Goal: Feedback & Contribution: Submit feedback/report problem

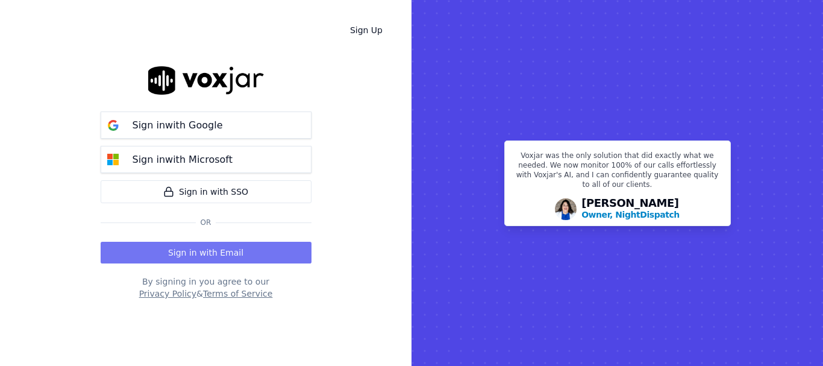
click at [231, 251] on button "Sign in with Email" at bounding box center [206, 253] width 211 height 22
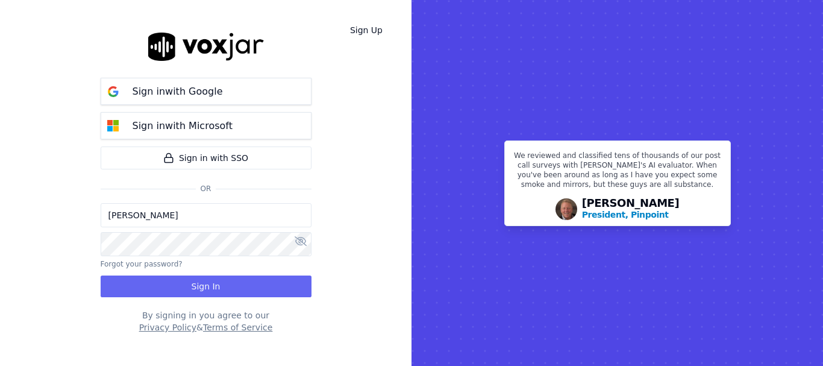
click at [190, 218] on input "[PERSON_NAME]" at bounding box center [206, 215] width 211 height 24
click at [152, 221] on input "[PERSON_NAME][EMAIL_ADDRESS][DOMAIN_NAME]" at bounding box center [206, 215] width 211 height 24
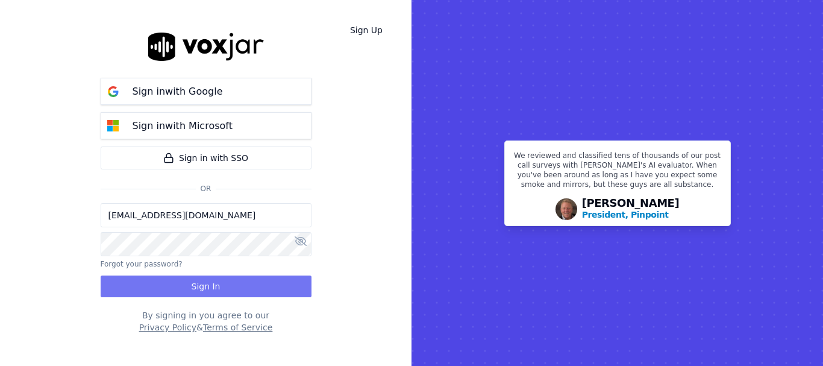
type input "[EMAIL_ADDRESS][DOMAIN_NAME]"
click at [207, 285] on button "Sign In" at bounding box center [206, 286] width 211 height 22
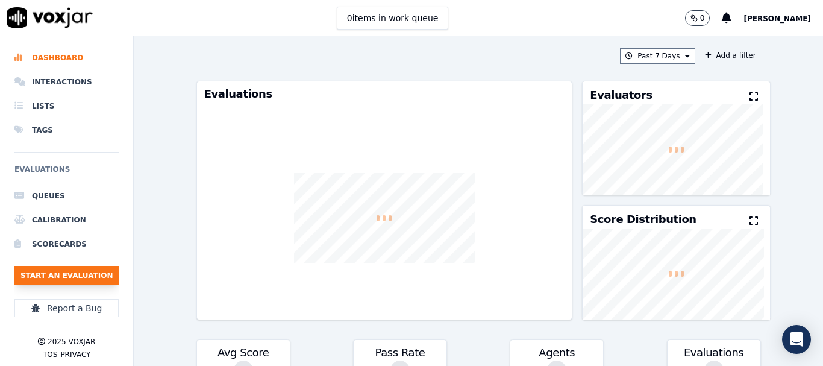
click at [85, 276] on button "Start an Evaluation" at bounding box center [66, 275] width 104 height 19
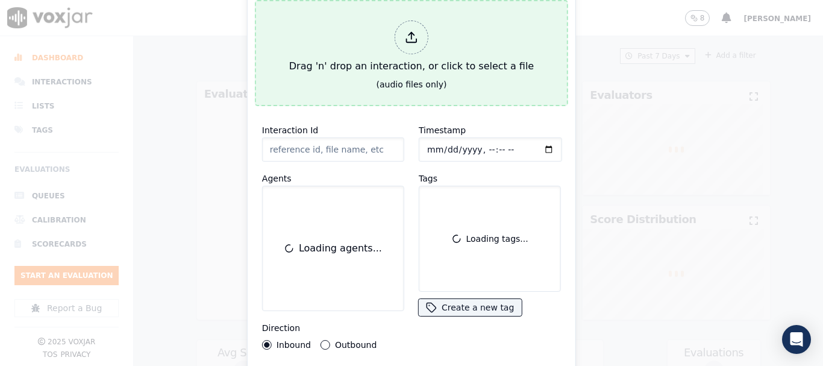
click at [379, 90] on button "Drag 'n' drop an interaction, or click to select a file (audio files only)" at bounding box center [411, 53] width 313 height 106
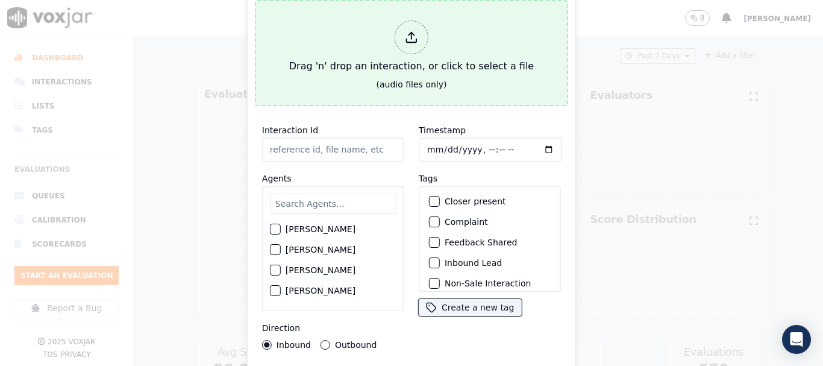
type input "20250918-181249_3303096667-all.mp3"
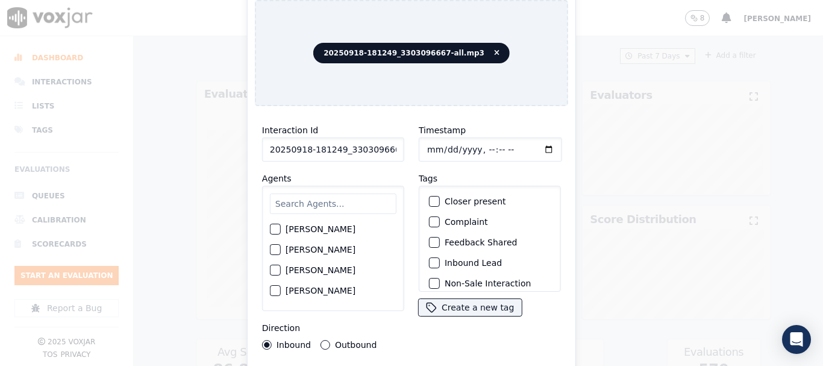
click at [330, 204] on input "text" at bounding box center [333, 203] width 127 height 20
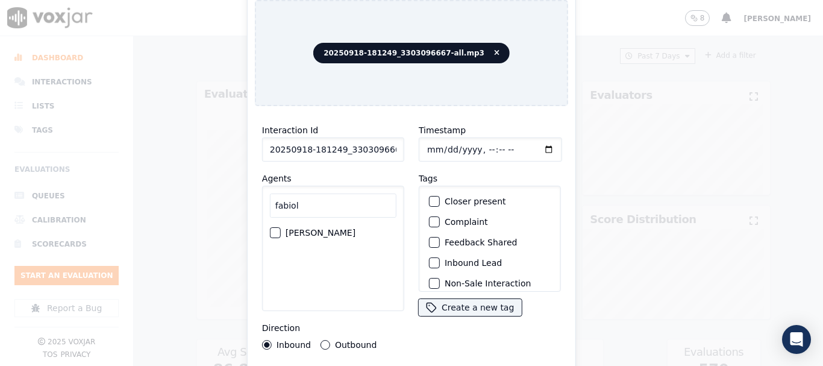
type input "fabiol"
click at [345, 228] on label "FABIOLA RENDON" at bounding box center [321, 232] width 70 height 8
click at [281, 227] on button "FABIOLA RENDON" at bounding box center [275, 232] width 11 height 11
click at [425, 142] on input "Timestamp" at bounding box center [490, 149] width 143 height 24
type input "2025-09-18T18:23"
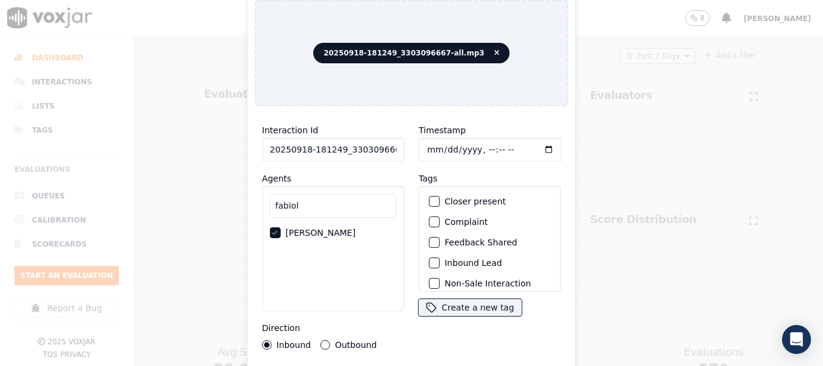
scroll to position [105, 0]
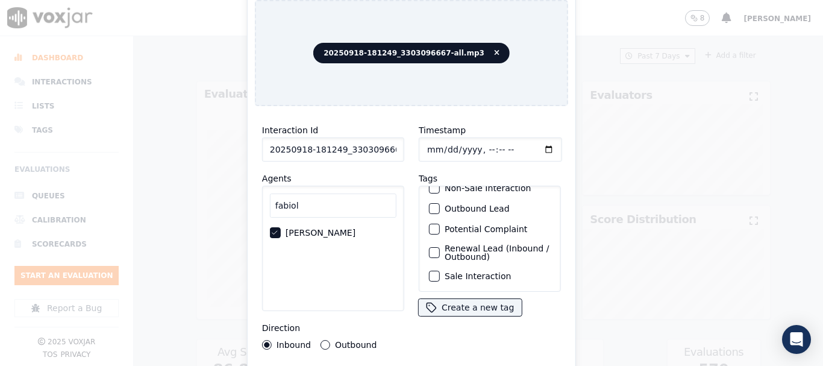
click at [490, 272] on label "Sale Interaction" at bounding box center [478, 276] width 66 height 8
click at [440, 271] on button "Sale Interaction" at bounding box center [434, 276] width 11 height 11
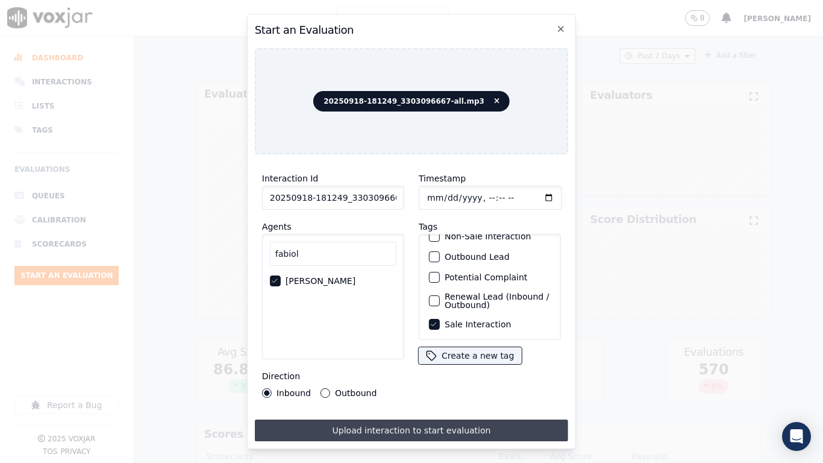
click at [483, 365] on button "Upload interaction to start evaluation" at bounding box center [411, 430] width 313 height 22
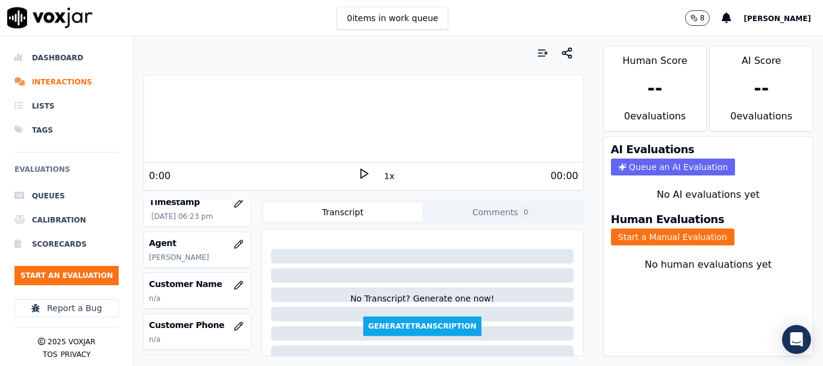
scroll to position [120, 0]
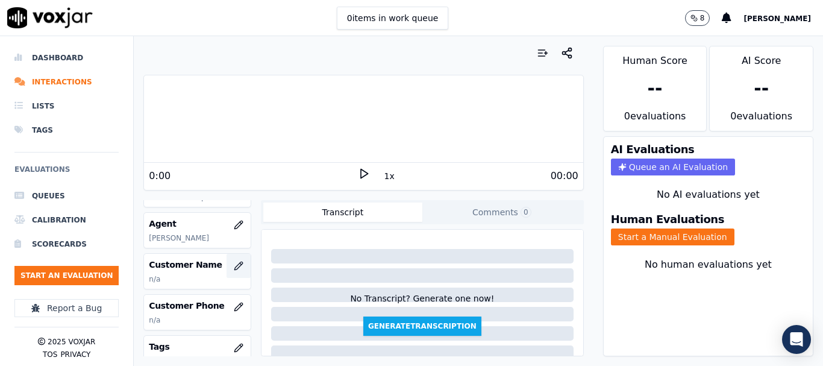
click at [234, 266] on icon "button" at bounding box center [239, 266] width 10 height 10
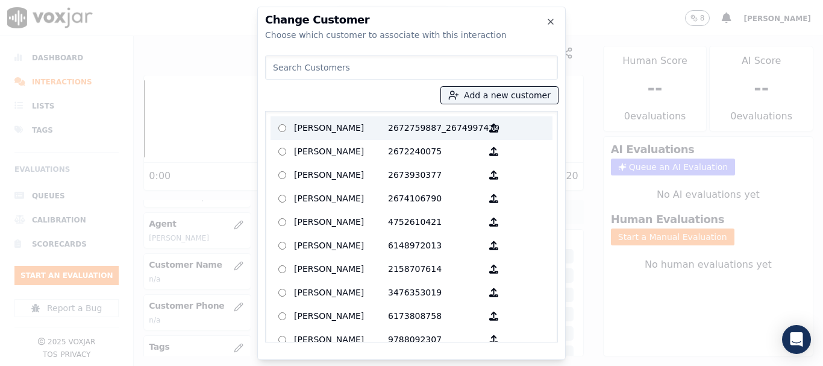
paste input "DAVID L GILSON"
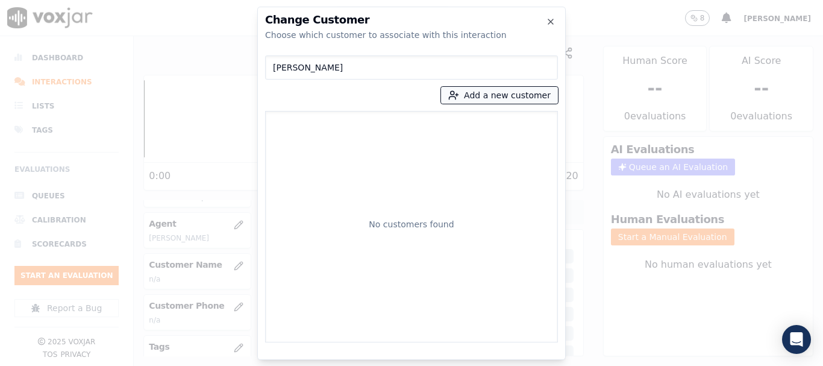
type input "DAVID L GILSON"
click at [472, 99] on button "Add a new customer" at bounding box center [499, 95] width 117 height 17
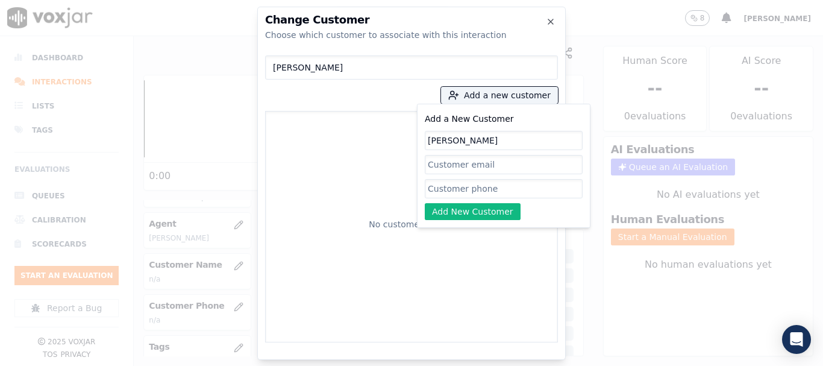
type input "DAVID L GILSON"
click at [498, 186] on input "Add a New Customer" at bounding box center [504, 188] width 158 height 19
paste input "DAVID L GILSON"
click at [495, 221] on div "Add a New Customer DAVID L GILSON DAVID L GILSON Add New Customer" at bounding box center [504, 166] width 174 height 124
drag, startPoint x: 509, startPoint y: 186, endPoint x: 288, endPoint y: 145, distance: 225.0
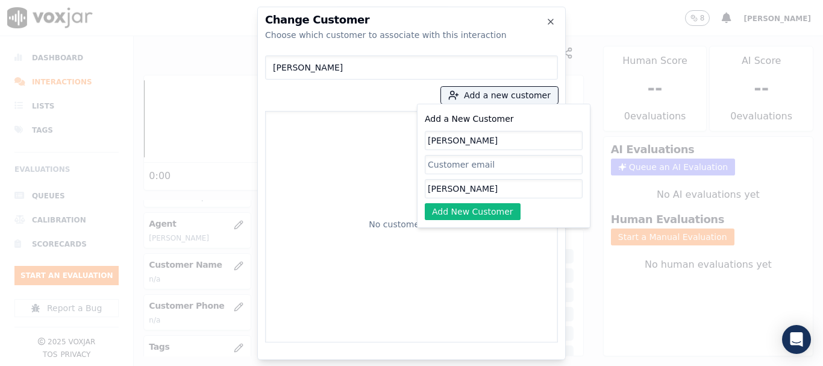
click at [288, 145] on div "DAVID L GILSON Add a new customer Add a New Customer DAVID L GILSON DAVID L GIL…" at bounding box center [411, 197] width 293 height 292
paste input "3303096667"
type input "3303096667"
click at [504, 213] on button "Add New Customer" at bounding box center [473, 211] width 96 height 17
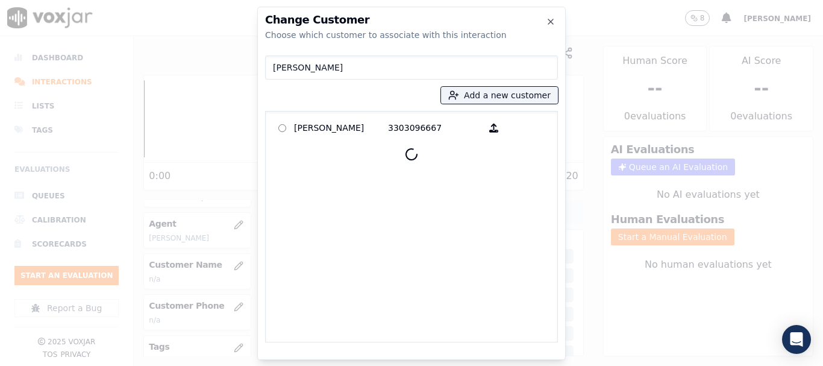
click at [306, 132] on p "DAVID L GILSON" at bounding box center [341, 128] width 94 height 19
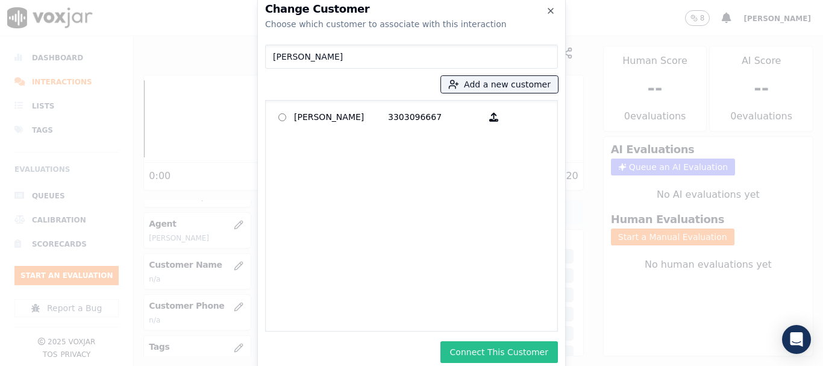
click at [551, 349] on button "Connect This Customer" at bounding box center [498, 352] width 117 height 22
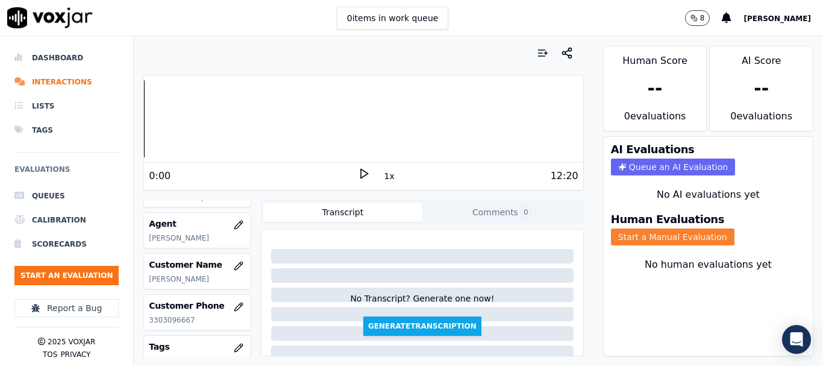
click at [643, 233] on button "Start a Manual Evaluation" at bounding box center [673, 236] width 124 height 17
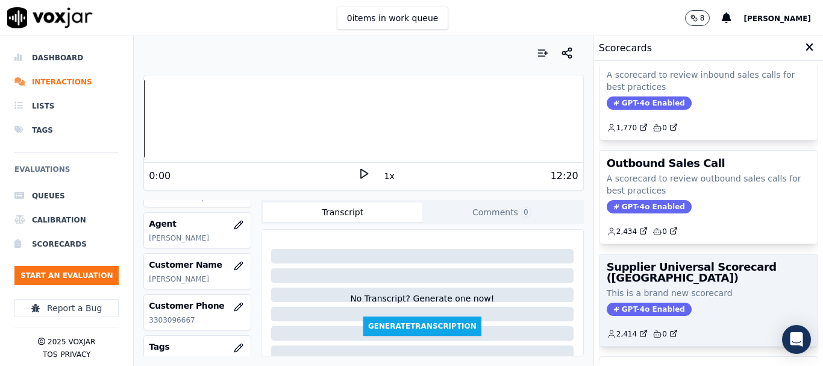
click at [679, 279] on h3 "Supplier Universal Scorecard (Colombia)" at bounding box center [709, 272] width 204 height 22
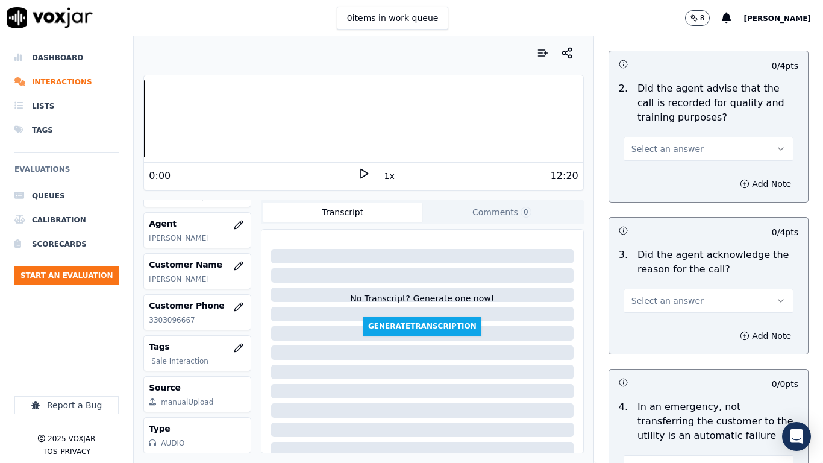
scroll to position [181, 0]
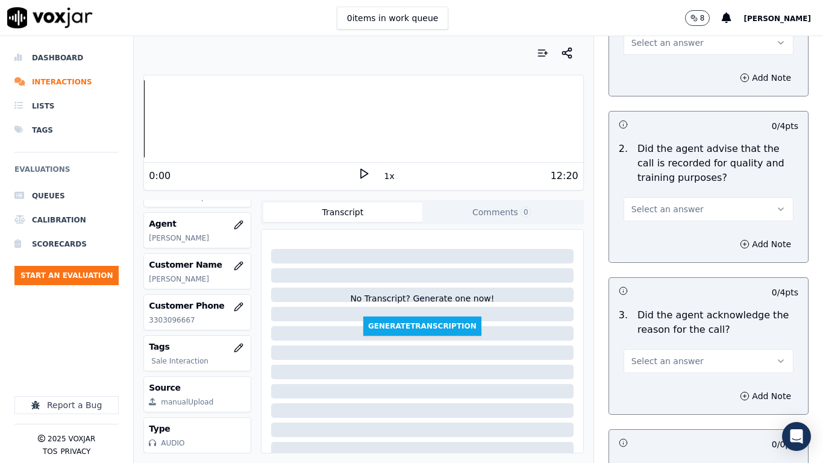
drag, startPoint x: 660, startPoint y: 39, endPoint x: 661, endPoint y: 49, distance: 10.9
click at [660, 39] on span "Select an answer" at bounding box center [667, 43] width 72 height 12
click at [662, 71] on div "Yes" at bounding box center [686, 69] width 147 height 19
click at [662, 202] on button "Select an answer" at bounding box center [709, 209] width 170 height 24
drag, startPoint x: 657, startPoint y: 236, endPoint x: 681, endPoint y: 313, distance: 80.2
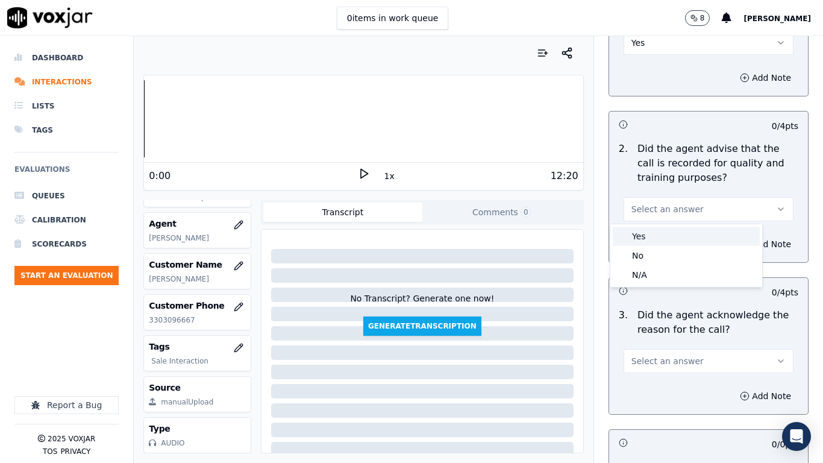
click at [657, 236] on div "Yes" at bounding box center [686, 236] width 147 height 19
click at [681, 363] on button "Select an answer" at bounding box center [709, 361] width 170 height 24
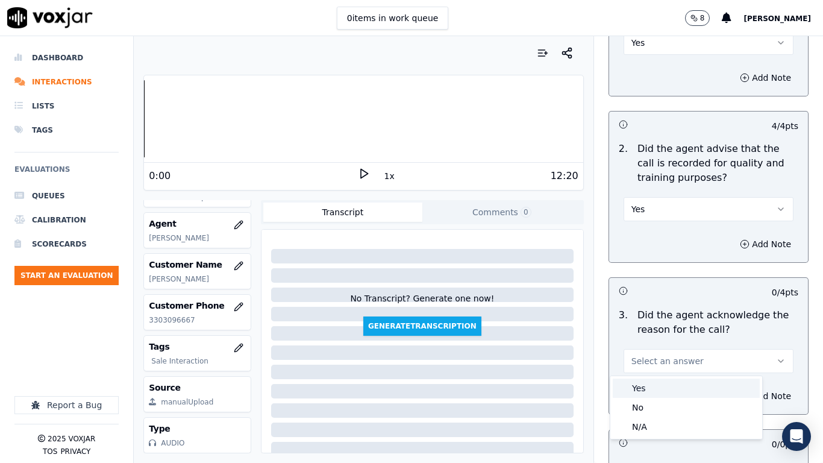
click at [675, 365] on div "Yes" at bounding box center [686, 387] width 147 height 19
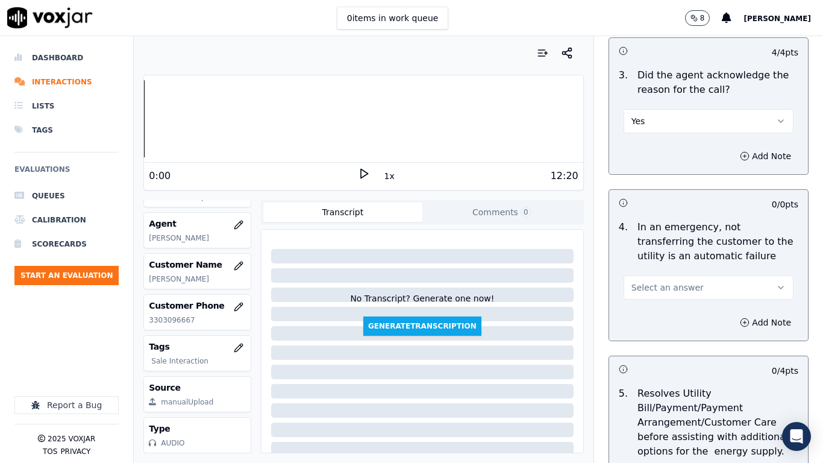
scroll to position [422, 0]
click at [679, 286] on span "Select an answer" at bounding box center [667, 286] width 72 height 12
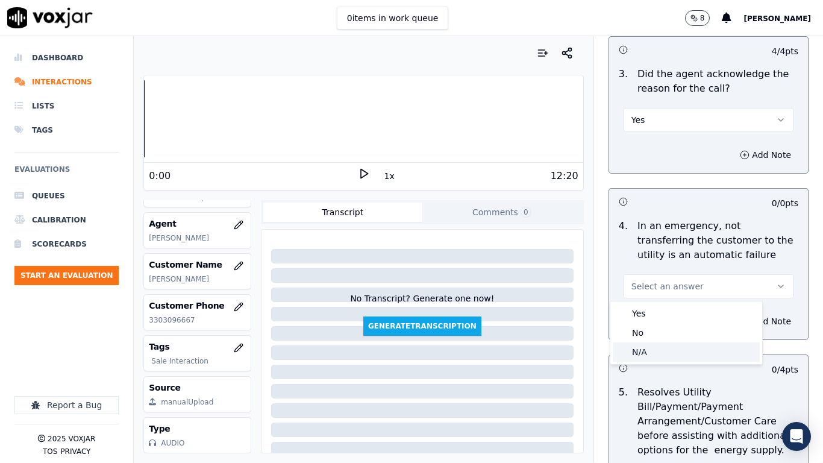
click at [673, 358] on div "N/A" at bounding box center [686, 351] width 147 height 19
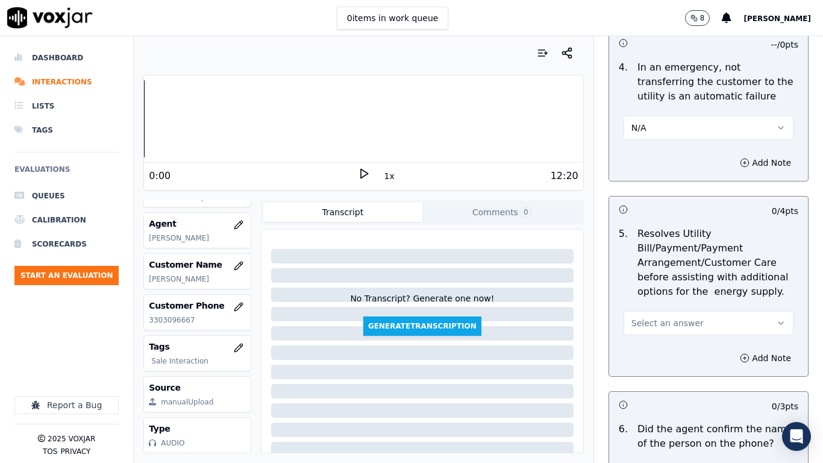
scroll to position [783, 0]
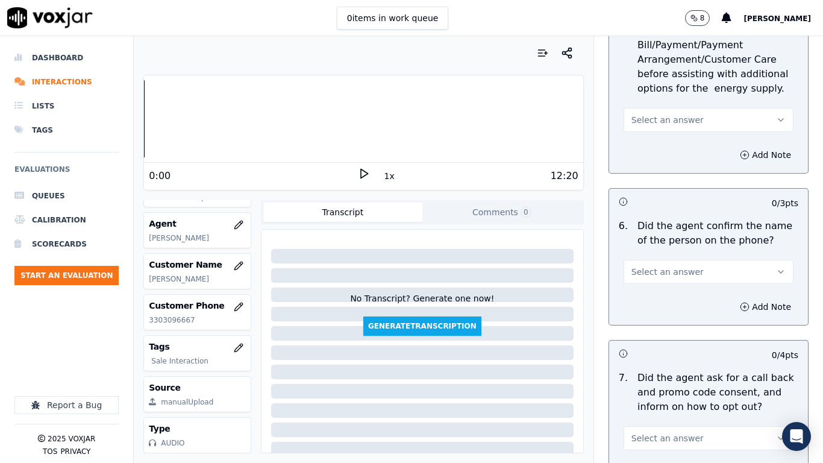
click at [646, 113] on button "Select an answer" at bounding box center [709, 120] width 170 height 24
click at [652, 192] on div "N/A" at bounding box center [686, 185] width 147 height 19
click at [659, 275] on span "Select an answer" at bounding box center [667, 272] width 72 height 12
click at [658, 299] on div "Yes" at bounding box center [686, 298] width 147 height 19
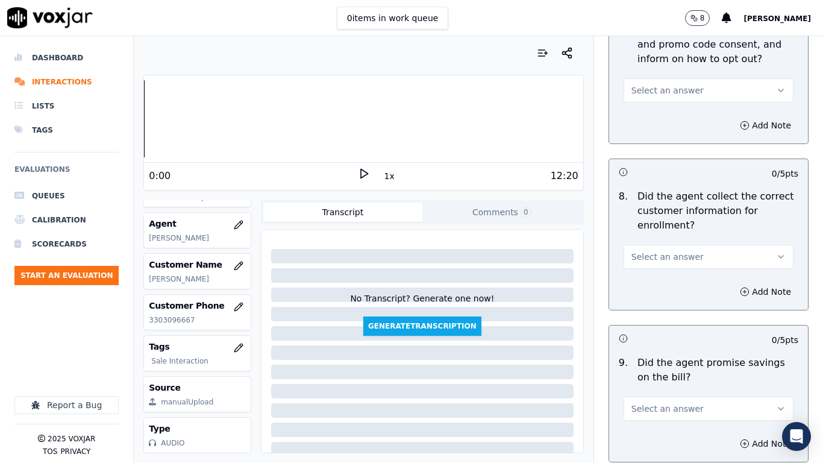
scroll to position [1145, 0]
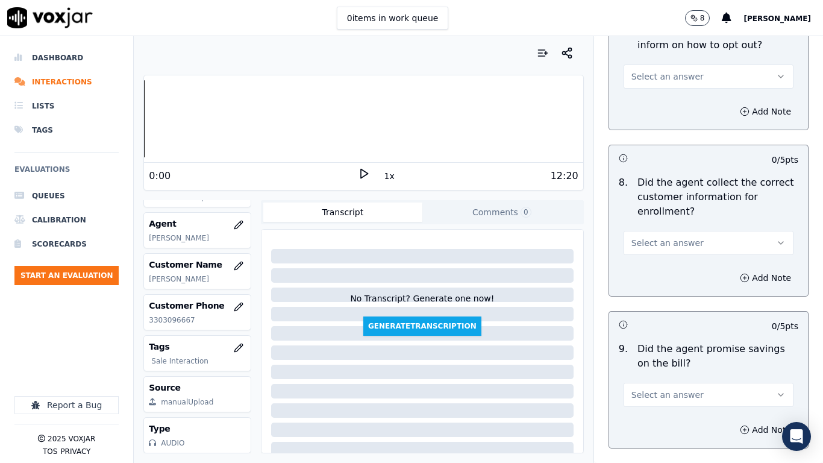
click at [645, 74] on span "Select an answer" at bounding box center [667, 76] width 72 height 12
click at [645, 102] on div "Yes" at bounding box center [686, 103] width 147 height 19
click at [666, 240] on span "Select an answer" at bounding box center [667, 243] width 72 height 12
click at [665, 274] on div "Yes" at bounding box center [686, 269] width 147 height 19
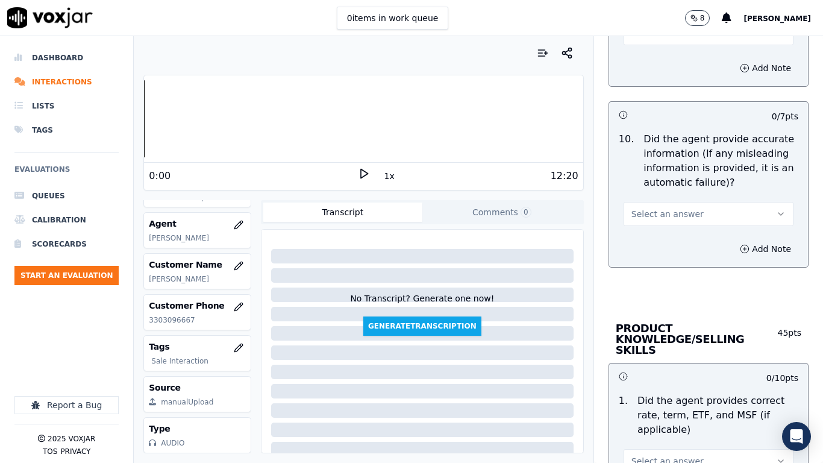
scroll to position [1446, 0]
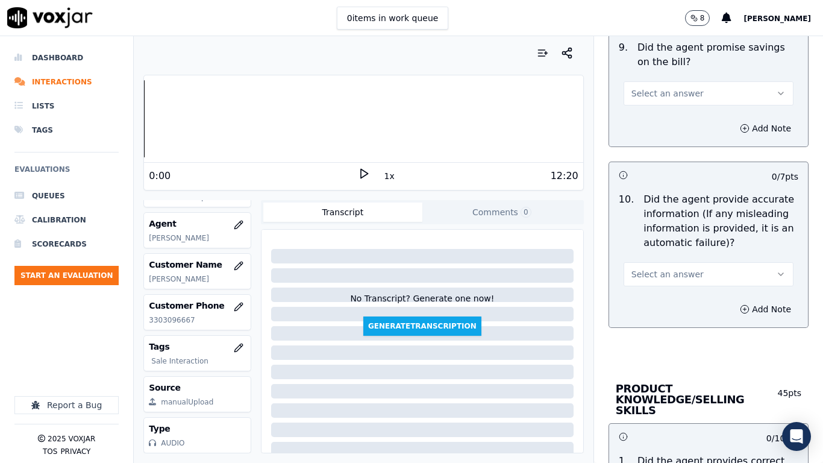
click at [651, 88] on span "Select an answer" at bounding box center [667, 93] width 72 height 12
click at [652, 124] on div "Yes" at bounding box center [686, 120] width 147 height 19
click at [657, 272] on span "Select an answer" at bounding box center [667, 274] width 72 height 12
click at [660, 298] on div "Yes" at bounding box center [686, 301] width 147 height 19
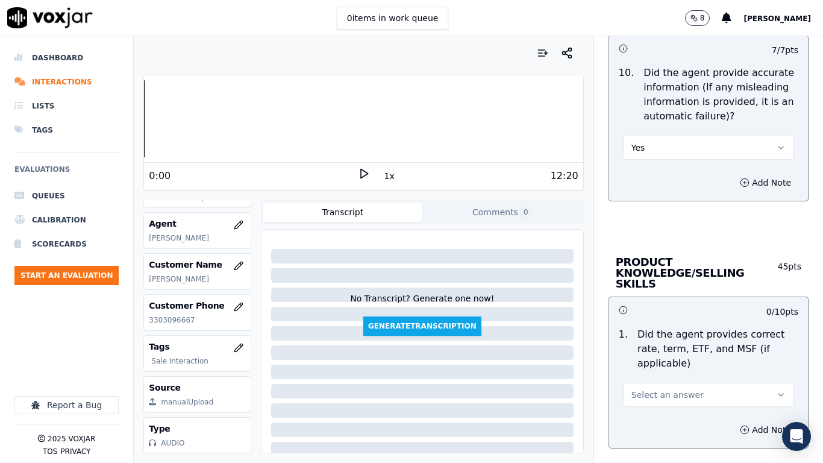
scroll to position [1687, 0]
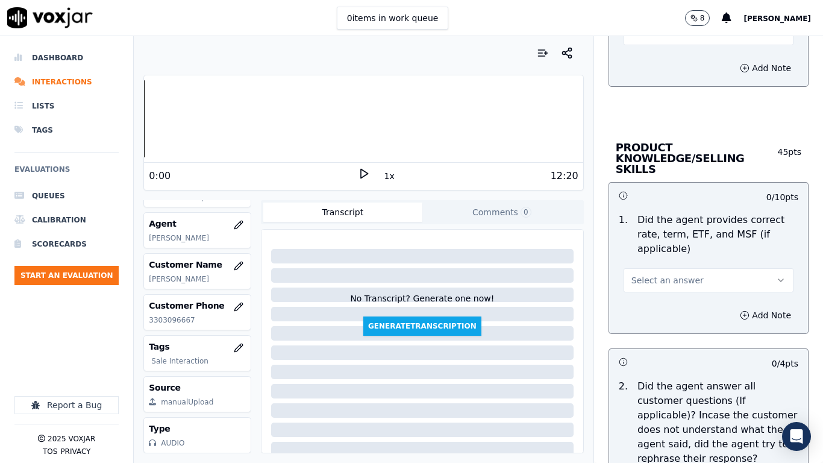
click at [663, 274] on span "Select an answer" at bounding box center [667, 280] width 72 height 12
click at [669, 291] on div "Yes" at bounding box center [686, 296] width 147 height 19
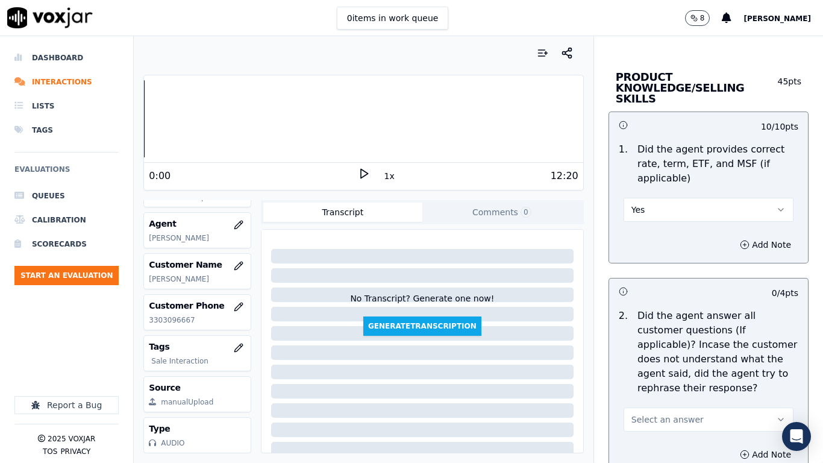
scroll to position [1988, 0]
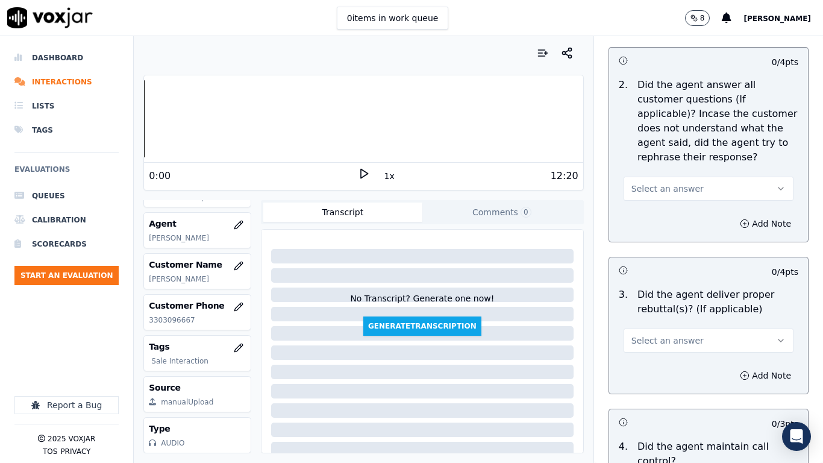
click at [666, 183] on span "Select an answer" at bounding box center [667, 189] width 72 height 12
click at [666, 200] on div "Yes" at bounding box center [686, 204] width 147 height 19
click at [681, 331] on button "Select an answer" at bounding box center [709, 340] width 170 height 24
click at [676, 360] on div "Yes" at bounding box center [686, 356] width 147 height 19
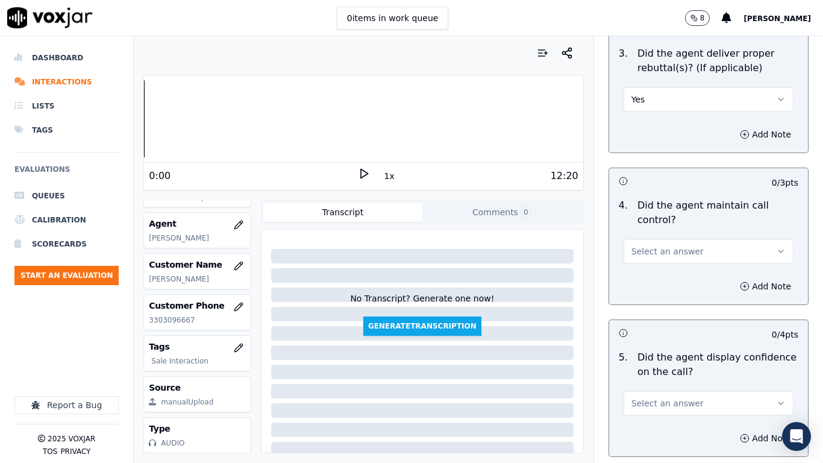
click at [677, 245] on span "Select an answer" at bounding box center [667, 251] width 72 height 12
click at [677, 261] on div "Yes" at bounding box center [686, 267] width 147 height 19
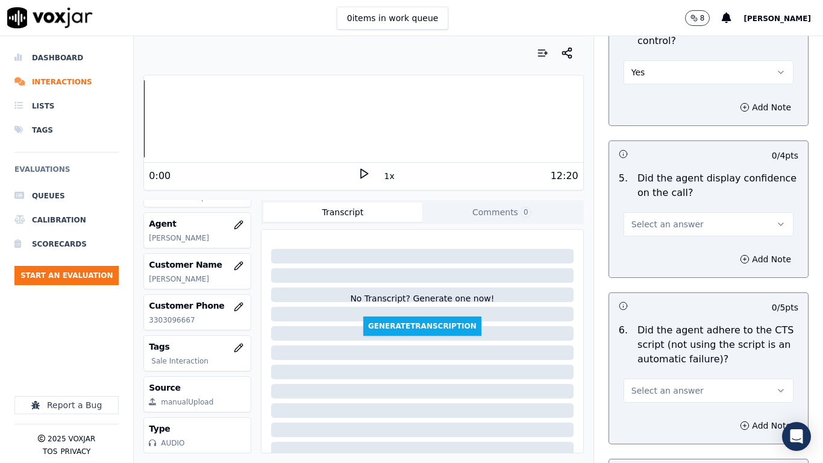
scroll to position [2410, 0]
click at [653, 216] on span "Select an answer" at bounding box center [667, 222] width 72 height 12
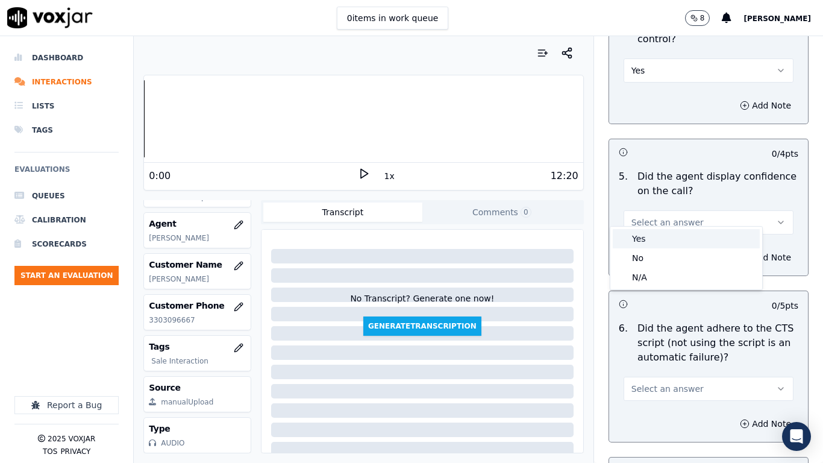
click at [654, 239] on div "Yes" at bounding box center [686, 238] width 147 height 19
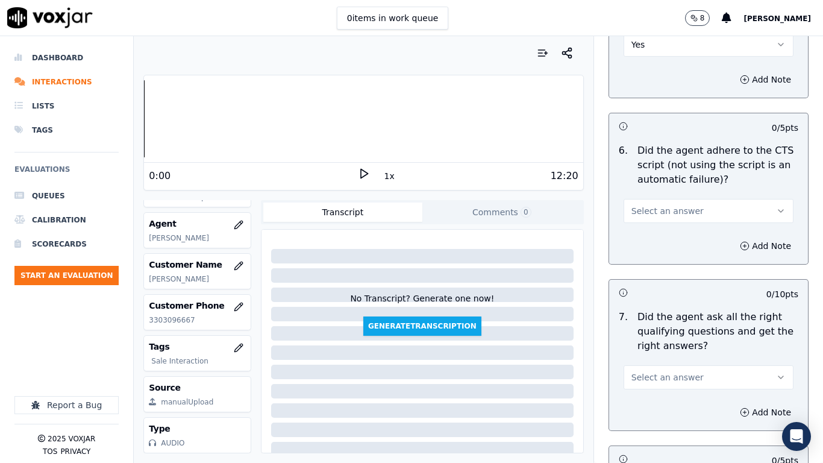
scroll to position [2591, 0]
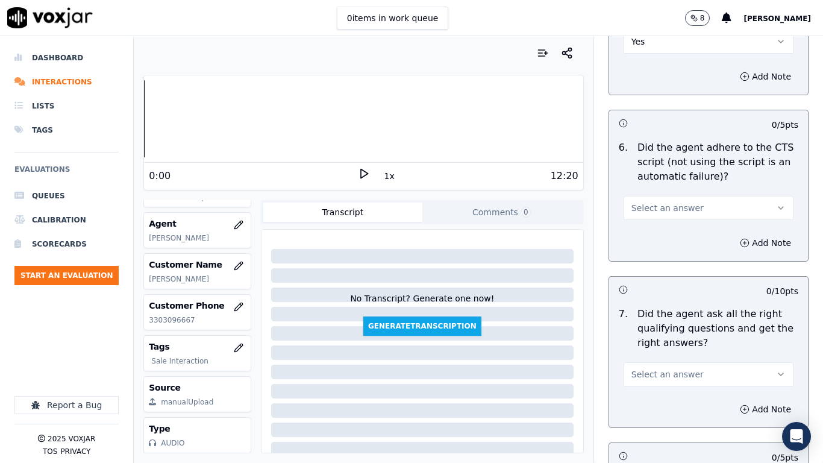
click at [660, 202] on span "Select an answer" at bounding box center [667, 208] width 72 height 12
click at [663, 219] on div "Yes" at bounding box center [686, 223] width 147 height 19
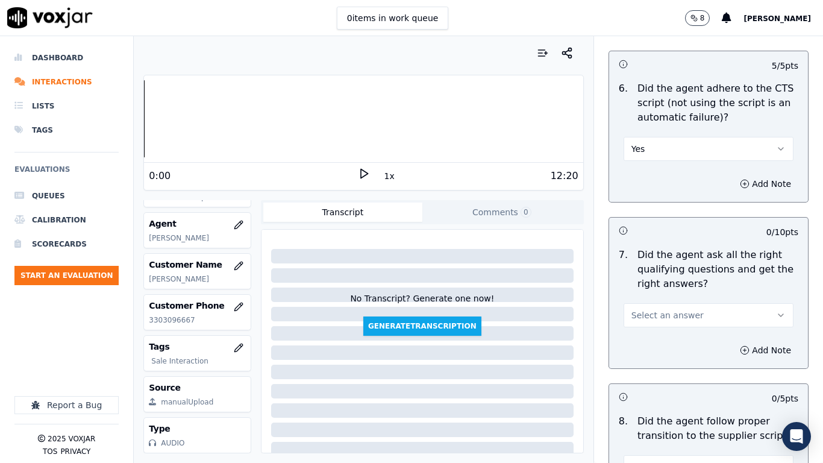
scroll to position [2771, 0]
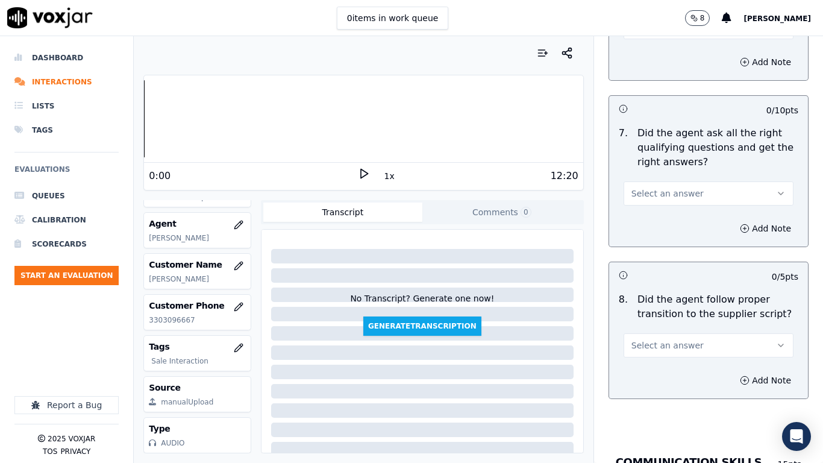
click at [663, 187] on span "Select an answer" at bounding box center [667, 193] width 72 height 12
click at [667, 205] on div "Yes" at bounding box center [686, 209] width 147 height 19
click at [672, 339] on span "Select an answer" at bounding box center [667, 345] width 72 height 12
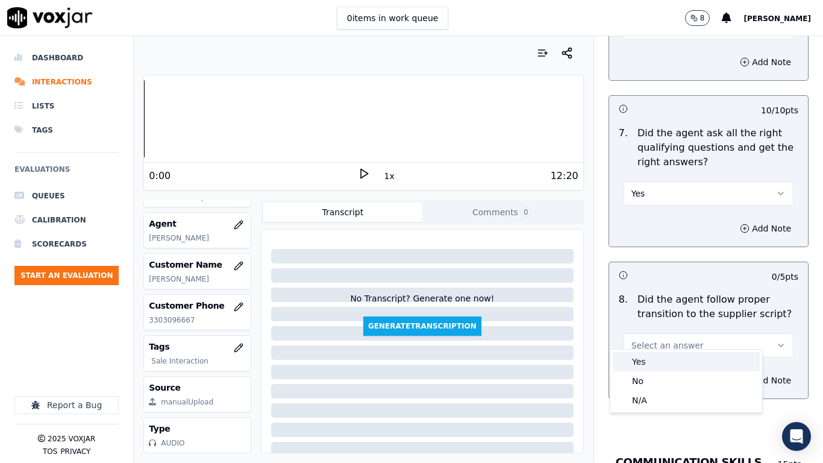
click at [672, 355] on div "Yes" at bounding box center [686, 361] width 147 height 19
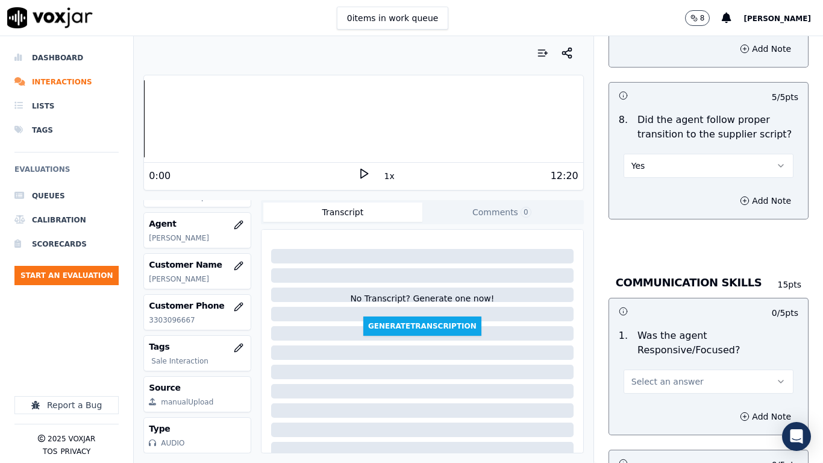
scroll to position [2952, 0]
click at [678, 365] on span "Select an answer" at bounding box center [667, 380] width 72 height 12
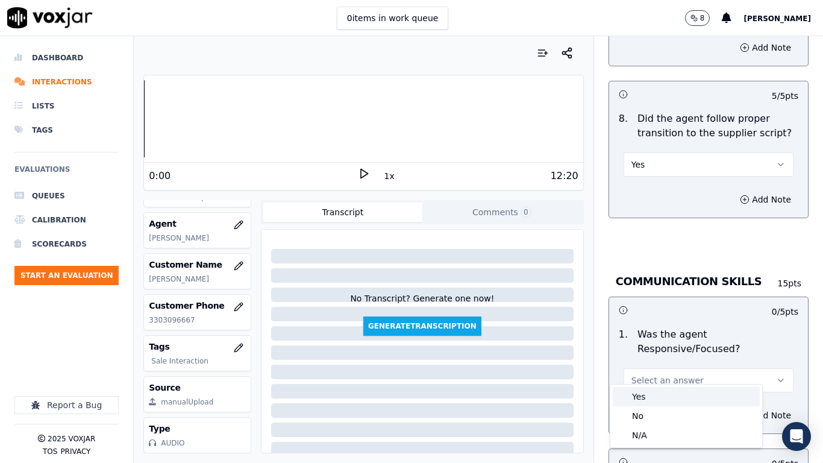
click at [666, 365] on div "Yes" at bounding box center [686, 396] width 147 height 19
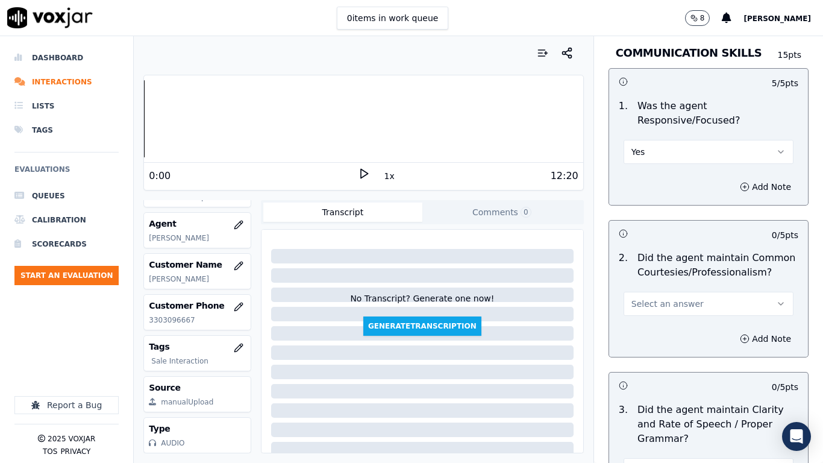
scroll to position [3253, 0]
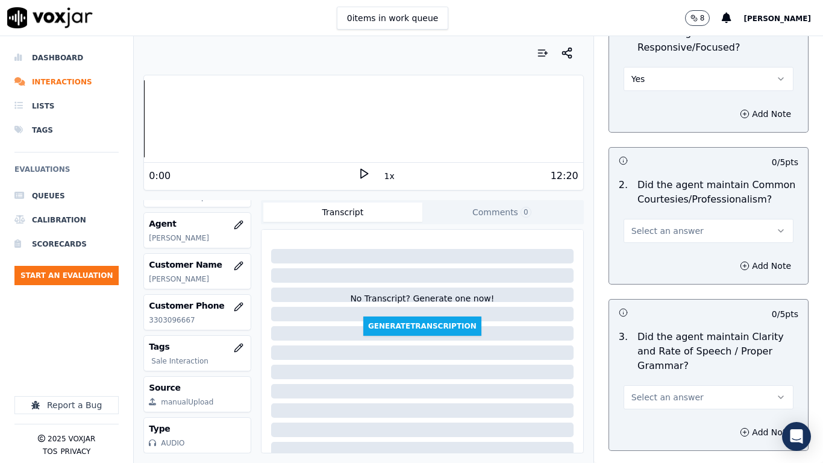
click at [650, 226] on button "Select an answer" at bounding box center [709, 231] width 170 height 24
click at [651, 243] on div "Yes" at bounding box center [686, 246] width 147 height 19
click at [662, 365] on button "Select an answer" at bounding box center [709, 397] width 170 height 24
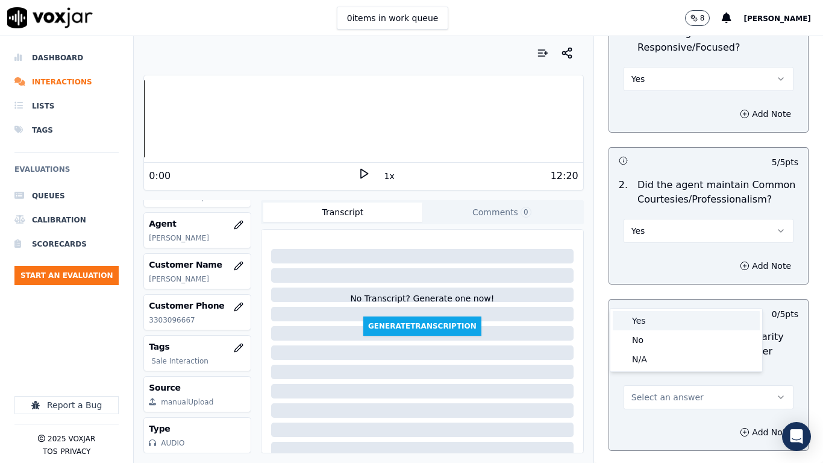
click at [657, 319] on div "Yes" at bounding box center [686, 320] width 147 height 19
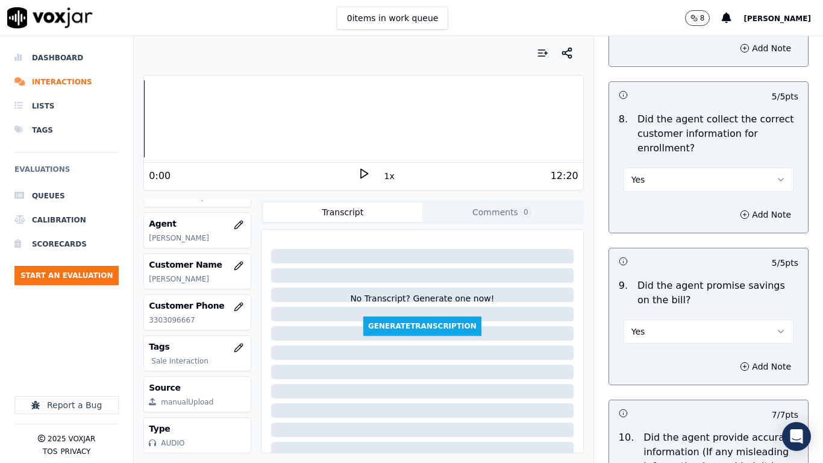
scroll to position [1104, 0]
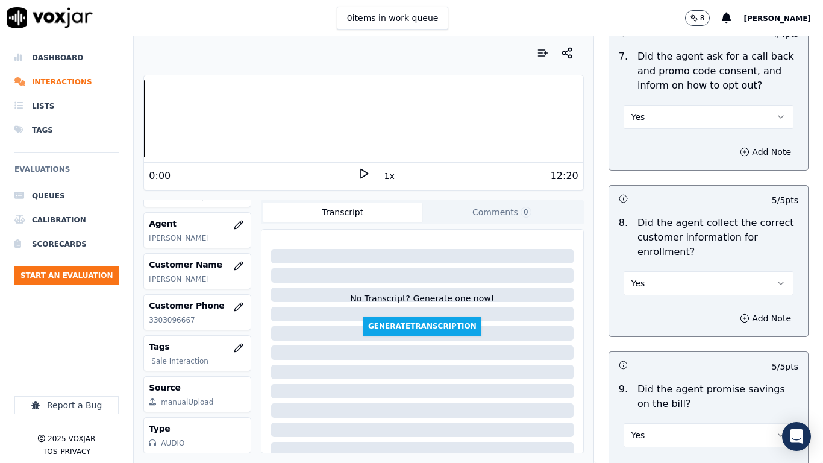
click at [677, 283] on button "Yes" at bounding box center [709, 283] width 170 height 24
click at [677, 324] on div "No" at bounding box center [686, 329] width 147 height 19
click at [738, 318] on button "Add Note" at bounding box center [766, 318] width 66 height 17
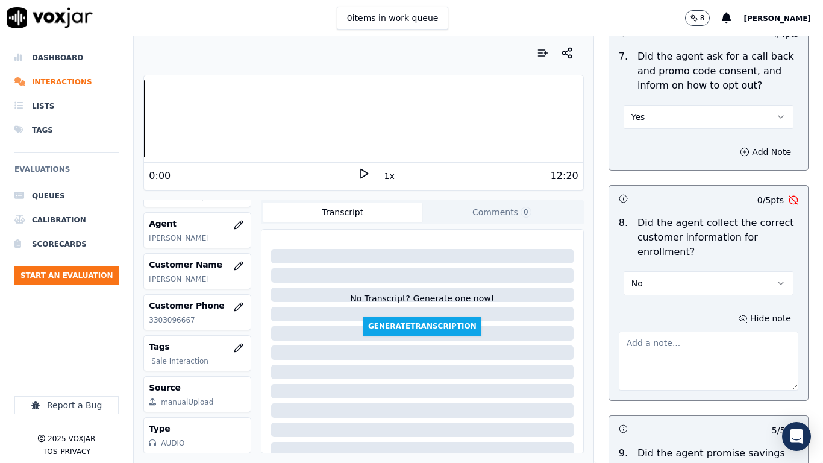
click at [646, 348] on textarea at bounding box center [709, 360] width 180 height 59
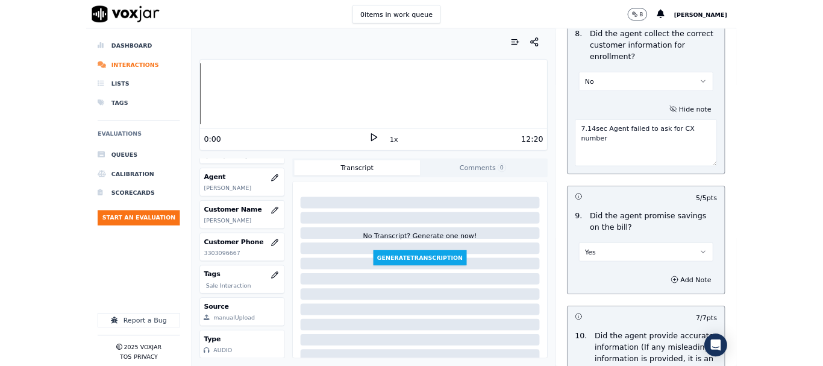
scroll to position [3397, 0]
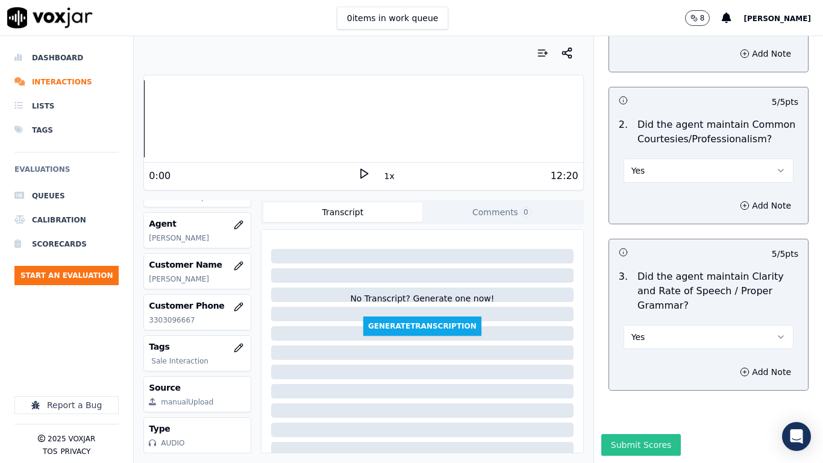
type textarea "7.14sec Agent failed to ask for CX number"
click at [645, 365] on button "Submit Scores" at bounding box center [641, 445] width 80 height 22
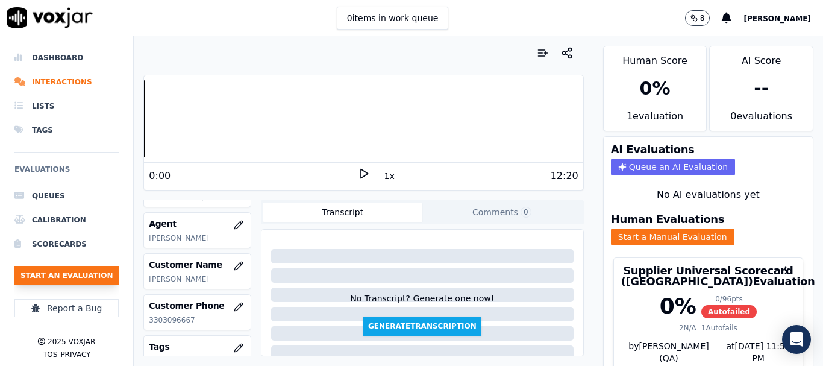
click at [79, 274] on button "Start an Evaluation" at bounding box center [66, 275] width 104 height 19
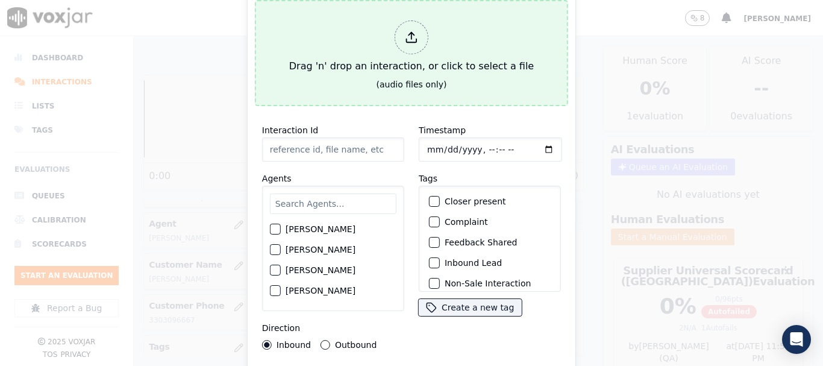
click at [380, 31] on div "Drag 'n' drop an interaction, or click to select a file" at bounding box center [411, 47] width 254 height 63
type input "20250918-151556_5709165391-all.mp3"
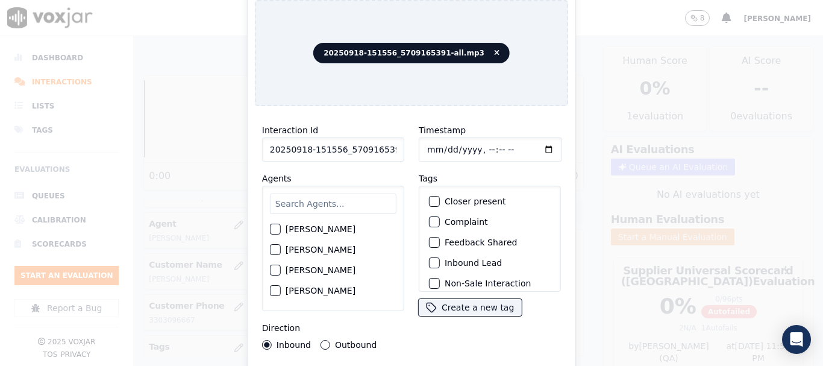
click at [332, 195] on input "text" at bounding box center [333, 203] width 127 height 20
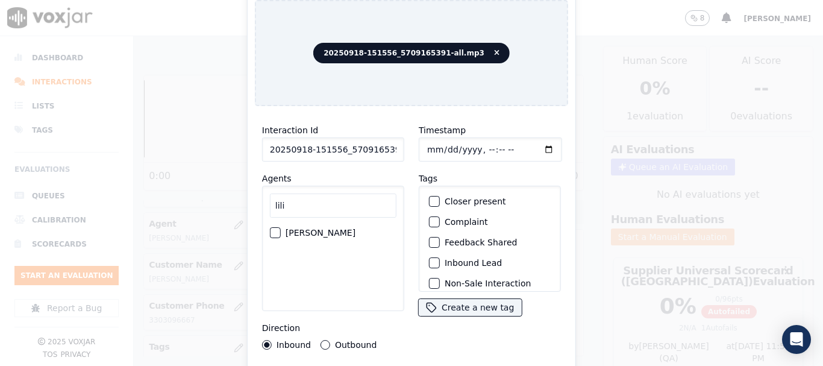
type input "lili"
drag, startPoint x: 334, startPoint y: 224, endPoint x: 390, endPoint y: 196, distance: 61.7
click at [335, 228] on label "LILIBETH VERGARA" at bounding box center [321, 232] width 70 height 8
click at [281, 227] on button "LILIBETH VERGARA" at bounding box center [275, 232] width 11 height 11
click at [430, 144] on input "Timestamp" at bounding box center [490, 149] width 143 height 24
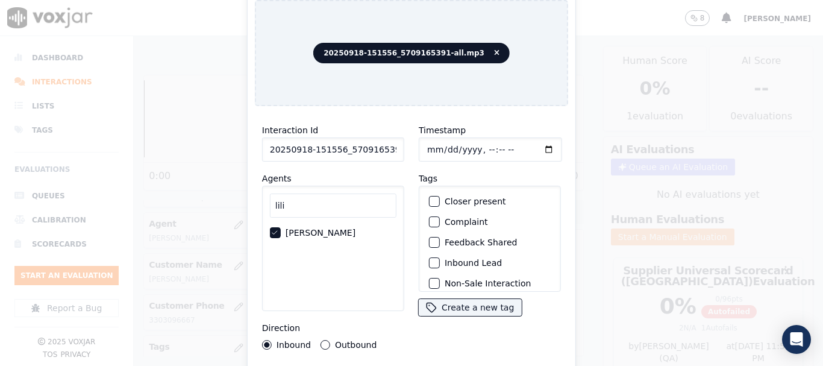
type input "2025-09-18T18:48"
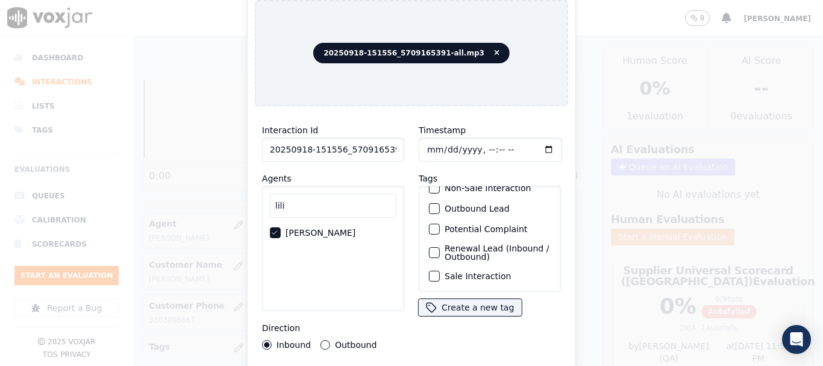
drag, startPoint x: 539, startPoint y: 211, endPoint x: 542, endPoint y: 274, distance: 63.4
click at [547, 291] on div "Tags Closer present Complaint Feedback Shared Inbound Lead Non-Sale Interaction…" at bounding box center [490, 244] width 142 height 146
click at [430, 272] on div "button" at bounding box center [434, 276] width 8 height 8
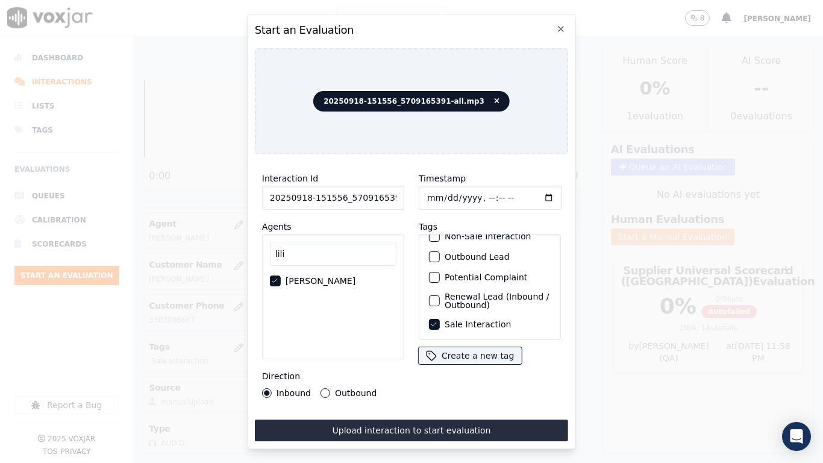
drag, startPoint x: 433, startPoint y: 427, endPoint x: 430, endPoint y: 438, distance: 11.8
click at [433, 365] on button "Upload interaction to start evaluation" at bounding box center [411, 430] width 313 height 22
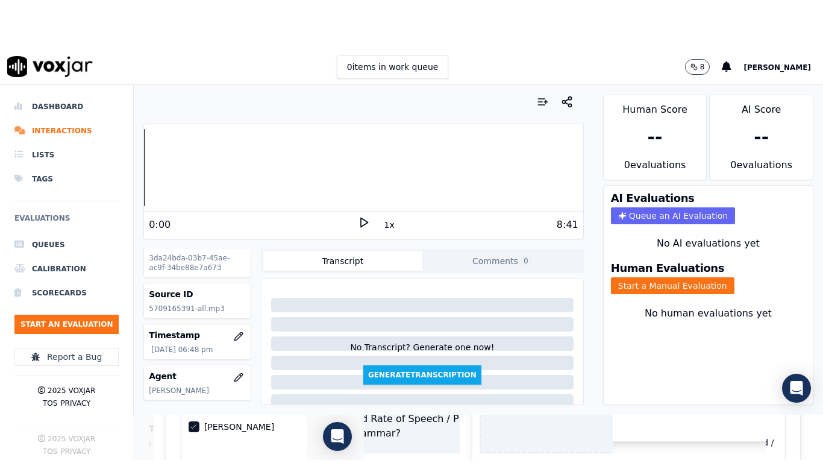
scroll to position [120, 0]
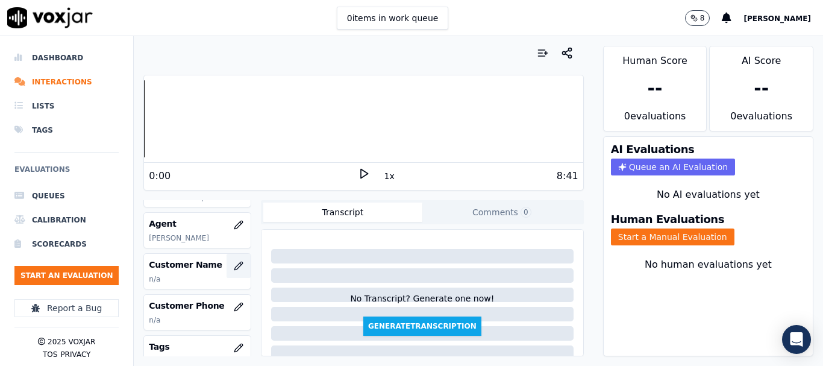
click at [234, 264] on icon "button" at bounding box center [239, 266] width 10 height 10
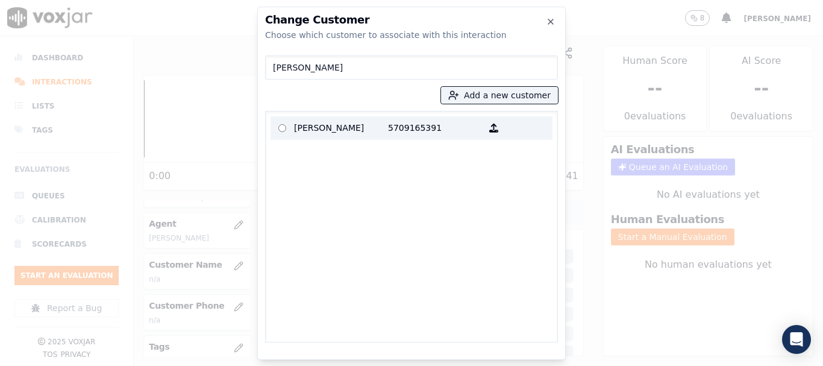
type input "JOHN T SMITH"
click at [324, 122] on p "JOHN T SMITH" at bounding box center [341, 128] width 94 height 19
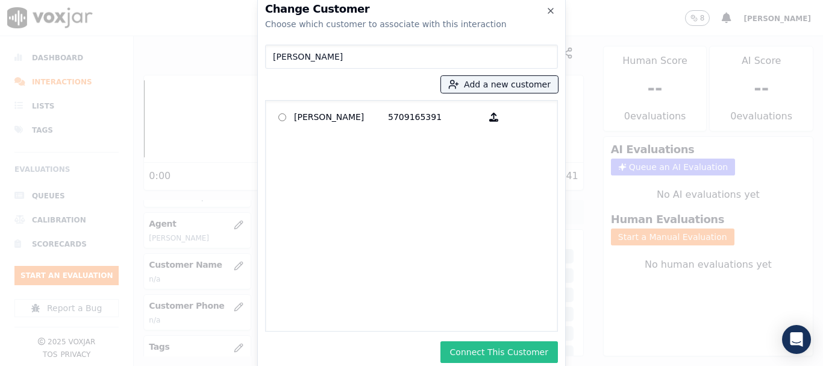
click at [515, 352] on button "Connect This Customer" at bounding box center [498, 352] width 117 height 22
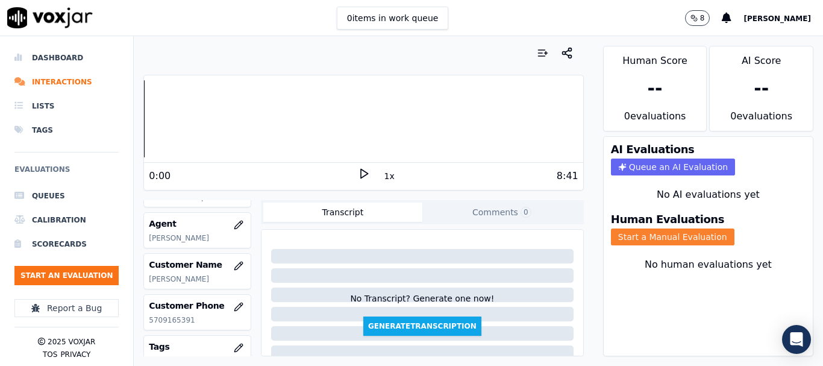
click at [689, 234] on button "Start a Manual Evaluation" at bounding box center [673, 236] width 124 height 17
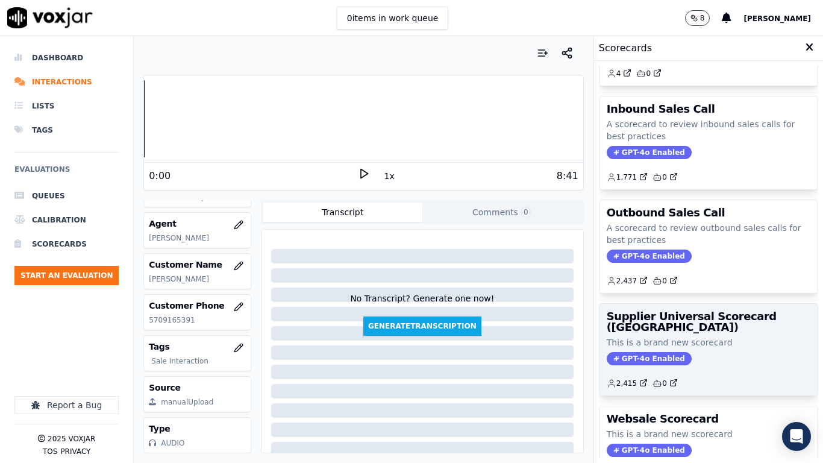
scroll to position [170, 0]
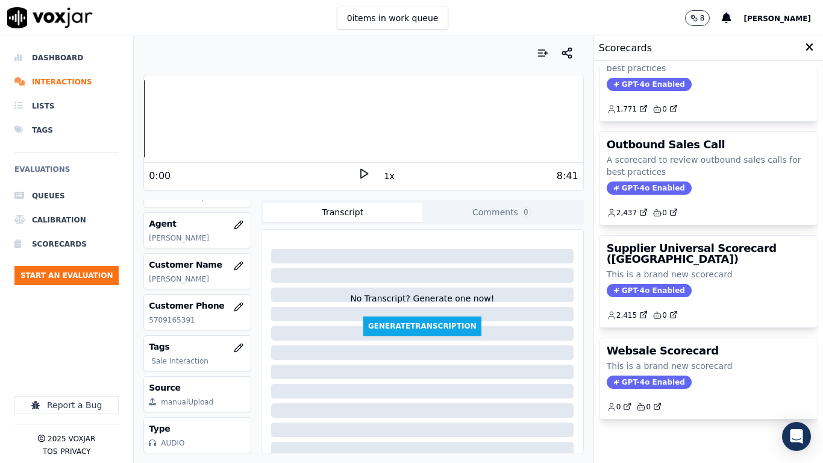
drag, startPoint x: 678, startPoint y: 242, endPoint x: 675, endPoint y: 251, distance: 9.7
click at [678, 268] on p "This is a brand new scorecard" at bounding box center [709, 274] width 204 height 12
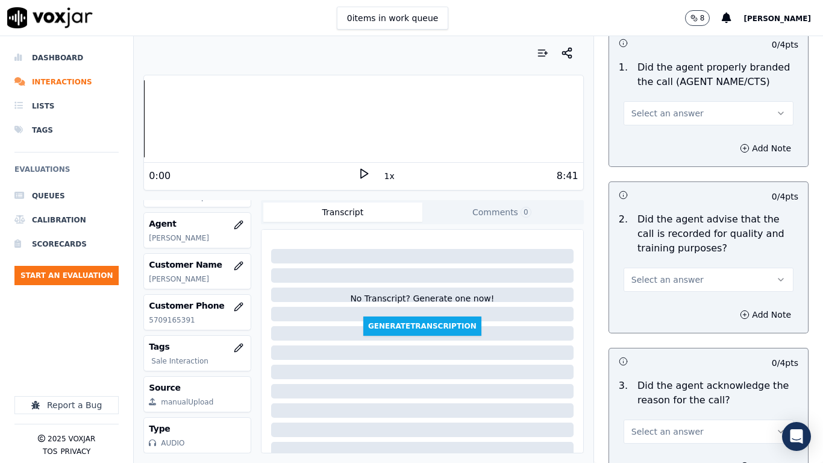
scroll to position [181, 0]
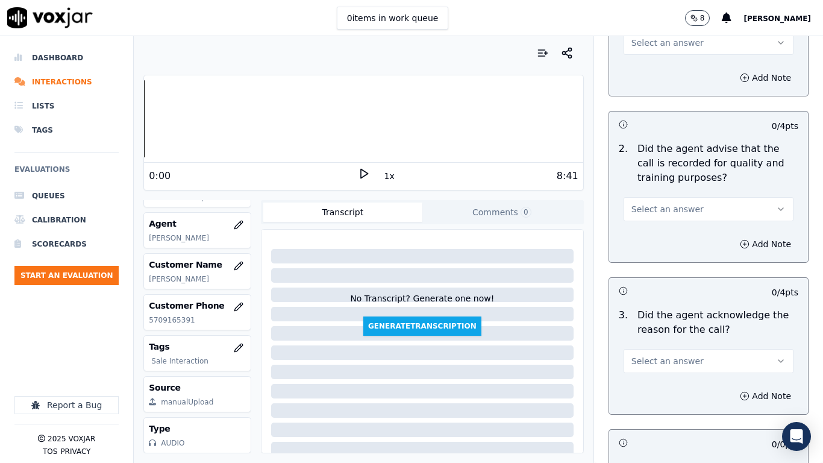
click at [664, 43] on span "Select an answer" at bounding box center [667, 43] width 72 height 12
click at [663, 68] on div "Yes" at bounding box center [686, 69] width 147 height 19
click at [661, 207] on span "Select an answer" at bounding box center [667, 209] width 72 height 12
click at [665, 236] on div "Yes" at bounding box center [686, 236] width 147 height 19
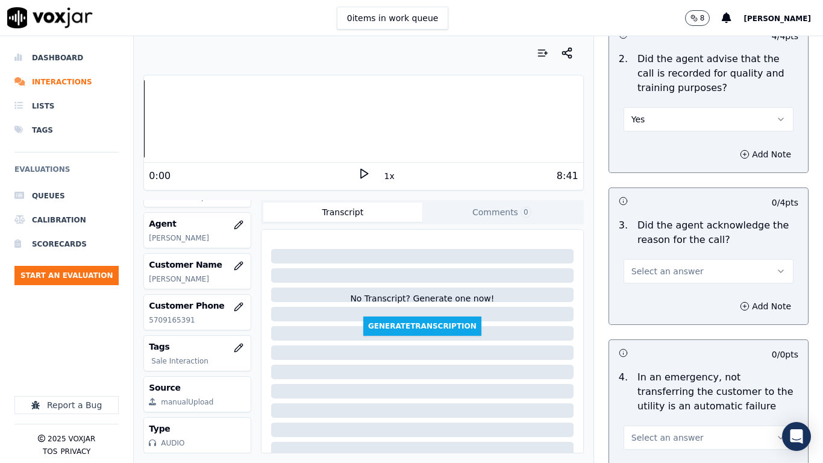
scroll to position [422, 0]
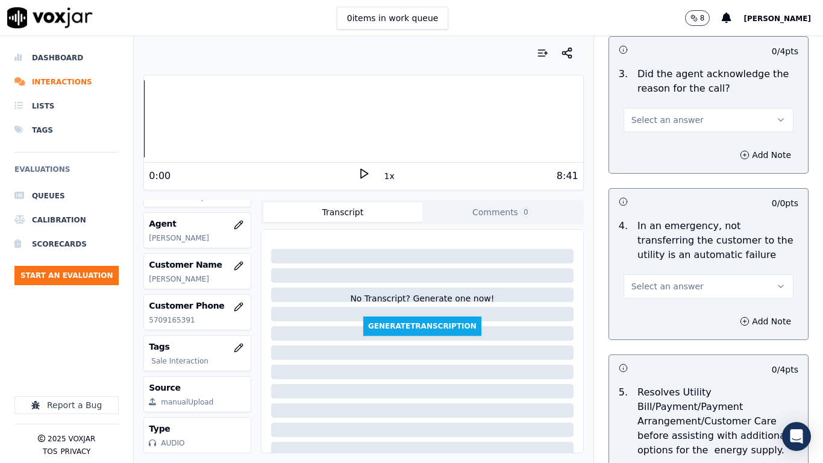
click at [661, 119] on span "Select an answer" at bounding box center [667, 120] width 72 height 12
click at [659, 151] on div "Yes" at bounding box center [686, 146] width 147 height 19
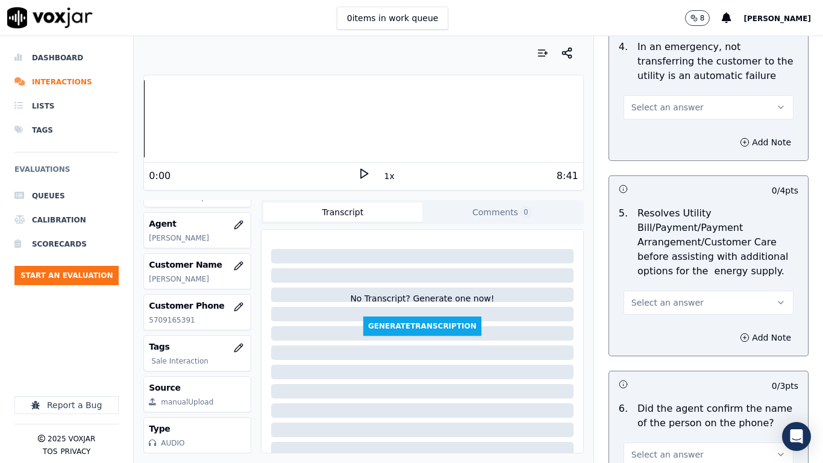
scroll to position [602, 0]
click at [647, 110] on span "Select an answer" at bounding box center [667, 105] width 72 height 12
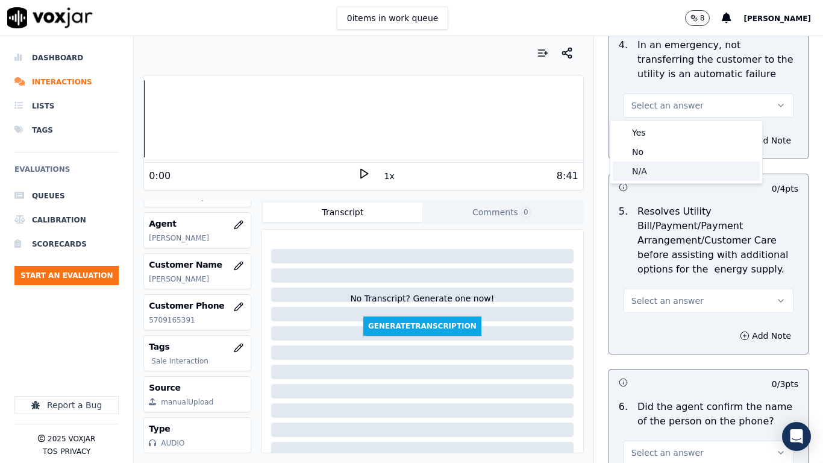
click at [650, 174] on div "N/A" at bounding box center [686, 170] width 147 height 19
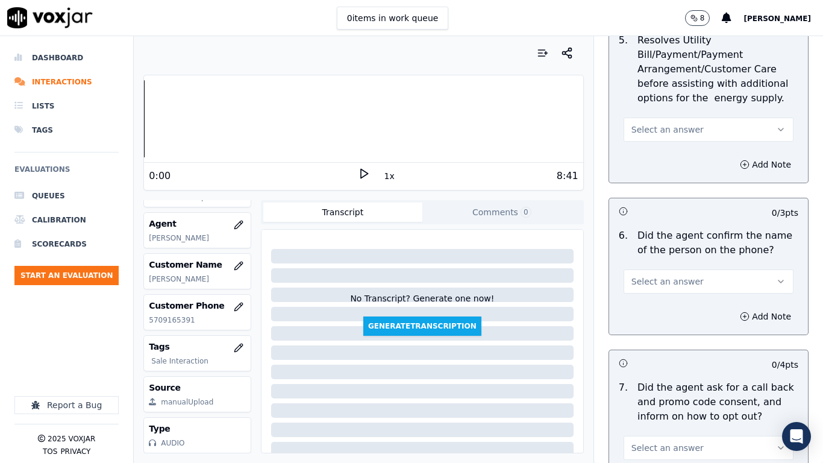
scroll to position [783, 0]
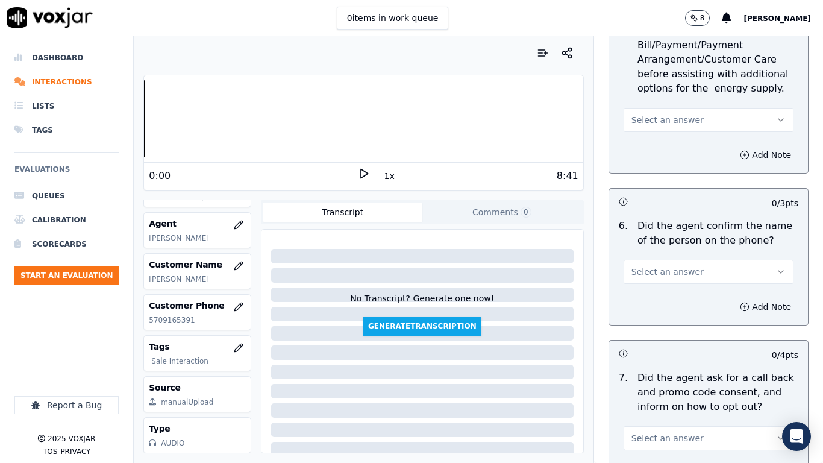
click at [654, 119] on span "Select an answer" at bounding box center [667, 120] width 72 height 12
click at [661, 183] on div "N/A" at bounding box center [686, 185] width 147 height 19
click at [672, 272] on span "Select an answer" at bounding box center [667, 272] width 72 height 12
click at [668, 299] on div "Yes" at bounding box center [686, 298] width 147 height 19
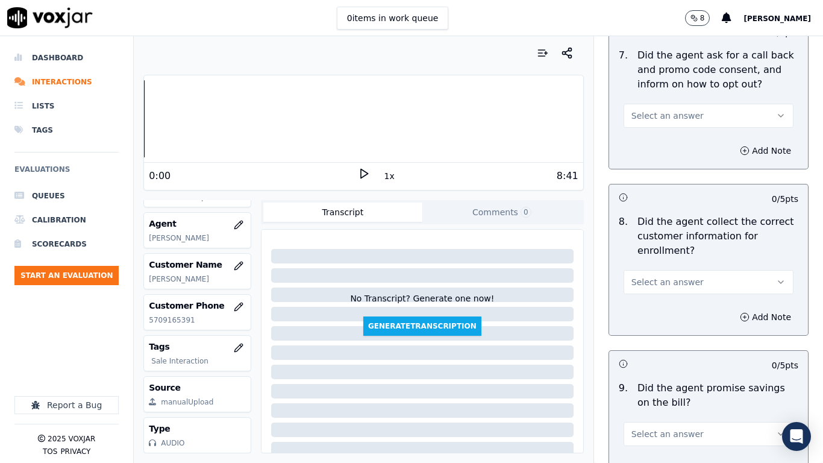
scroll to position [1084, 0]
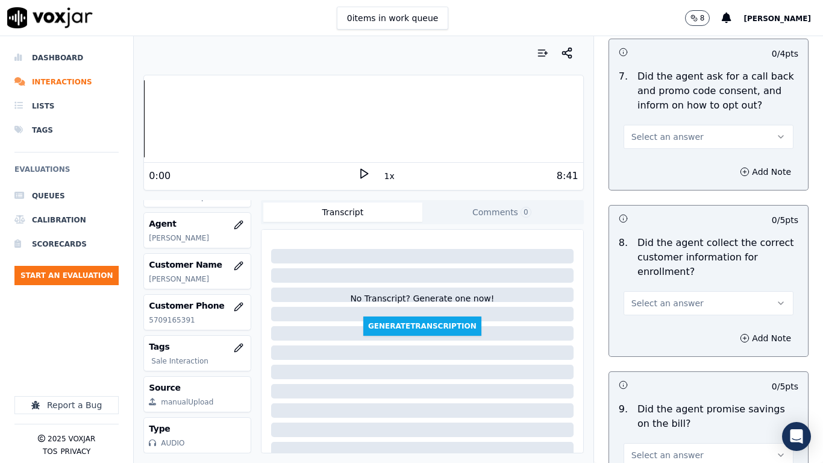
click at [651, 133] on span "Select an answer" at bounding box center [667, 137] width 72 height 12
click at [650, 158] on div "Yes" at bounding box center [686, 163] width 147 height 19
click at [674, 300] on span "Select an answer" at bounding box center [667, 303] width 72 height 12
click at [669, 325] on div "Yes" at bounding box center [686, 330] width 147 height 19
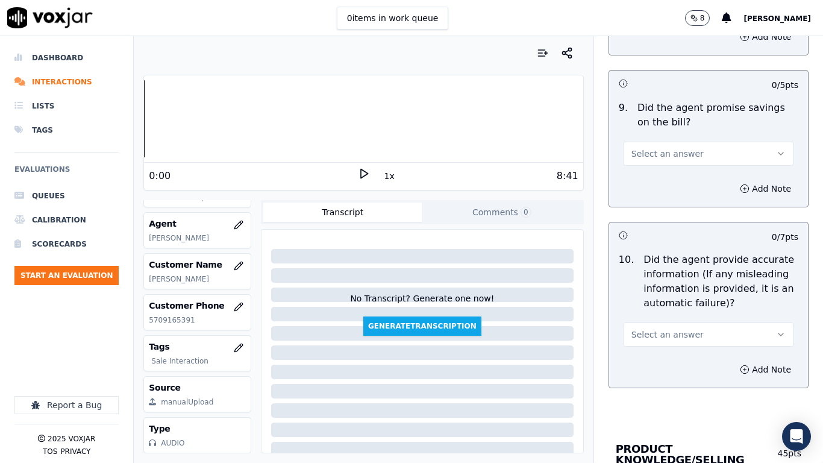
click at [651, 152] on span "Select an answer" at bounding box center [667, 154] width 72 height 12
click at [652, 176] on div "Yes" at bounding box center [686, 180] width 147 height 19
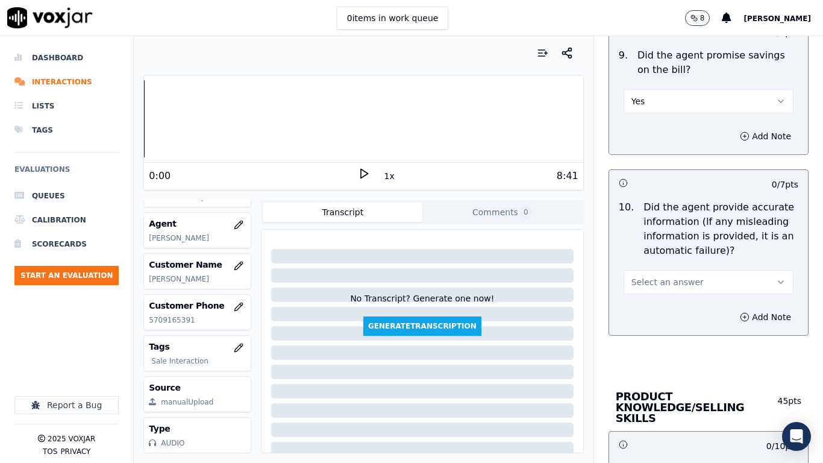
scroll to position [1687, 0]
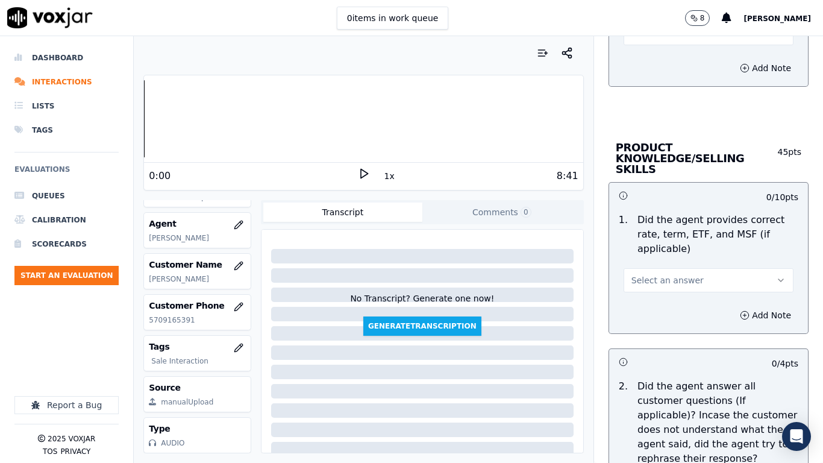
click at [637, 39] on button "Select an answer" at bounding box center [709, 33] width 170 height 24
click at [642, 65] on div "Yes" at bounding box center [686, 60] width 147 height 19
click at [659, 274] on span "Select an answer" at bounding box center [667, 280] width 72 height 12
click at [658, 289] on div "Yes" at bounding box center [686, 296] width 147 height 19
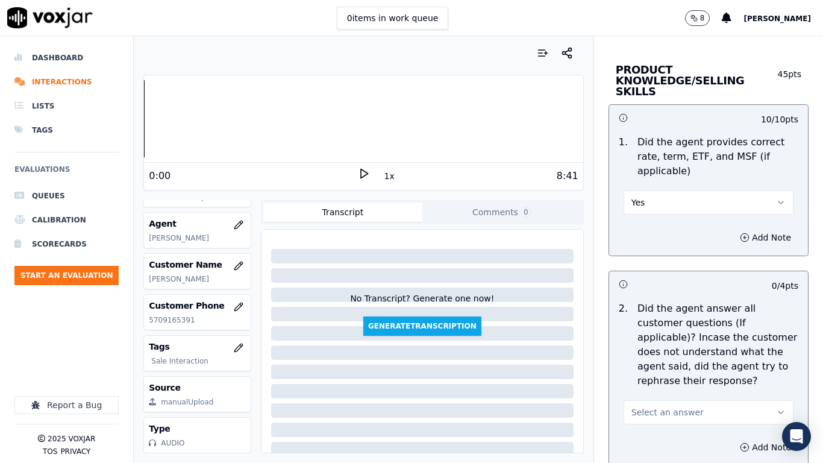
scroll to position [1868, 0]
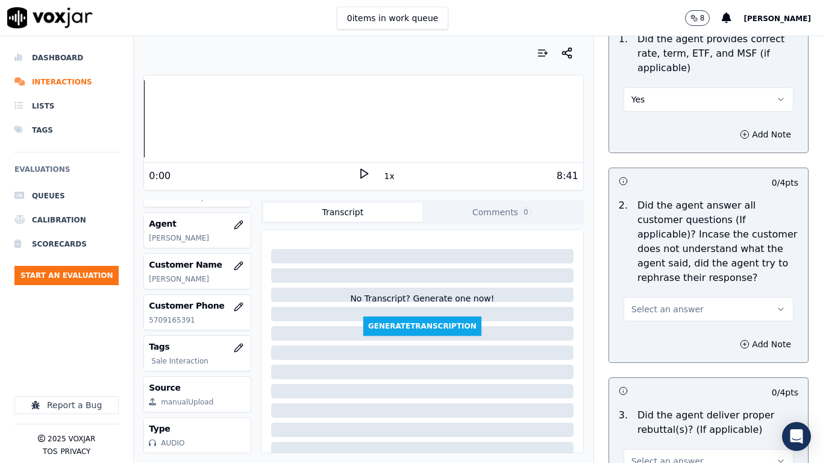
click at [645, 303] on span "Select an answer" at bounding box center [667, 309] width 72 height 12
click at [652, 329] on div "Yes" at bounding box center [686, 325] width 147 height 19
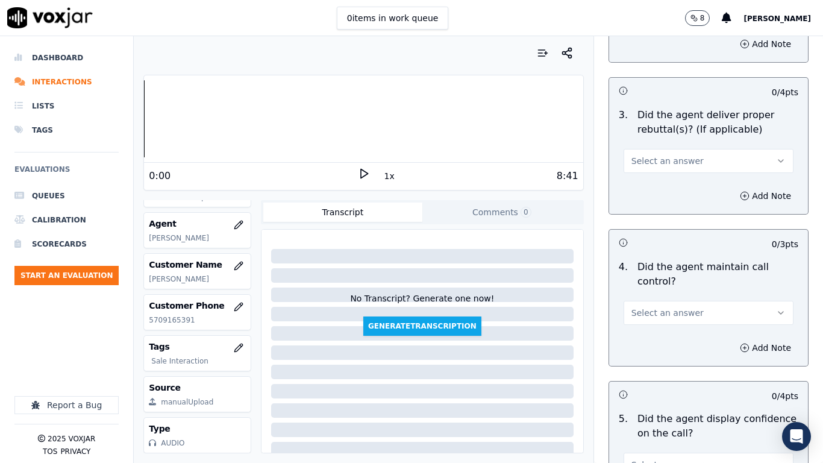
scroll to position [2169, 0]
click at [648, 154] on span "Select an answer" at bounding box center [667, 160] width 72 height 12
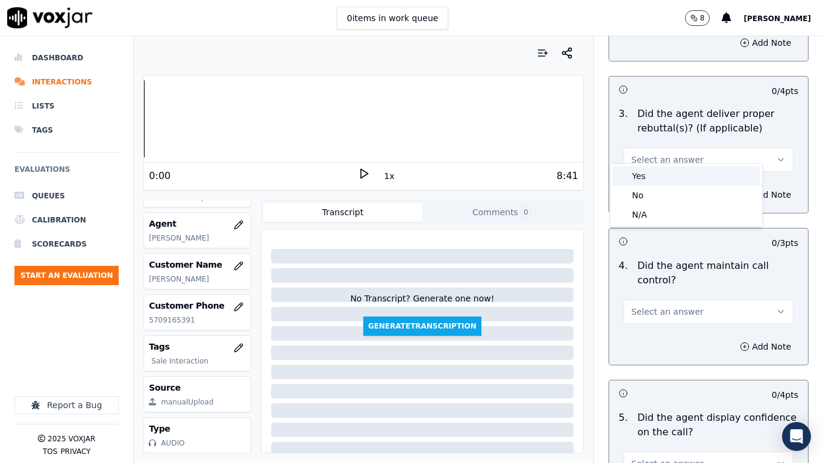
click at [648, 173] on div "Yes" at bounding box center [686, 175] width 147 height 19
click at [657, 305] on span "Select an answer" at bounding box center [667, 311] width 72 height 12
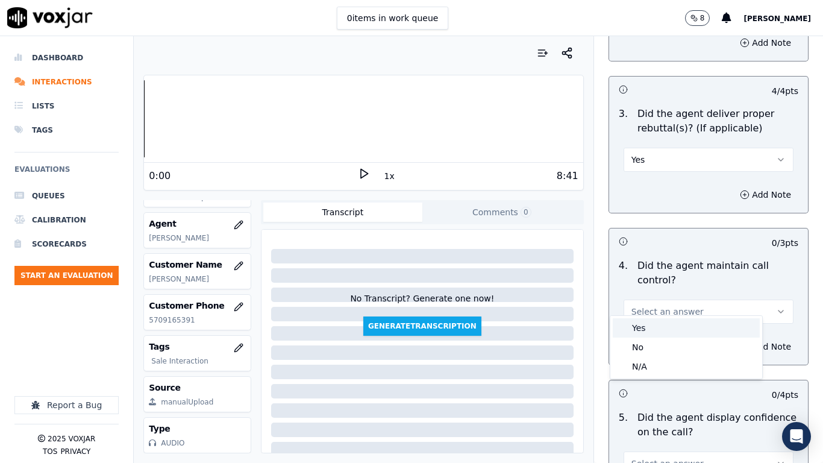
click at [657, 322] on div "Yes" at bounding box center [686, 327] width 147 height 19
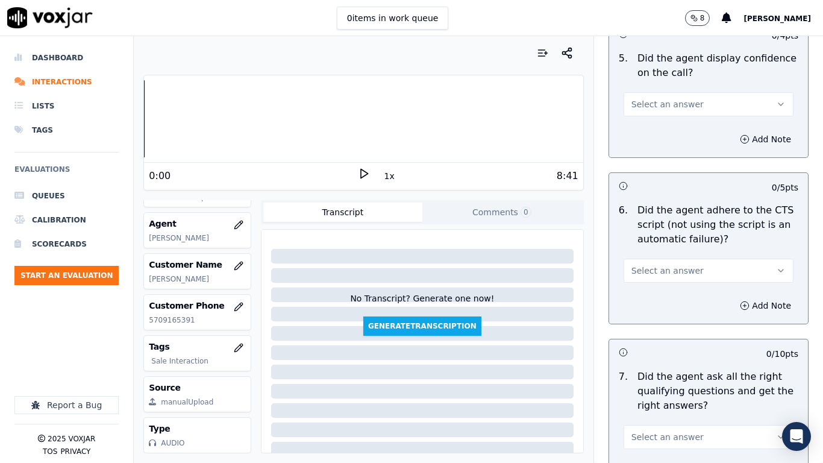
scroll to position [2530, 0]
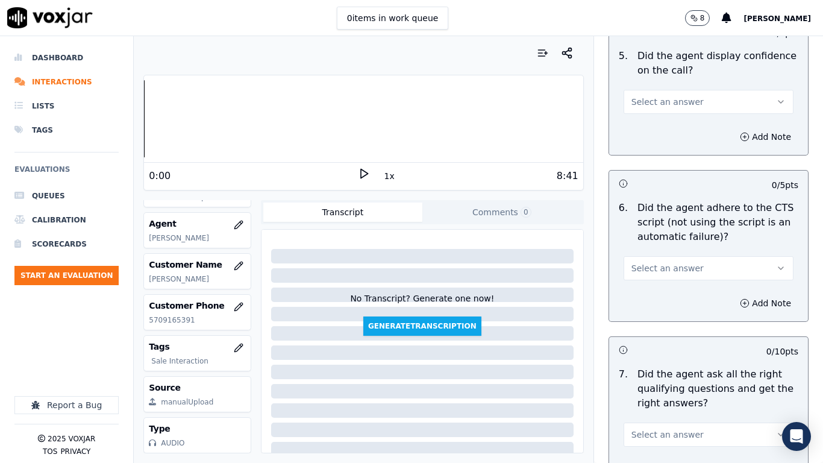
click at [633, 96] on span "Select an answer" at bounding box center [667, 102] width 72 height 12
click at [635, 114] on div "Yes" at bounding box center [686, 117] width 147 height 19
click at [660, 256] on button "Select an answer" at bounding box center [709, 268] width 170 height 24
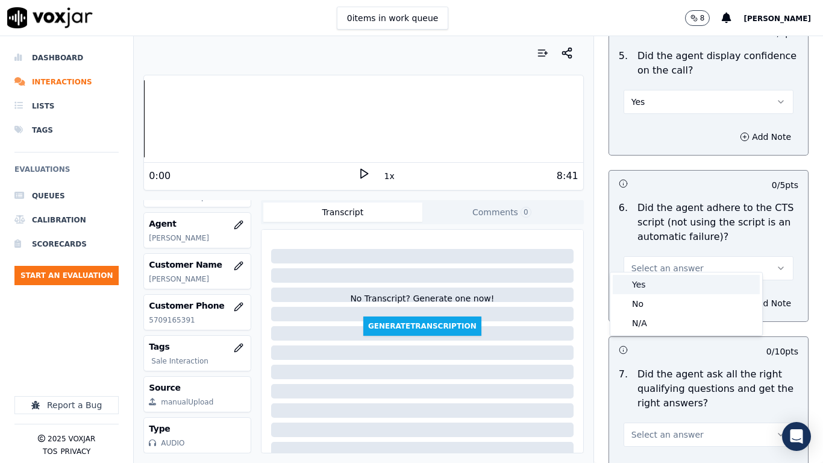
click at [659, 285] on div "Yes" at bounding box center [686, 284] width 147 height 19
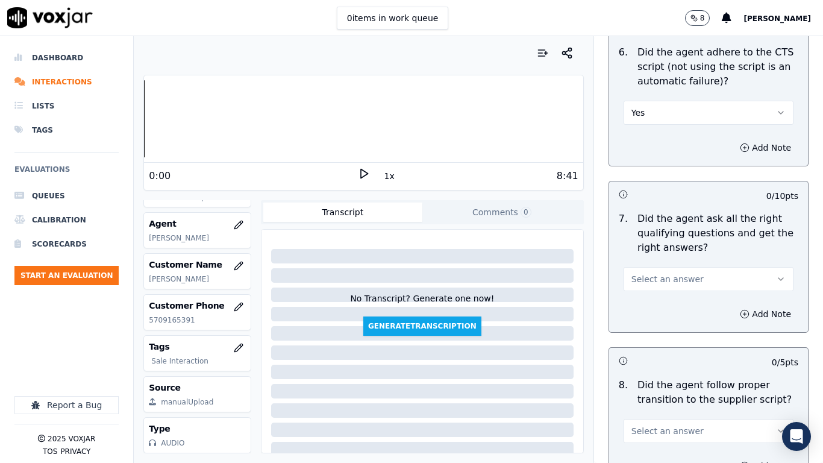
scroll to position [2952, 0]
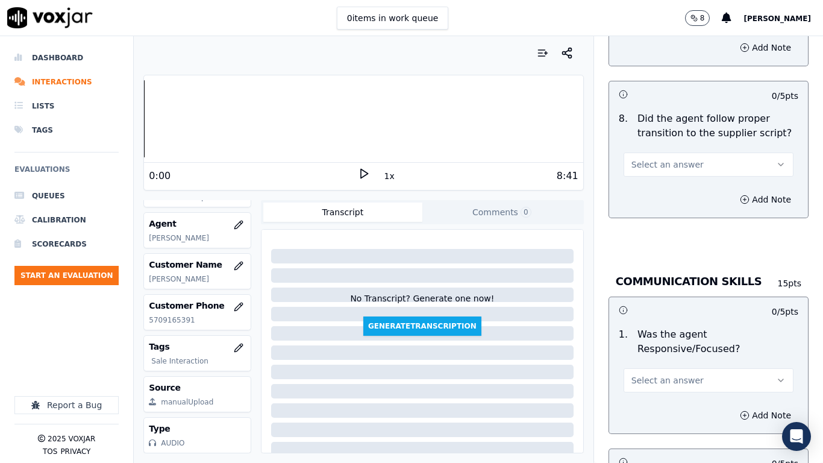
click at [653, 152] on button "Select an answer" at bounding box center [709, 164] width 170 height 24
click at [650, 174] on div "Yes" at bounding box center [686, 180] width 147 height 19
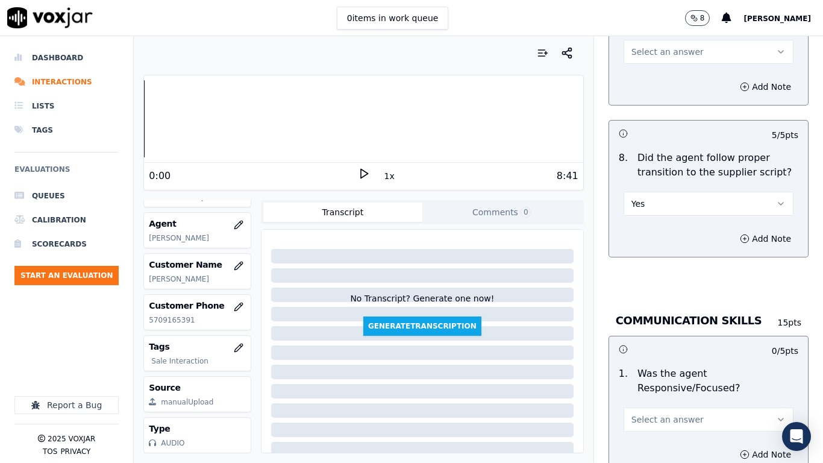
scroll to position [2892, 0]
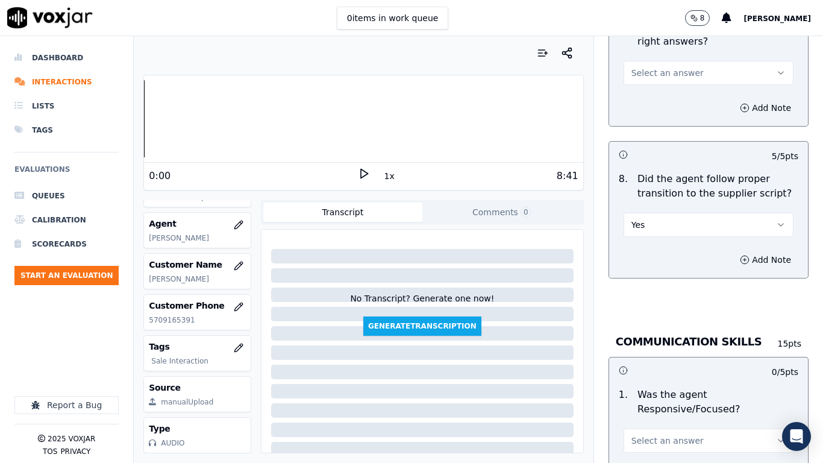
click at [650, 67] on span "Select an answer" at bounding box center [667, 73] width 72 height 12
click at [654, 95] on div "Yes" at bounding box center [686, 89] width 147 height 19
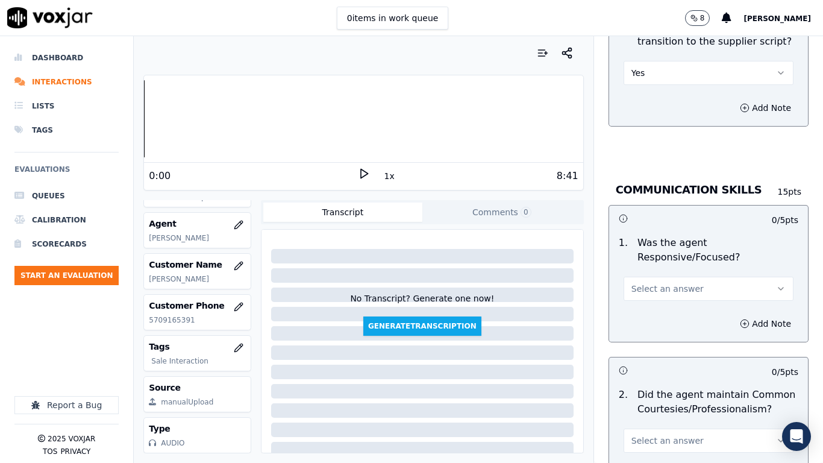
scroll to position [3253, 0]
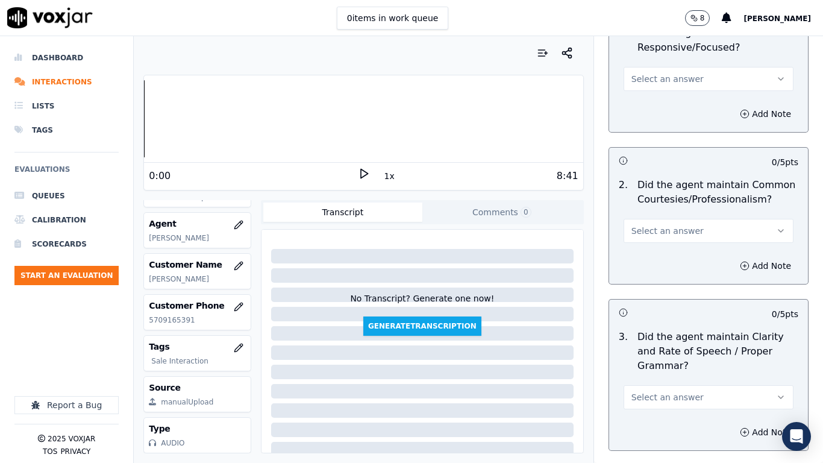
click at [642, 73] on span "Select an answer" at bounding box center [667, 79] width 72 height 12
click at [648, 97] on div "Yes" at bounding box center [686, 95] width 147 height 19
click at [666, 219] on button "Select an answer" at bounding box center [709, 231] width 170 height 24
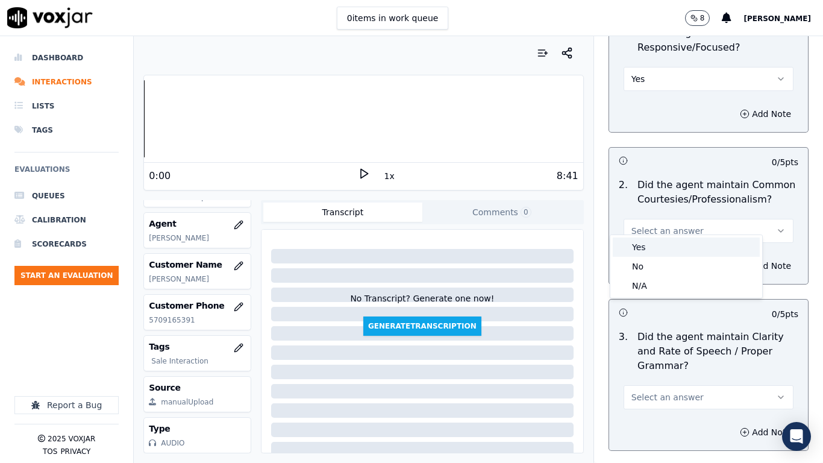
click at [665, 250] on div "Yes" at bounding box center [686, 246] width 147 height 19
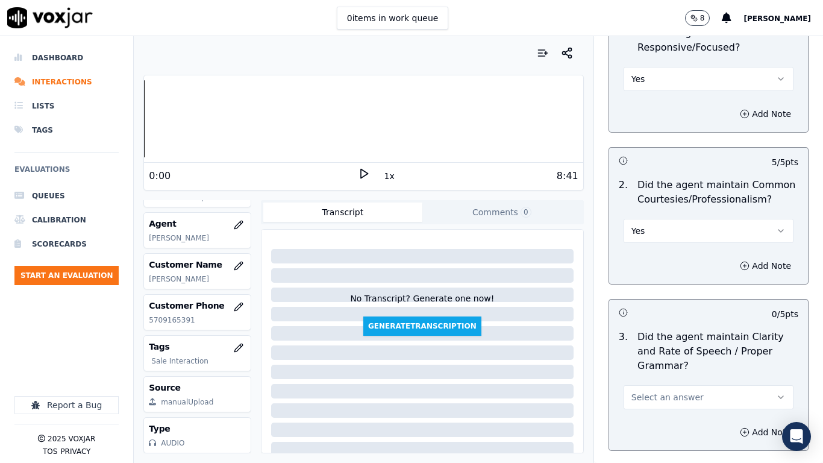
click at [670, 365] on span "Select an answer" at bounding box center [667, 397] width 72 height 12
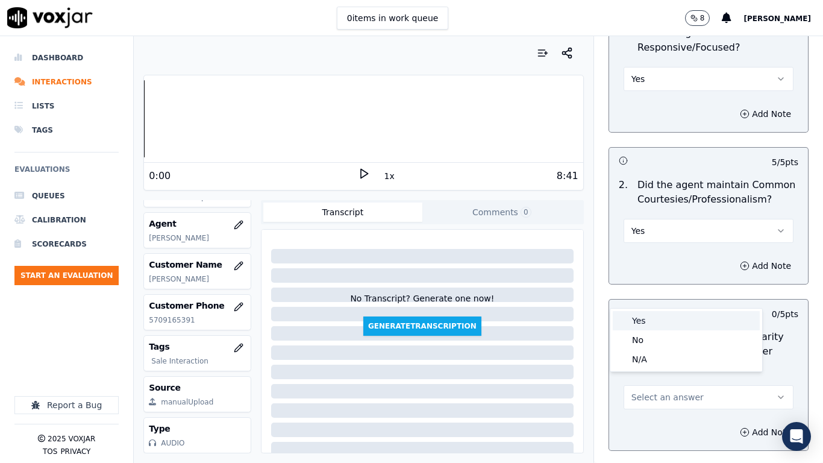
click at [654, 312] on div "Yes" at bounding box center [686, 320] width 147 height 19
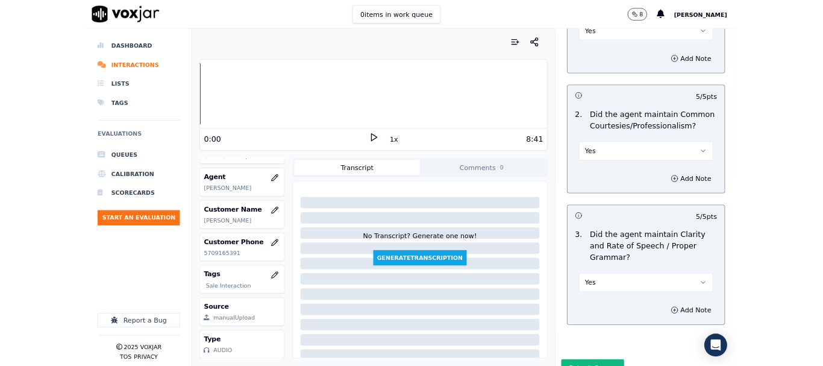
scroll to position [3333, 0]
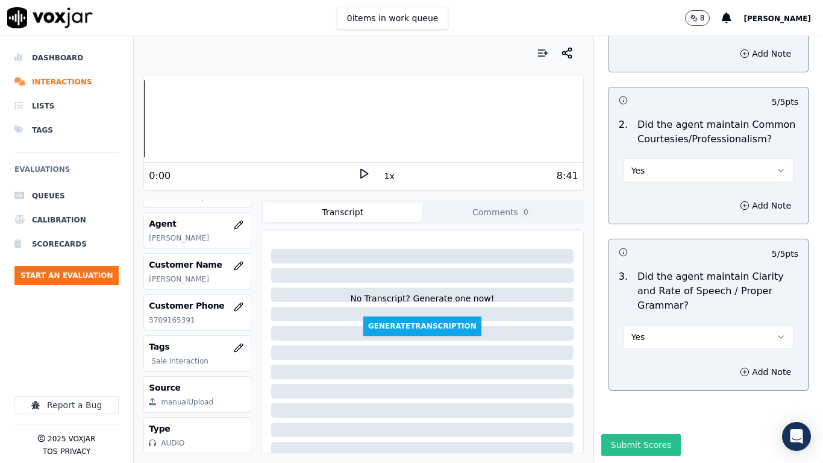
click at [629, 365] on button "Submit Scores" at bounding box center [641, 445] width 80 height 22
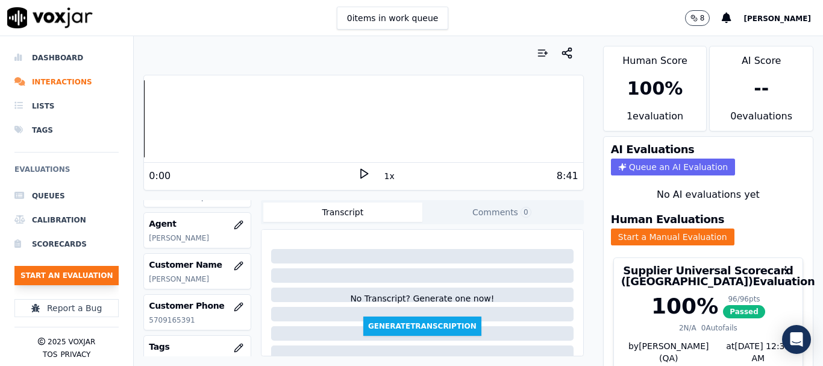
click at [55, 271] on button "Start an Evaluation" at bounding box center [66, 275] width 104 height 19
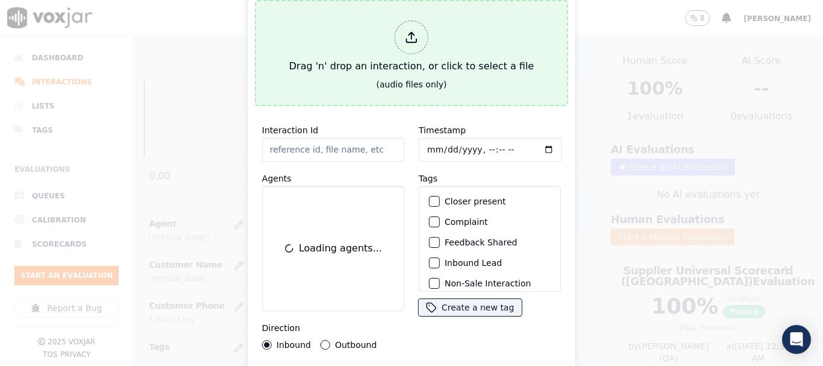
click at [489, 62] on div "Drag 'n' drop an interaction, or click to select a file" at bounding box center [411, 47] width 254 height 63
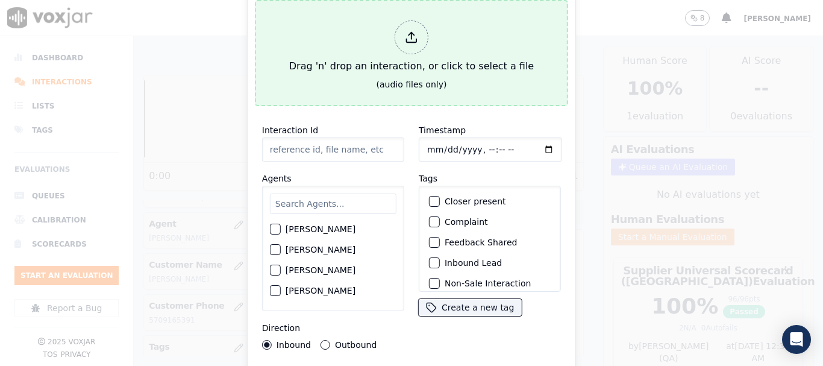
type input "20250918-161747_2159540437-all.mp3"
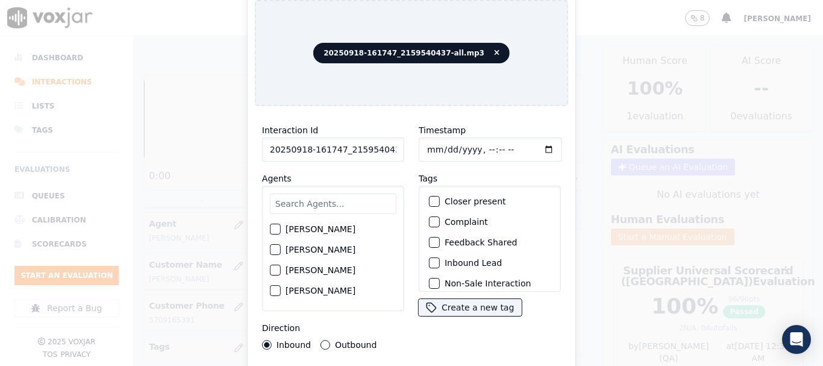
click at [330, 198] on input "text" at bounding box center [333, 203] width 127 height 20
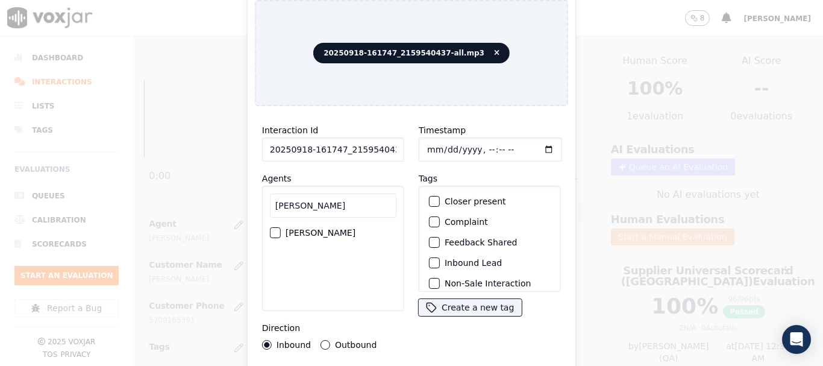
type input "luisa"
click at [328, 228] on label "LUISA CAMPO" at bounding box center [321, 232] width 70 height 8
click at [281, 228] on button "LUISA CAMPO" at bounding box center [275, 232] width 11 height 11
click at [426, 142] on input "Timestamp" at bounding box center [490, 149] width 143 height 24
type input "2025-09-18T19:17"
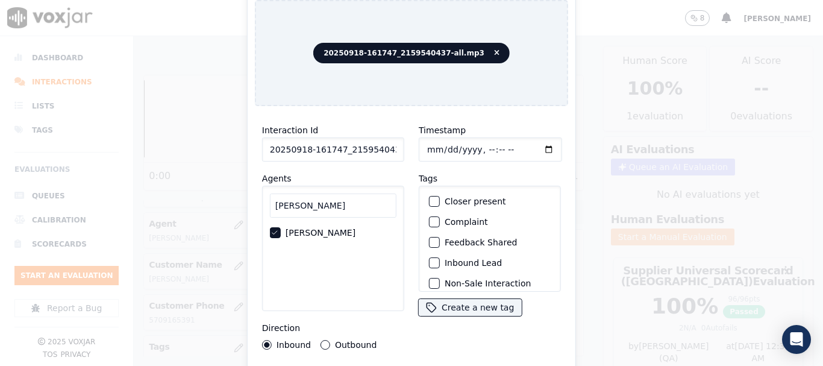
scroll to position [105, 0]
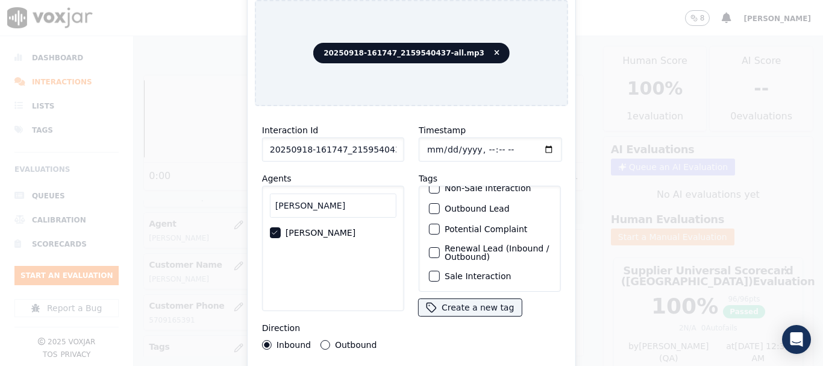
click at [468, 272] on label "Sale Interaction" at bounding box center [478, 276] width 66 height 8
click at [440, 271] on button "Sale Interaction" at bounding box center [434, 276] width 11 height 11
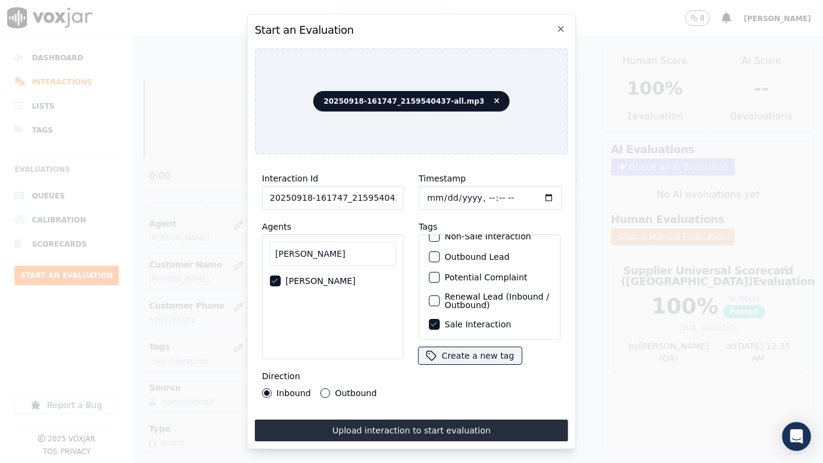
drag, startPoint x: 515, startPoint y: 423, endPoint x: 551, endPoint y: 455, distance: 48.2
click at [515, 365] on button "Upload interaction to start evaluation" at bounding box center [411, 430] width 313 height 22
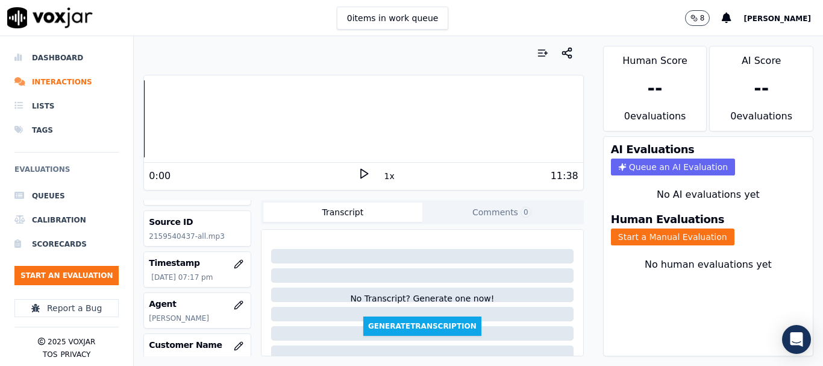
scroll to position [120, 0]
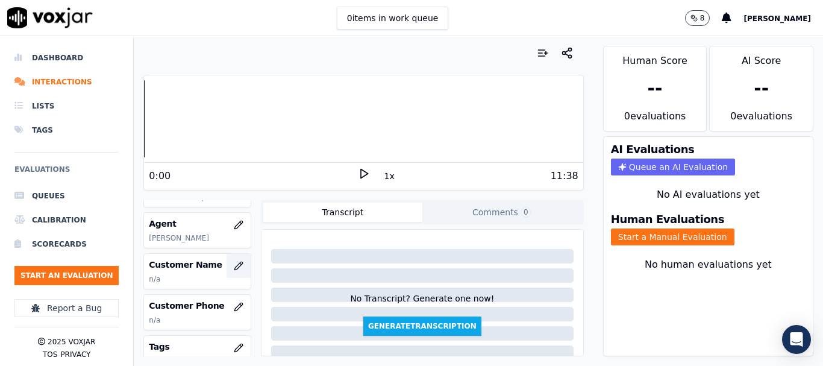
click at [234, 263] on icon "button" at bounding box center [239, 266] width 10 height 10
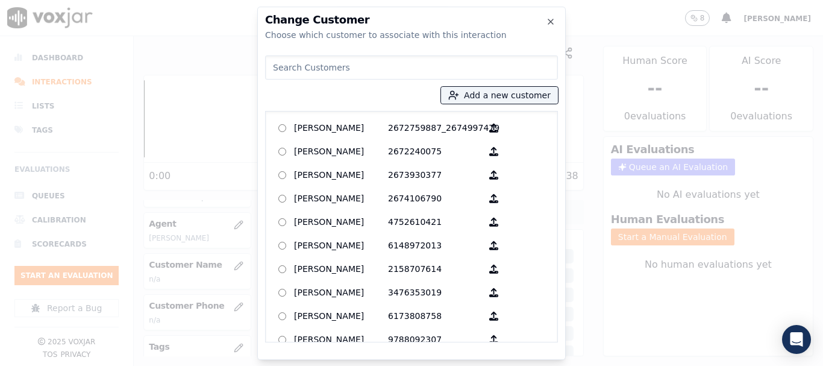
paste input "Tiffany Brinson"
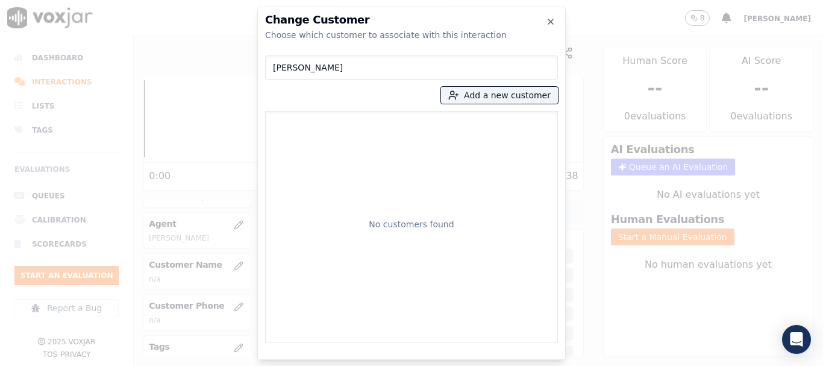
type input "Tiffany Brinson"
click at [486, 98] on button "Add a new customer" at bounding box center [499, 95] width 117 height 17
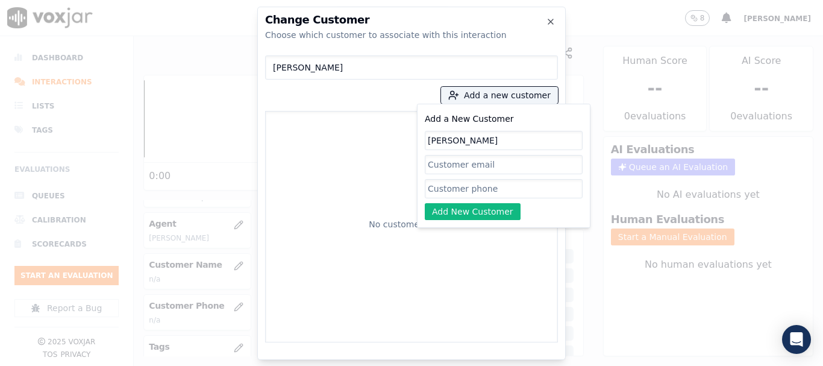
type input "Tiffany Brinson"
click at [461, 200] on div "Add a New Customer Tiffany Brinson Add New Customer" at bounding box center [504, 165] width 158 height 108
click at [463, 192] on input "Add a New Customer" at bounding box center [504, 188] width 158 height 19
paste input "2159540437"
paste input "9125364972"
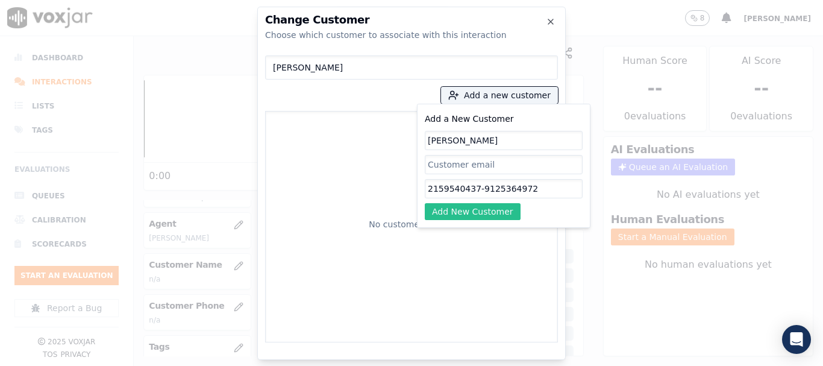
type input "2159540437-9125364972"
click at [481, 213] on button "Add New Customer" at bounding box center [473, 211] width 96 height 17
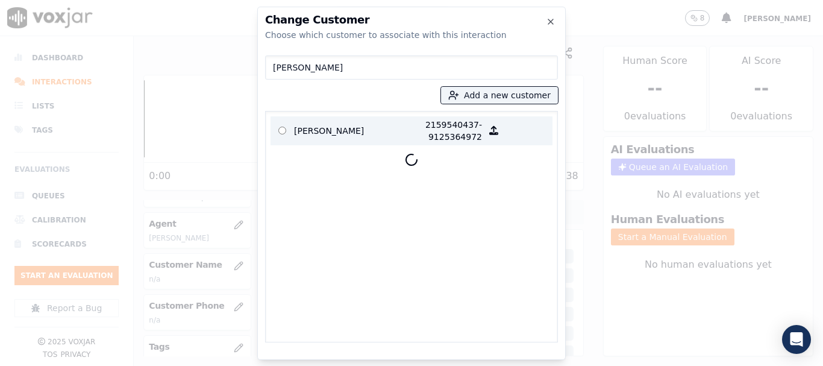
click at [327, 131] on p "Tiffany Brinson" at bounding box center [341, 131] width 94 height 24
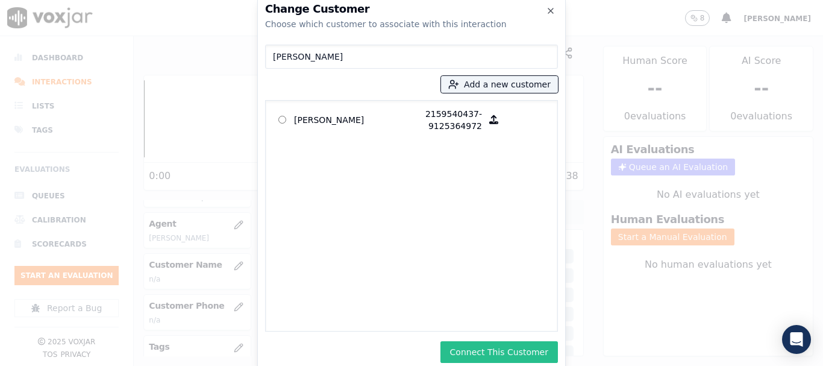
click at [496, 351] on button "Connect This Customer" at bounding box center [498, 352] width 117 height 22
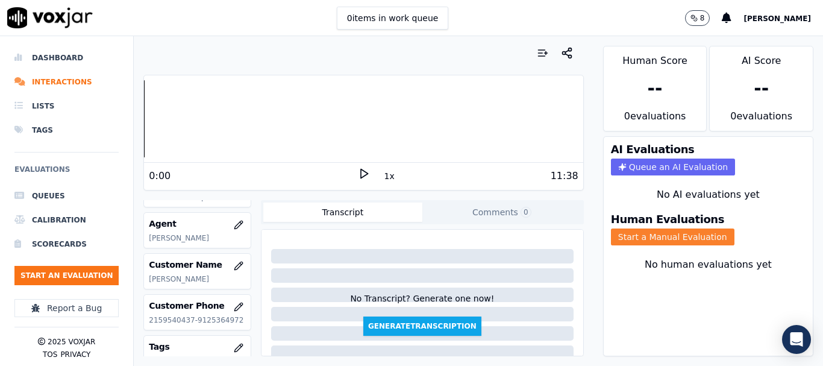
click at [663, 237] on button "Start a Manual Evaluation" at bounding box center [673, 236] width 124 height 17
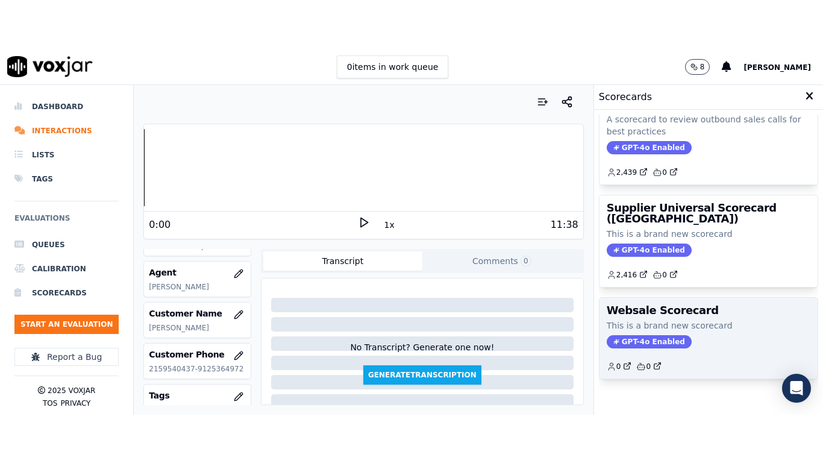
scroll to position [241, 0]
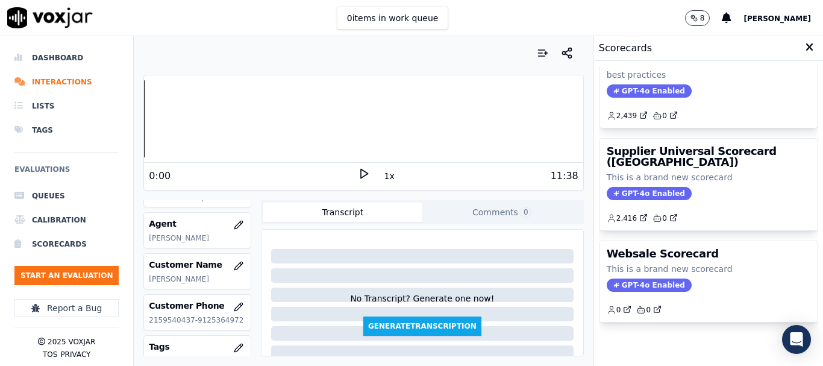
click at [656, 187] on span "GPT-4o Enabled" at bounding box center [649, 193] width 85 height 13
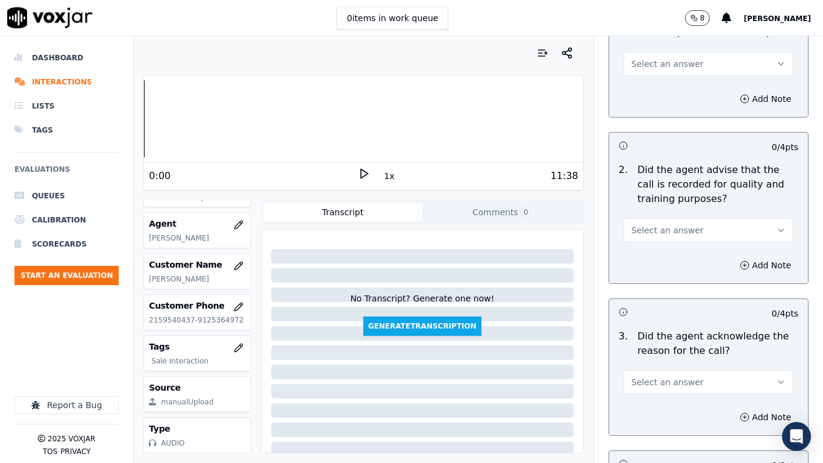
scroll to position [181, 0]
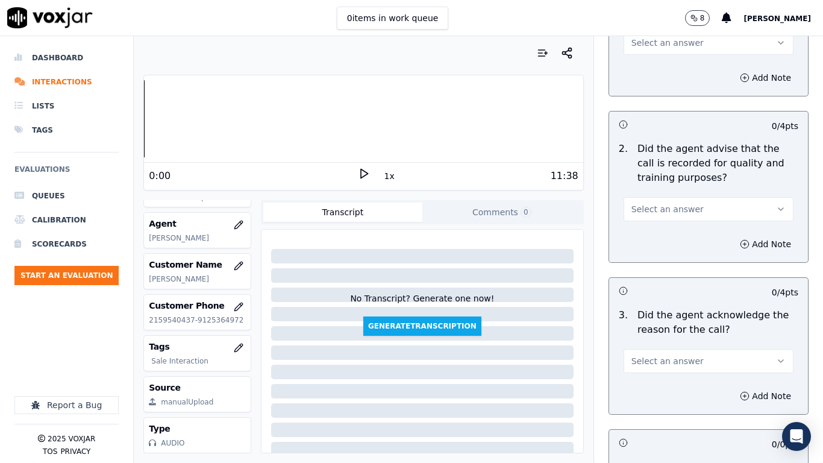
drag, startPoint x: 664, startPoint y: 38, endPoint x: 664, endPoint y: 52, distance: 13.9
click at [664, 38] on span "Select an answer" at bounding box center [667, 43] width 72 height 12
click at [657, 74] on div "Yes" at bounding box center [686, 69] width 147 height 19
click at [664, 211] on span "Select an answer" at bounding box center [667, 209] width 72 height 12
click at [661, 239] on div "Yes" at bounding box center [686, 236] width 147 height 19
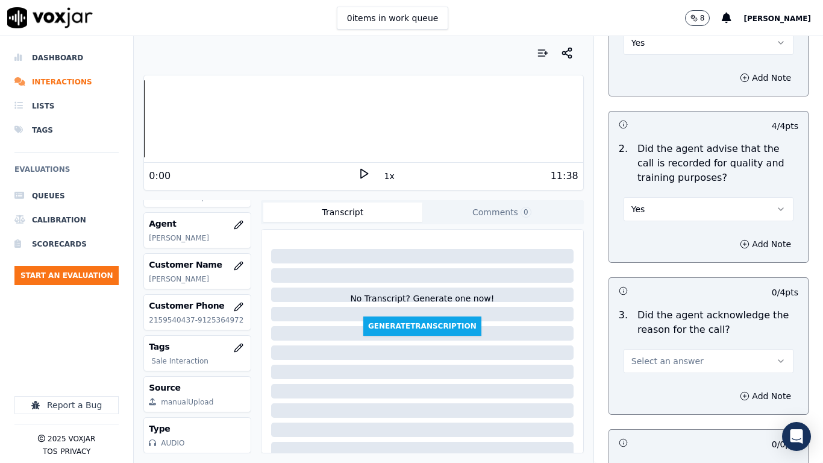
drag, startPoint x: 664, startPoint y: 358, endPoint x: 663, endPoint y: 371, distance: 12.7
click at [665, 358] on span "Select an answer" at bounding box center [667, 361] width 72 height 12
click at [660, 365] on div "Yes" at bounding box center [686, 387] width 147 height 19
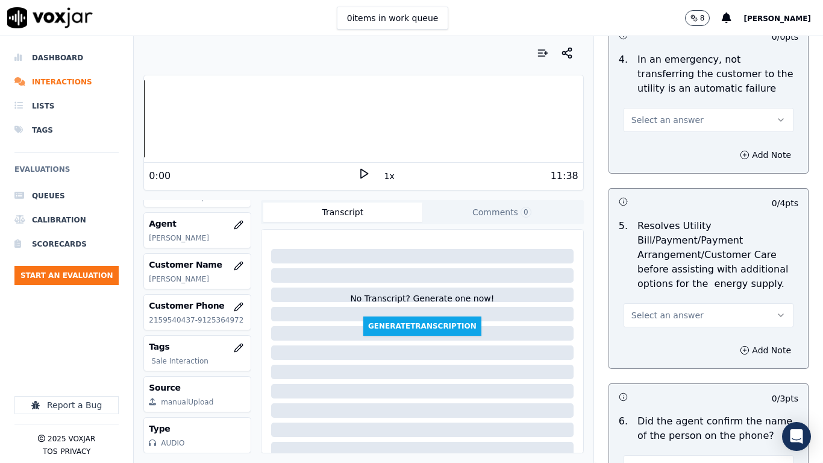
scroll to position [602, 0]
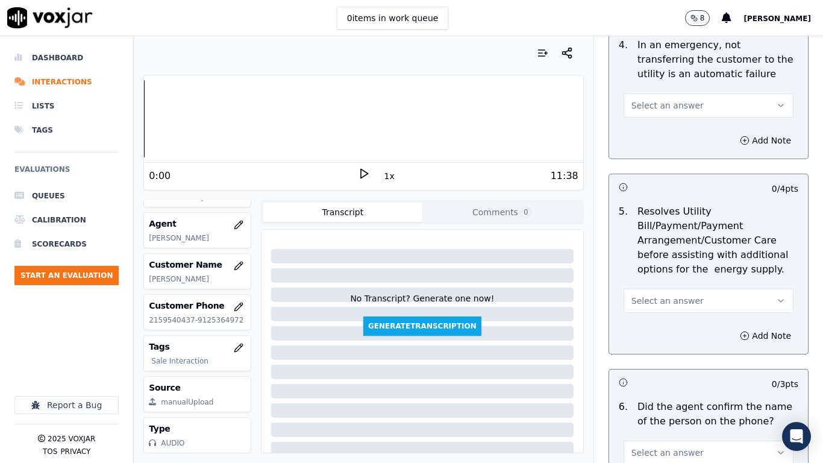
click at [646, 95] on button "Select an answer" at bounding box center [709, 105] width 170 height 24
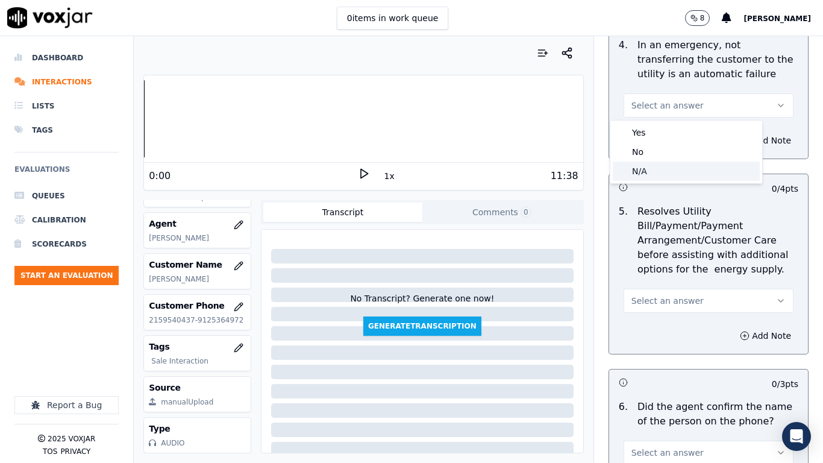
click at [659, 172] on div "N/A" at bounding box center [686, 170] width 147 height 19
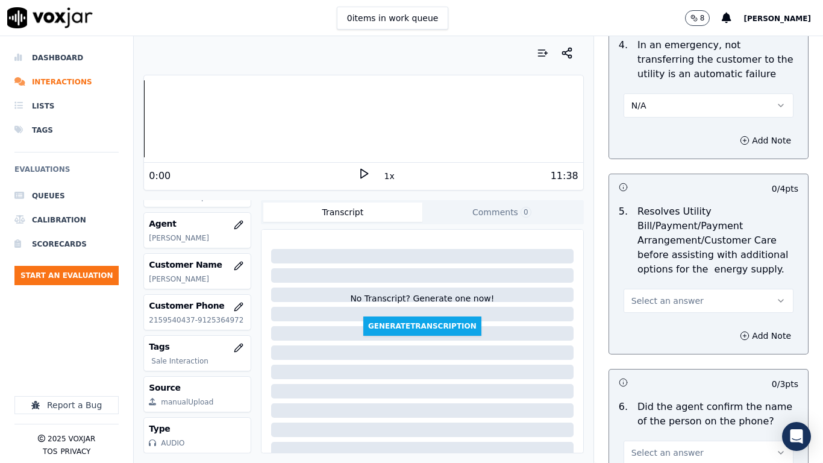
click at [665, 307] on button "Select an answer" at bounding box center [709, 301] width 170 height 24
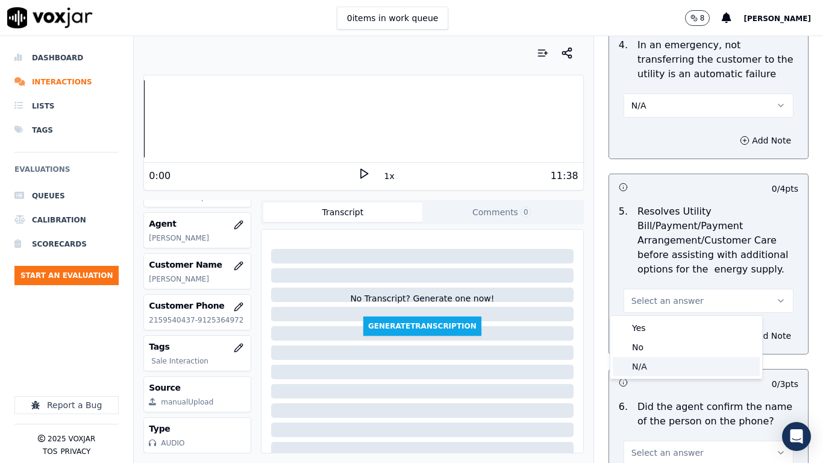
click at [654, 365] on div "N/A" at bounding box center [686, 366] width 147 height 19
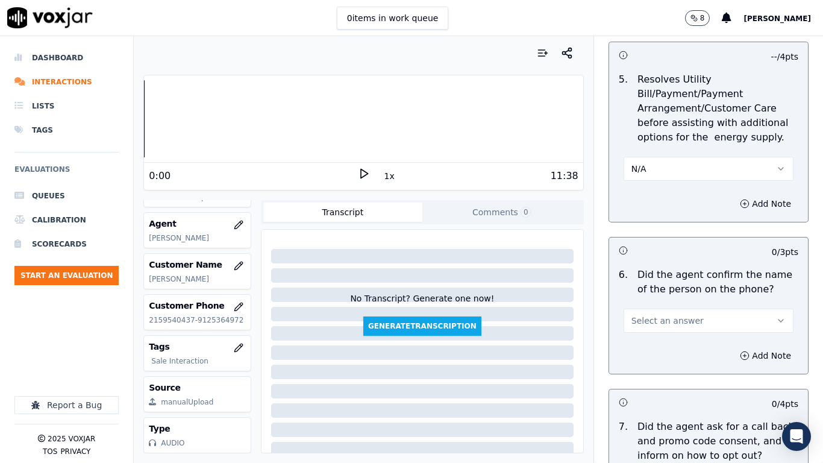
scroll to position [964, 0]
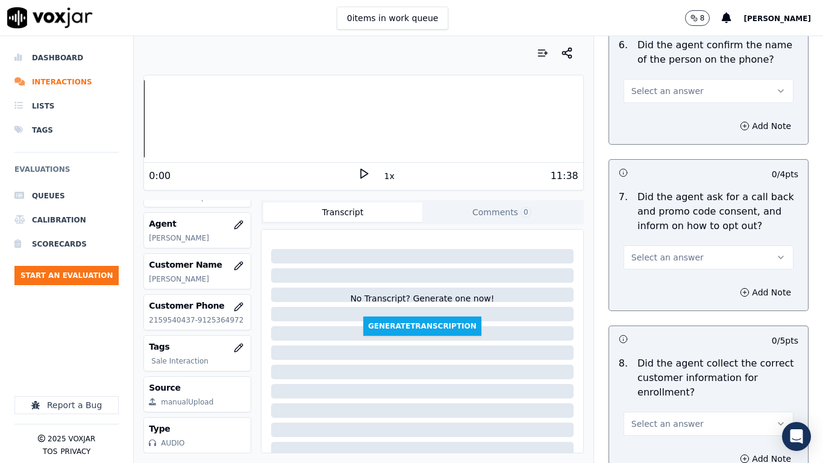
click at [648, 91] on span "Select an answer" at bounding box center [667, 91] width 72 height 12
click at [650, 120] on div "Yes" at bounding box center [686, 117] width 147 height 19
click at [656, 259] on span "Select an answer" at bounding box center [667, 257] width 72 height 12
click at [652, 287] on div "Yes" at bounding box center [686, 284] width 147 height 19
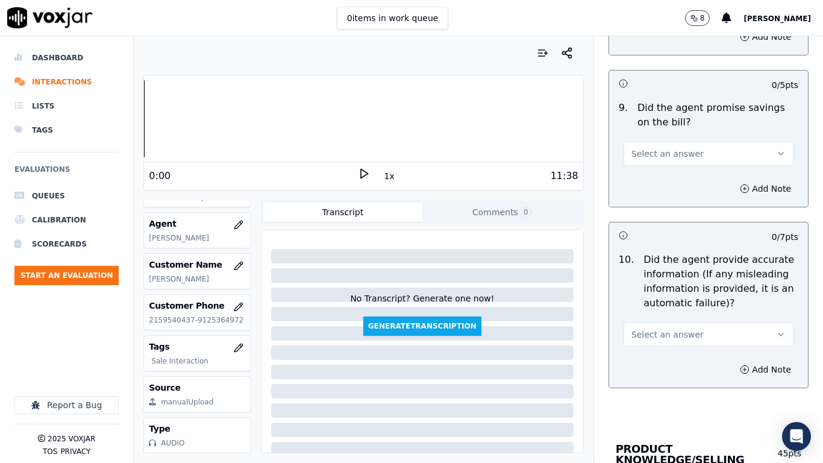
scroll to position [1325, 0]
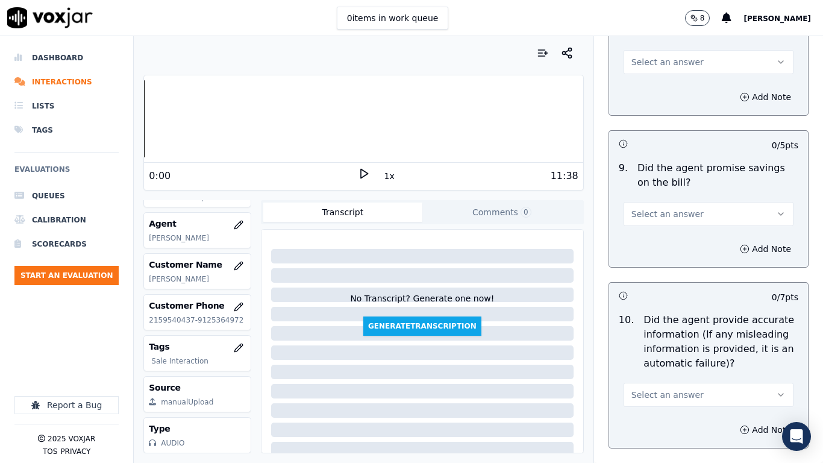
click at [636, 65] on span "Select an answer" at bounding box center [667, 62] width 72 height 12
click at [639, 89] on div "Yes" at bounding box center [686, 89] width 147 height 19
click at [654, 214] on span "Select an answer" at bounding box center [667, 214] width 72 height 12
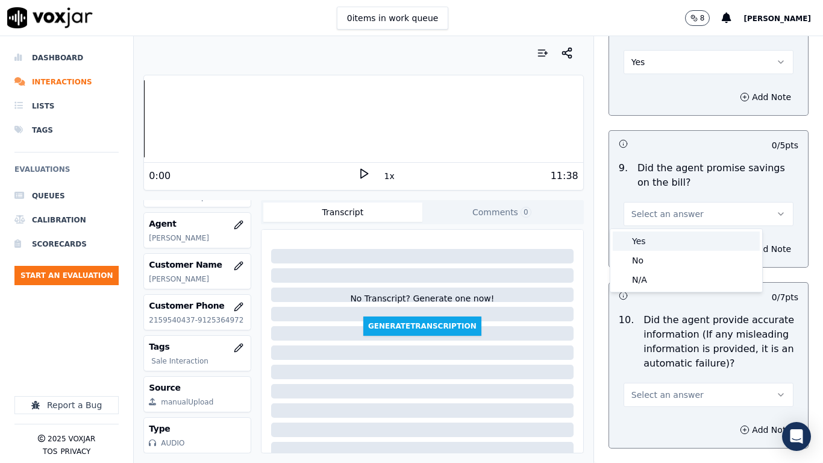
click at [655, 235] on div "Yes" at bounding box center [686, 240] width 147 height 19
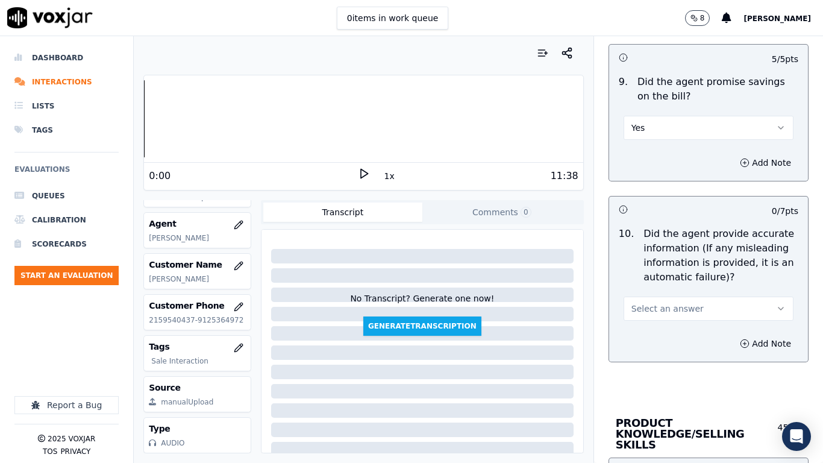
scroll to position [1687, 0]
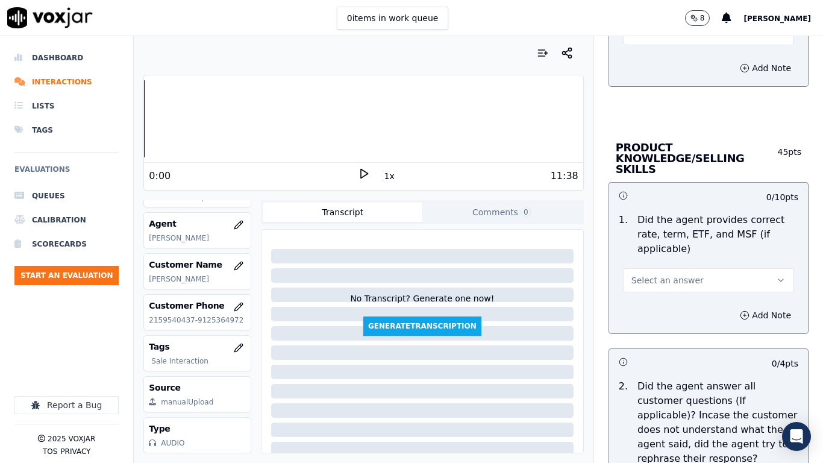
click at [644, 38] on span "Select an answer" at bounding box center [667, 33] width 72 height 12
click at [649, 55] on div "Yes" at bounding box center [686, 60] width 147 height 19
click at [670, 274] on span "Select an answer" at bounding box center [667, 280] width 72 height 12
click at [667, 299] on div "Yes" at bounding box center [686, 296] width 147 height 19
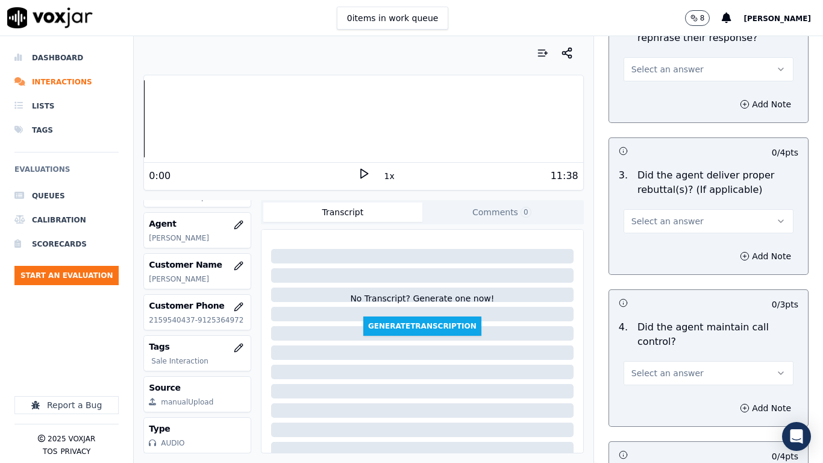
scroll to position [2109, 0]
click at [633, 62] on span "Select an answer" at bounding box center [667, 68] width 72 height 12
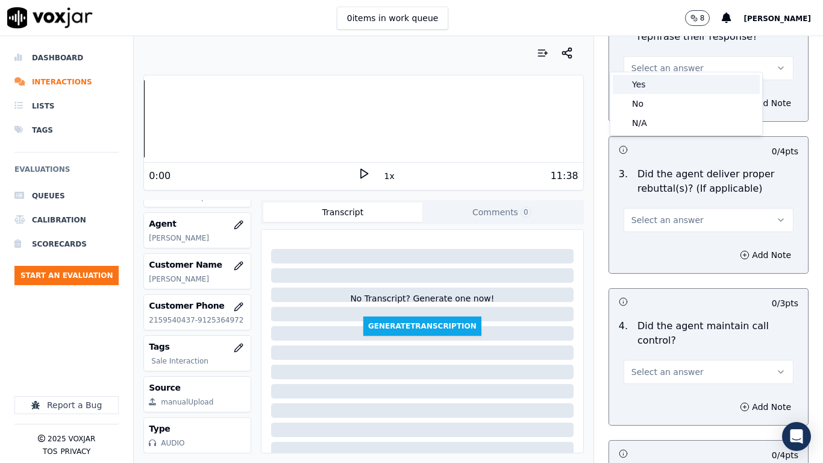
click at [637, 79] on div "Yes" at bounding box center [686, 84] width 147 height 19
click at [650, 214] on span "Select an answer" at bounding box center [667, 220] width 72 height 12
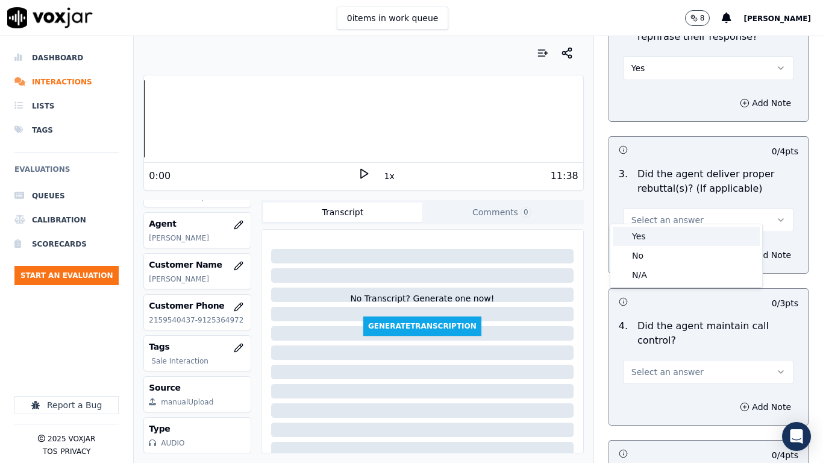
click at [652, 236] on div "Yes" at bounding box center [686, 236] width 147 height 19
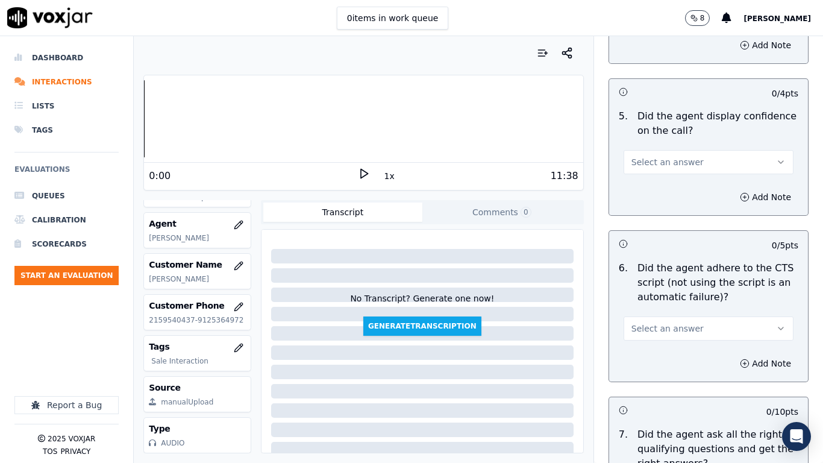
scroll to position [2410, 0]
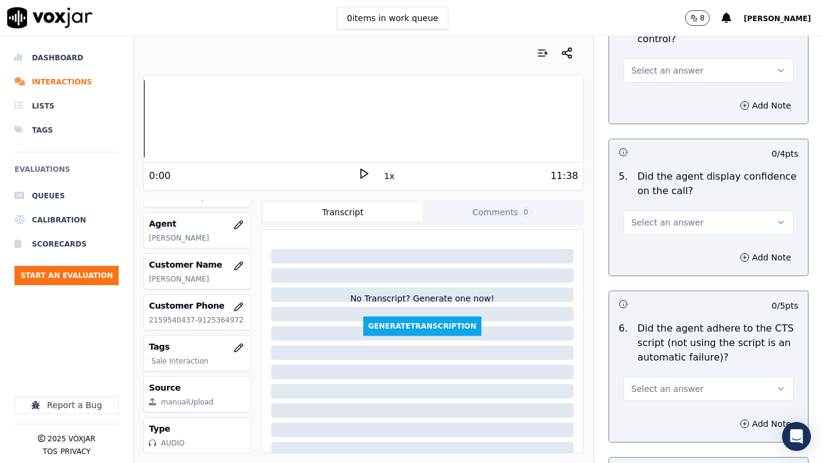
click at [655, 64] on span "Select an answer" at bounding box center [667, 70] width 72 height 12
click at [660, 82] on div "Yes" at bounding box center [686, 86] width 147 height 19
click at [665, 216] on span "Select an answer" at bounding box center [667, 222] width 72 height 12
click at [659, 240] on div "Yes" at bounding box center [686, 238] width 147 height 19
click at [674, 365] on span "Select an answer" at bounding box center [667, 389] width 72 height 12
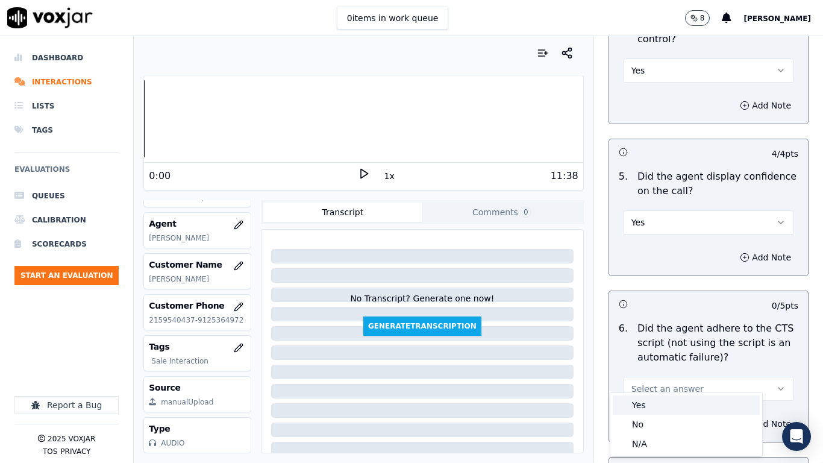
click at [655, 365] on div "Yes" at bounding box center [686, 404] width 147 height 19
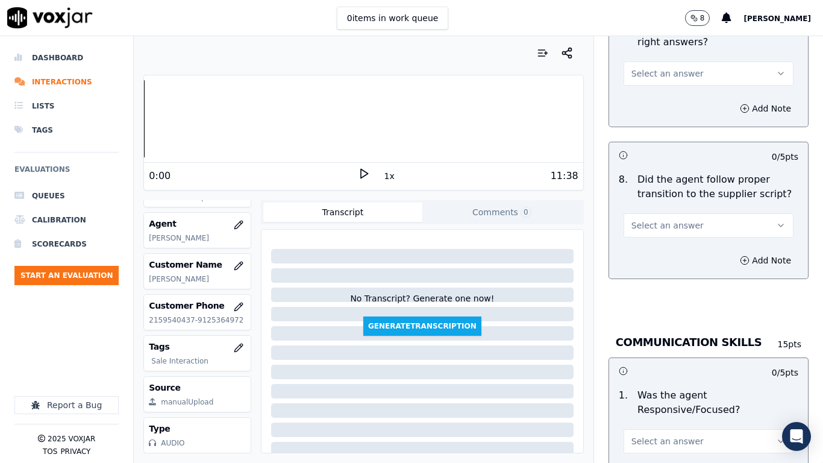
scroll to position [2892, 0]
click at [655, 67] on span "Select an answer" at bounding box center [667, 73] width 72 height 12
click at [654, 90] on div "Yes" at bounding box center [686, 89] width 147 height 19
click at [672, 219] on span "Select an answer" at bounding box center [667, 225] width 72 height 12
click at [669, 243] on div "Yes" at bounding box center [686, 240] width 147 height 19
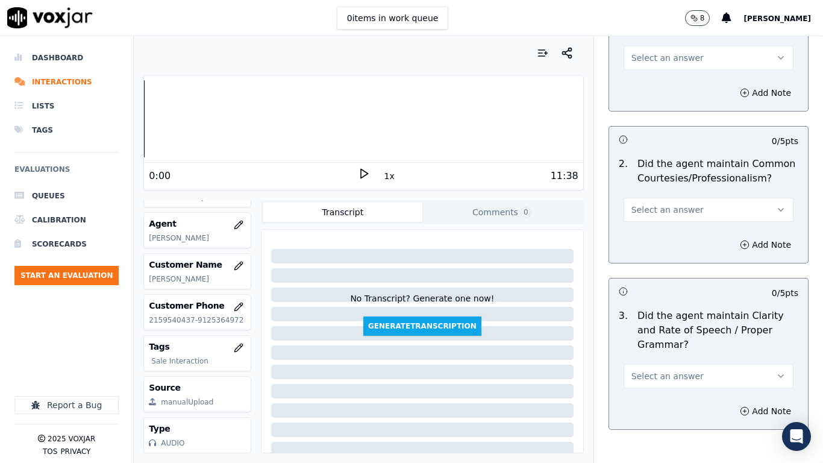
scroll to position [3253, 0]
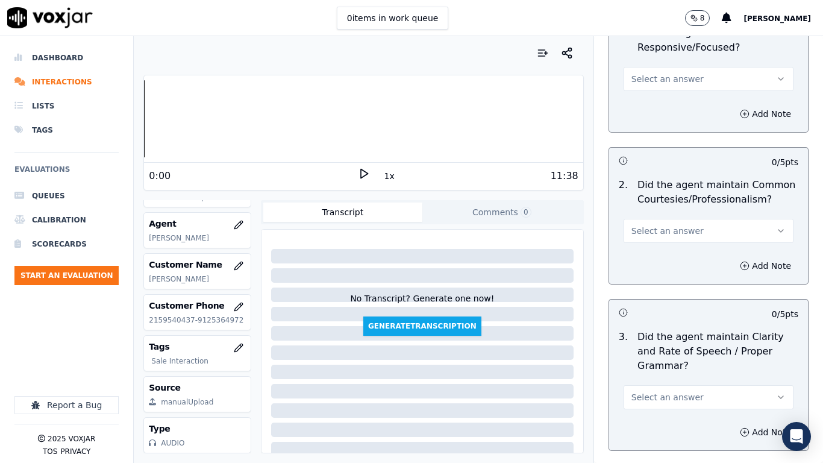
click at [650, 73] on span "Select an answer" at bounding box center [667, 79] width 72 height 12
click at [653, 98] on div "Yes" at bounding box center [686, 95] width 147 height 19
click at [662, 225] on span "Select an answer" at bounding box center [667, 231] width 72 height 12
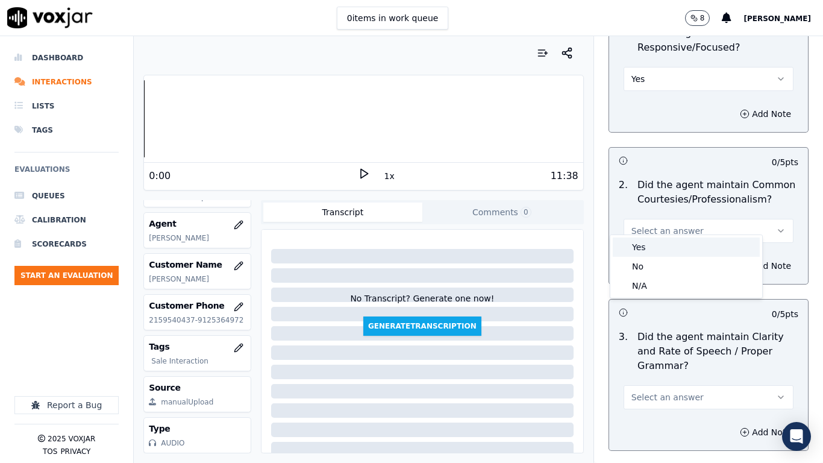
click at [657, 249] on div "Yes" at bounding box center [686, 246] width 147 height 19
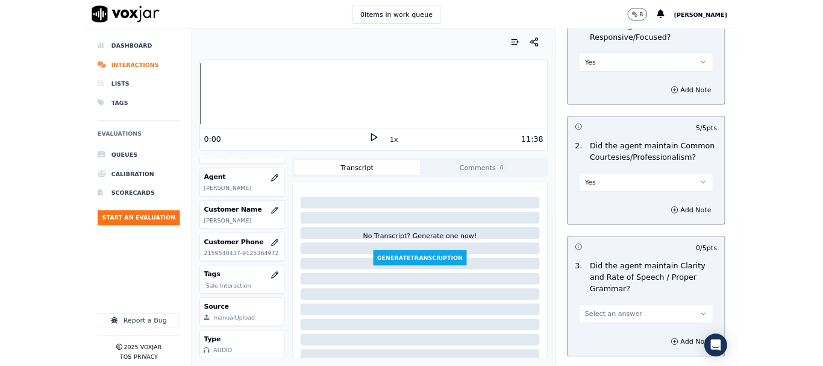
scroll to position [3333, 0]
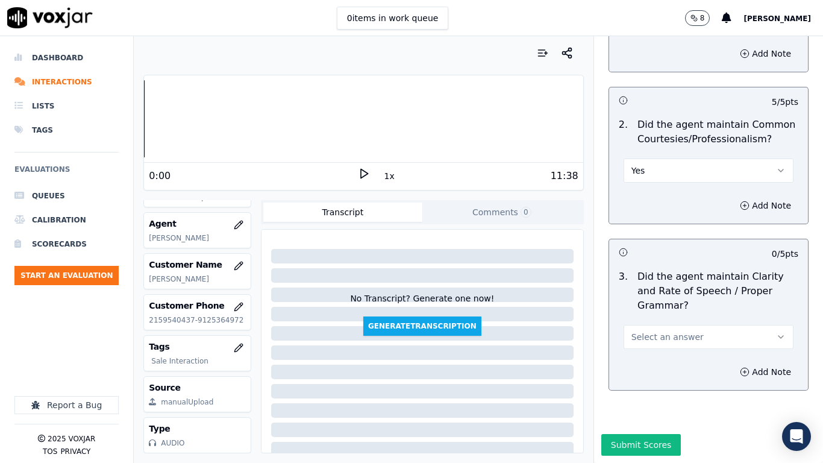
click at [666, 325] on button "Select an answer" at bounding box center [709, 337] width 170 height 24
click at [665, 337] on div "Yes" at bounding box center [686, 333] width 147 height 19
click at [642, 365] on button "Submit Scores" at bounding box center [641, 445] width 80 height 22
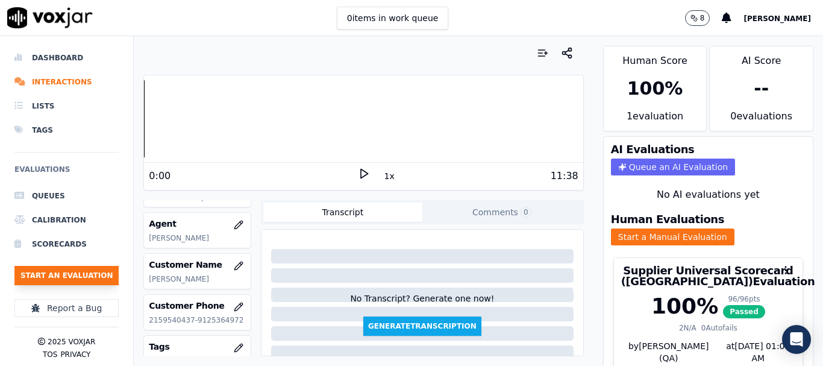
click at [77, 271] on button "Start an Evaluation" at bounding box center [66, 275] width 104 height 19
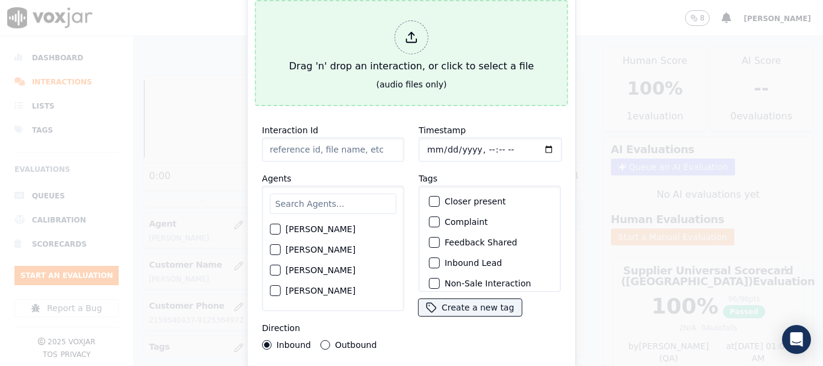
click at [316, 54] on div "Drag 'n' drop an interaction, or click to select a file" at bounding box center [411, 47] width 254 height 63
type input "20250918-160031_2154908280-all.mp3"
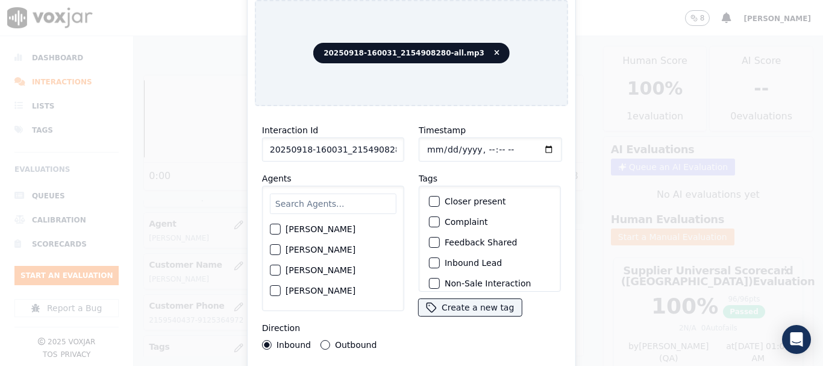
click at [330, 202] on input "text" at bounding box center [333, 203] width 127 height 20
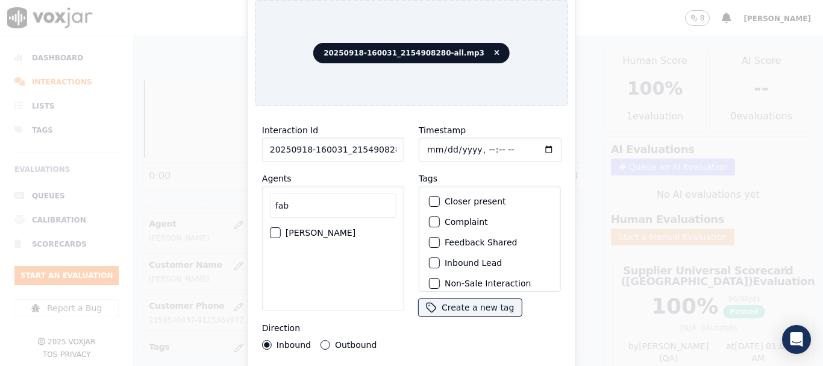
type input "fab"
click at [332, 228] on label "FABIOLA RENDON" at bounding box center [321, 232] width 70 height 8
click at [281, 227] on button "FABIOLA RENDON" at bounding box center [275, 232] width 11 height 11
click at [424, 143] on input "Timestamp" at bounding box center [490, 149] width 143 height 24
type input "2025-09-18T19:37"
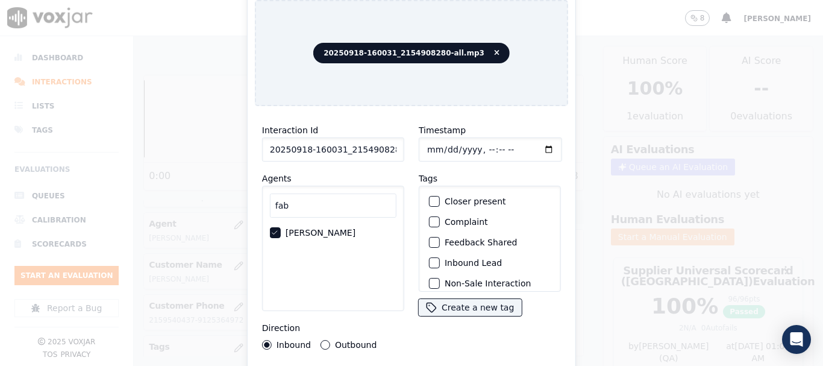
scroll to position [105, 0]
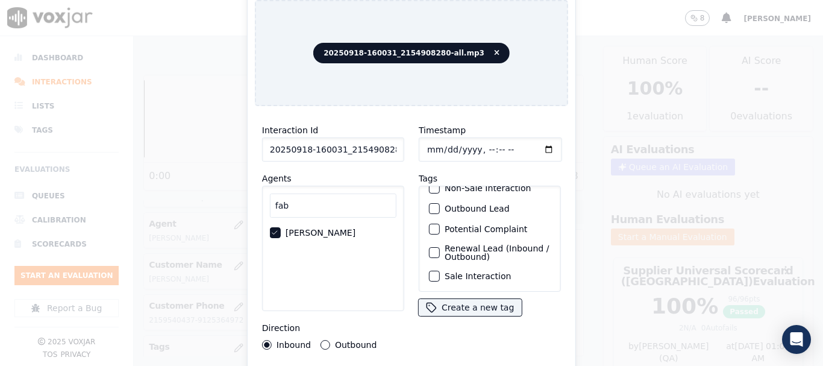
click at [487, 272] on label "Sale Interaction" at bounding box center [478, 276] width 66 height 8
click at [440, 271] on button "Sale Interaction" at bounding box center [434, 276] width 11 height 11
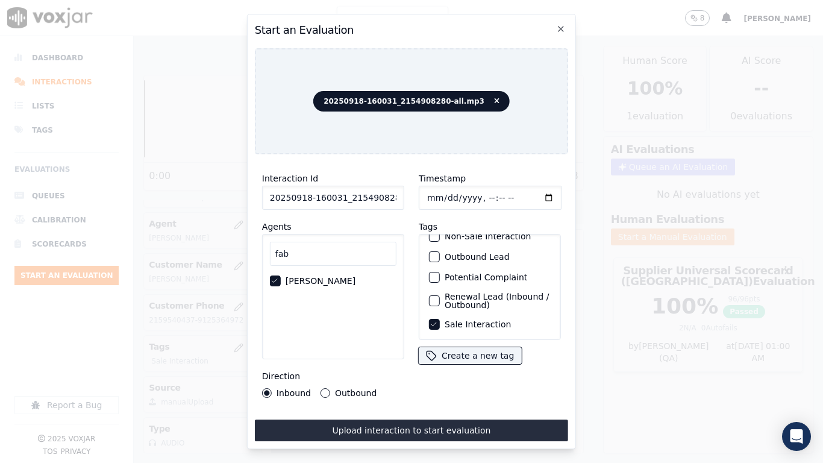
click at [495, 365] on button "Upload interaction to start evaluation" at bounding box center [411, 430] width 313 height 22
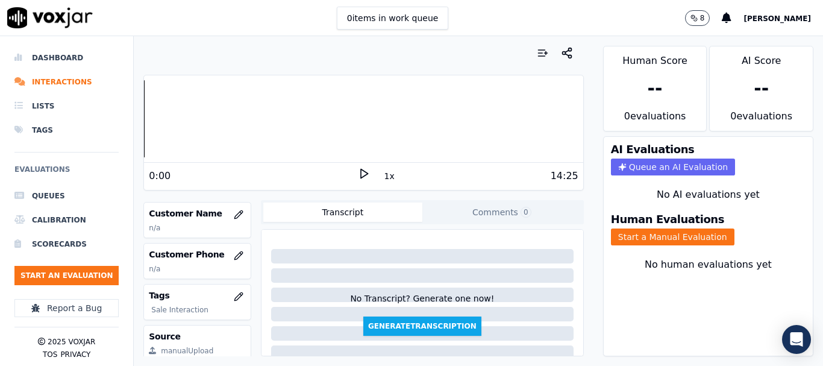
scroll to position [181, 0]
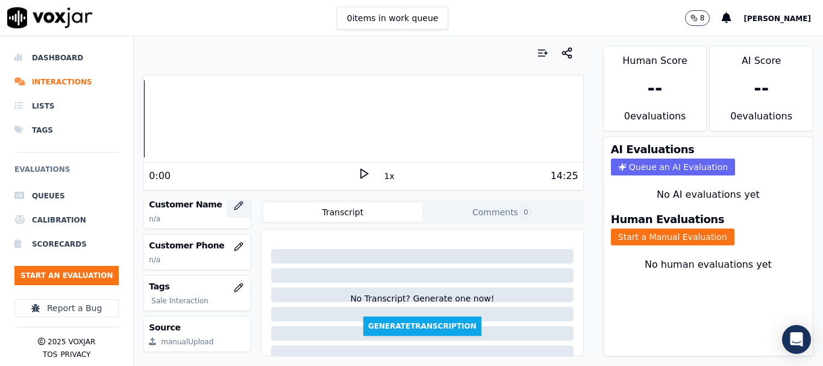
click at [234, 204] on icon "button" at bounding box center [239, 206] width 10 height 10
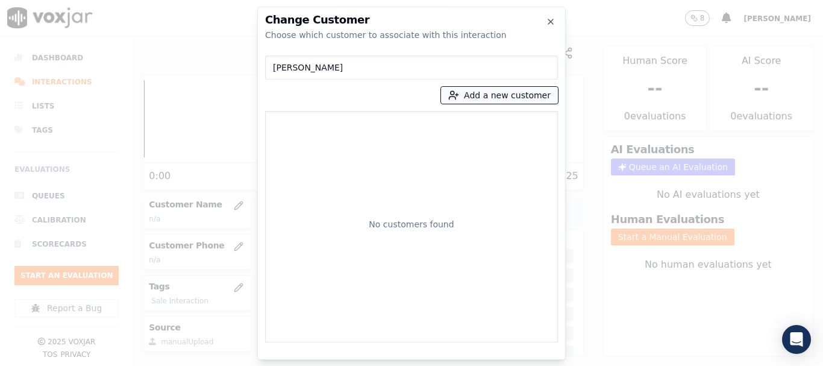
type input "NELLI ALEXANDER"
click at [499, 99] on button "Add a new customer" at bounding box center [499, 95] width 117 height 17
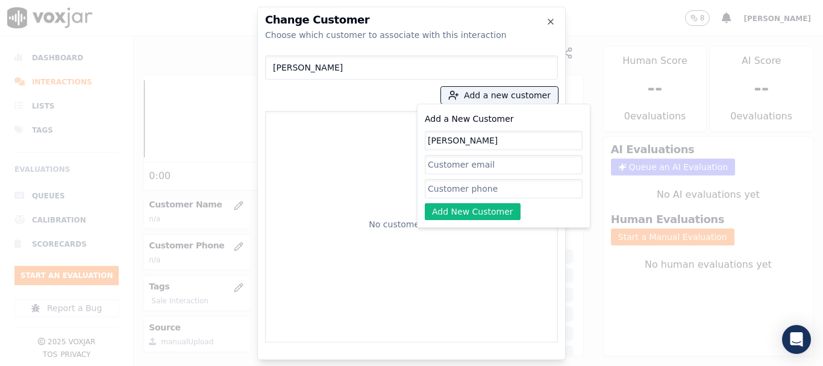
type input "NELLI ALEXANDER"
click at [459, 187] on input "Add a New Customer" at bounding box center [504, 188] width 158 height 19
paste input "2154908280"
paste input "2673865533"
type input "2154908280-2673865533"
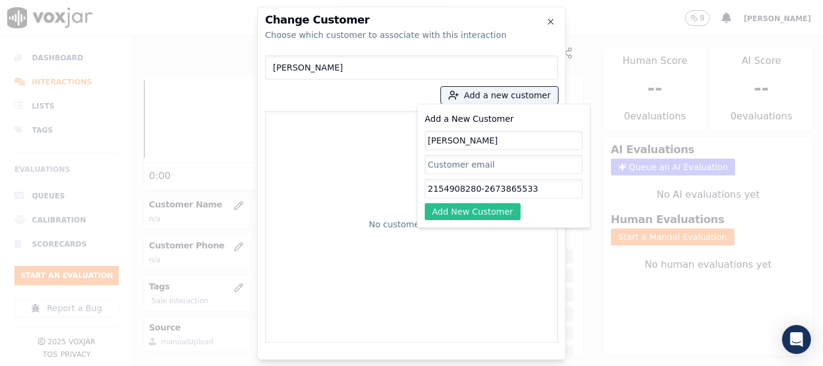
click at [475, 207] on button "Add New Customer" at bounding box center [473, 211] width 96 height 17
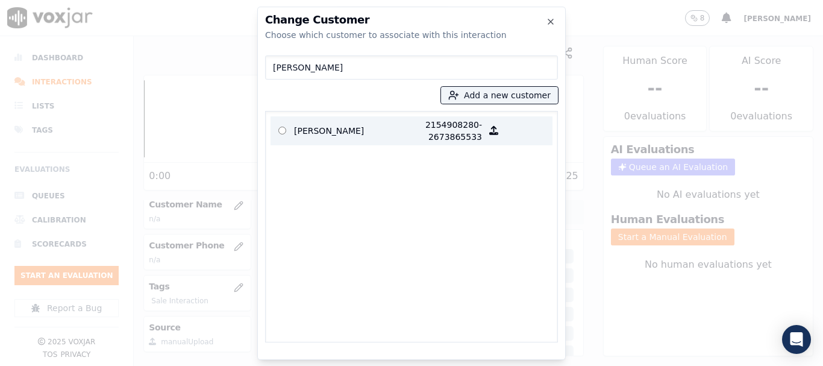
click at [302, 131] on p "NELLI ALEXANDER" at bounding box center [341, 131] width 94 height 24
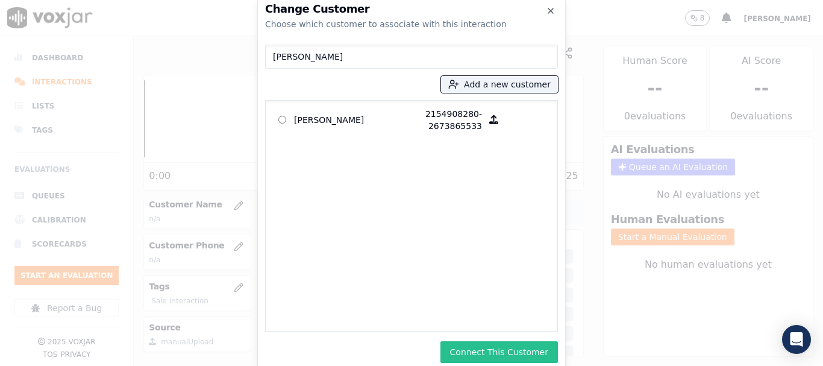
click at [517, 357] on button "Connect This Customer" at bounding box center [498, 352] width 117 height 22
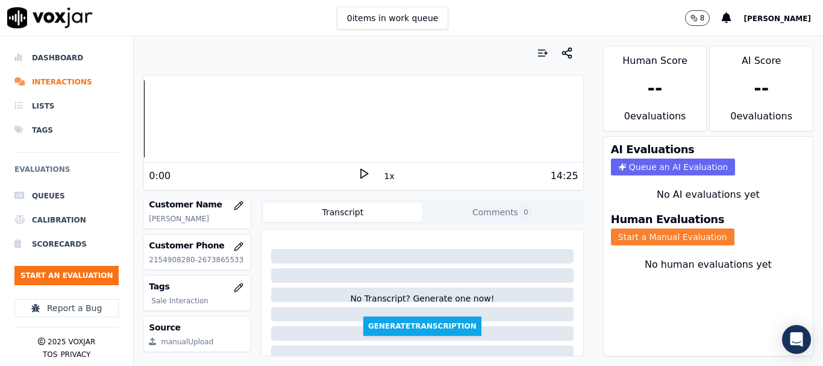
click at [656, 234] on button "Start a Manual Evaluation" at bounding box center [673, 236] width 124 height 17
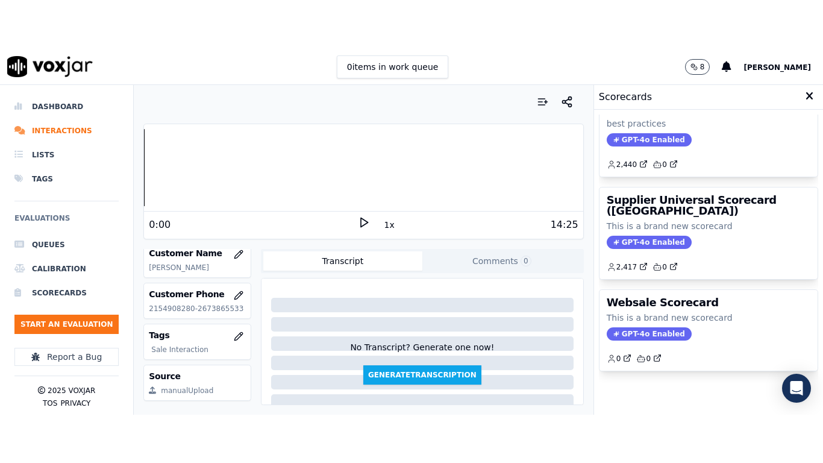
scroll to position [241, 0]
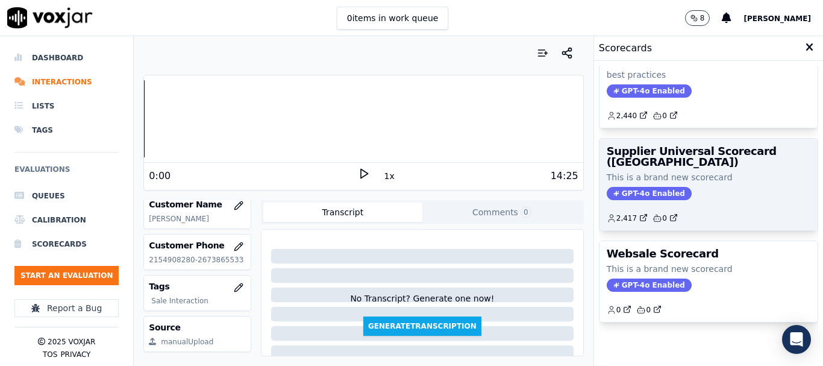
click at [663, 163] on div "Supplier Universal Scorecard (Colombia) This is a brand new scorecard GPT-4o En…" at bounding box center [708, 185] width 218 height 92
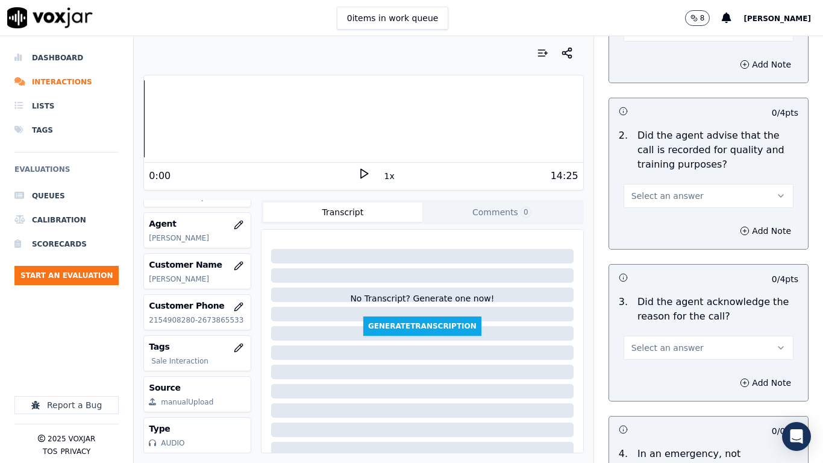
scroll to position [181, 0]
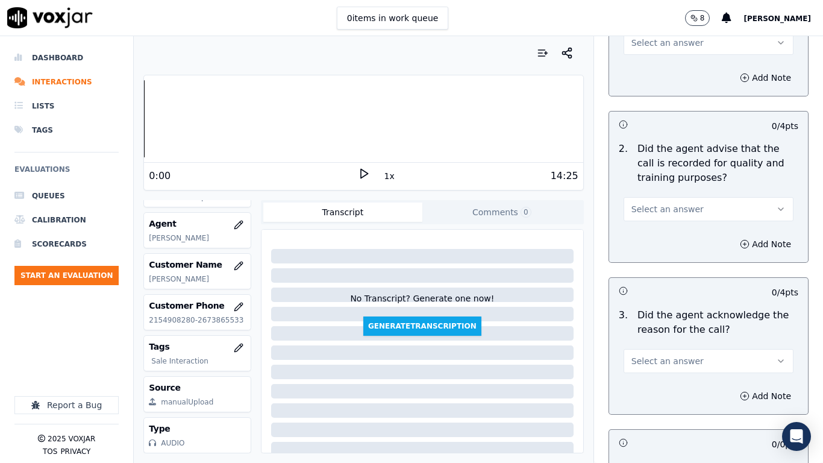
drag, startPoint x: 654, startPoint y: 43, endPoint x: 655, endPoint y: 52, distance: 8.5
click at [654, 43] on span "Select an answer" at bounding box center [667, 43] width 72 height 12
click at [655, 68] on div "Yes" at bounding box center [686, 69] width 147 height 19
click at [675, 202] on button "Select an answer" at bounding box center [709, 209] width 170 height 24
click at [677, 237] on div "Yes" at bounding box center [686, 236] width 147 height 19
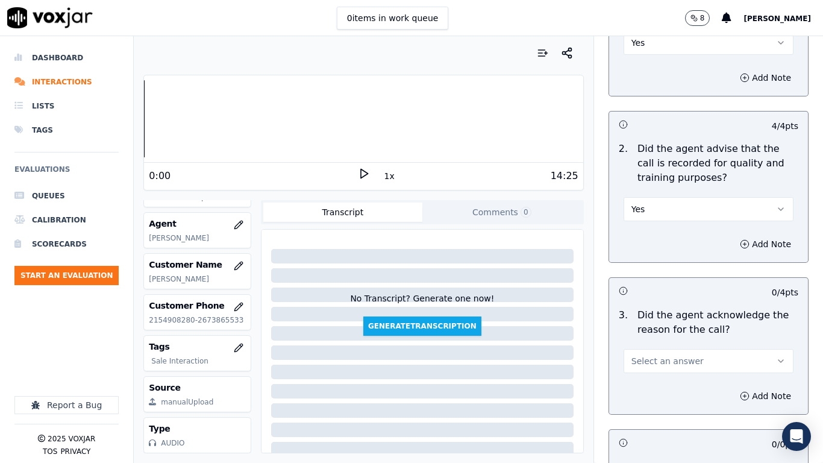
click at [684, 363] on button "Select an answer" at bounding box center [709, 361] width 170 height 24
click at [672, 365] on div "Yes" at bounding box center [686, 387] width 147 height 19
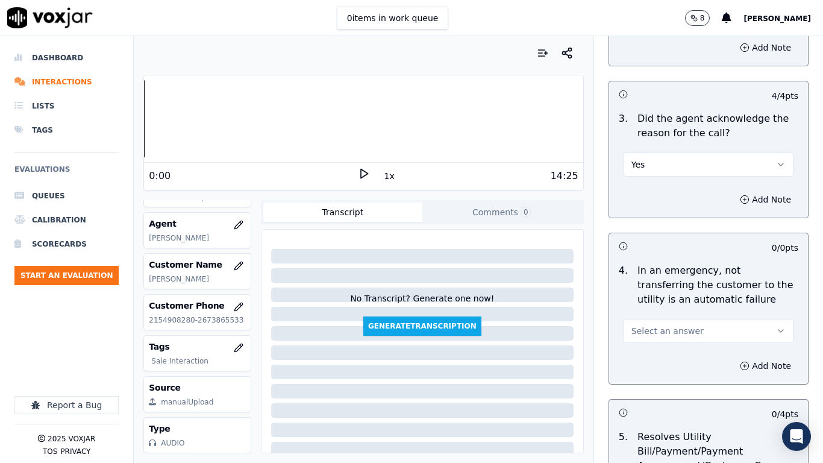
scroll to position [602, 0]
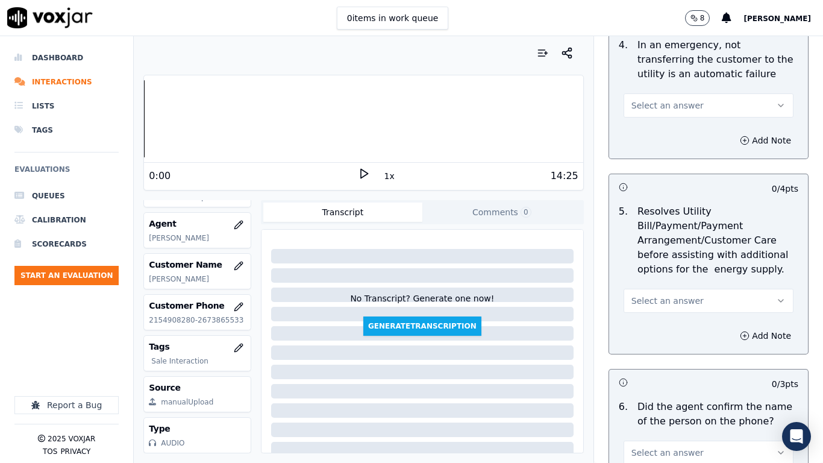
click at [665, 102] on span "Select an answer" at bounding box center [667, 105] width 72 height 12
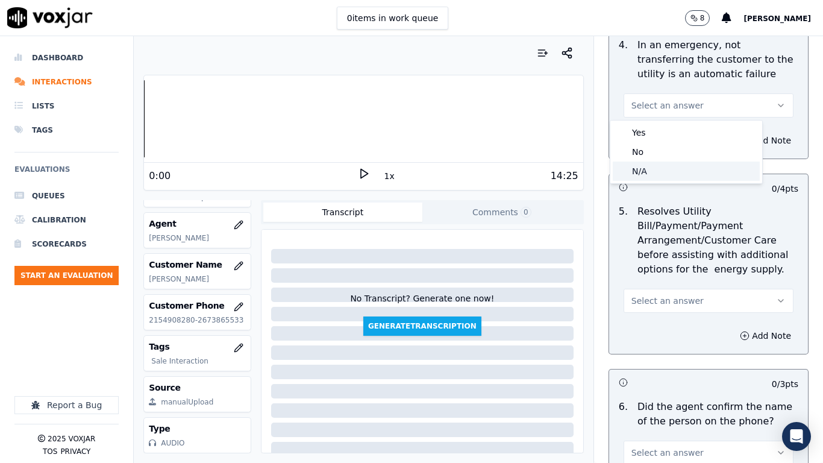
click at [672, 167] on div "N/A" at bounding box center [686, 170] width 147 height 19
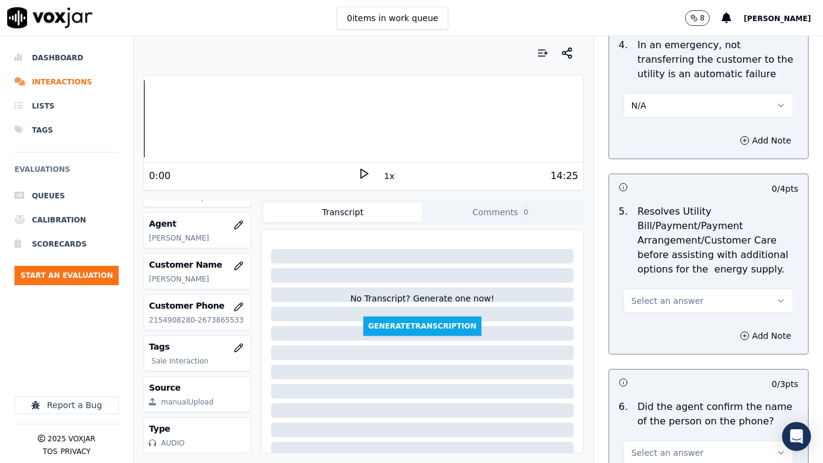
click at [681, 301] on button "Select an answer" at bounding box center [709, 301] width 170 height 24
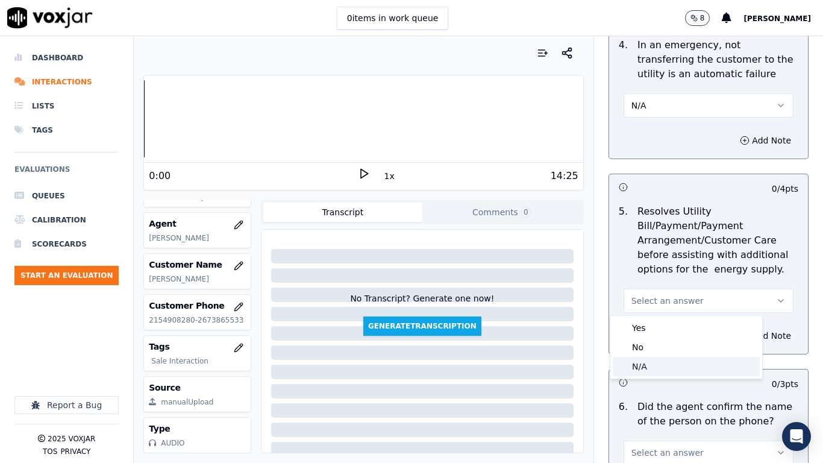
click at [679, 363] on div "N/A" at bounding box center [686, 366] width 147 height 19
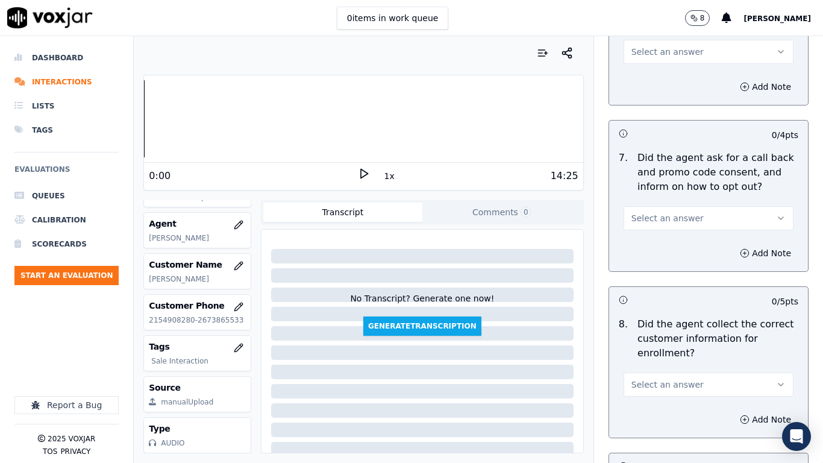
scroll to position [1024, 0]
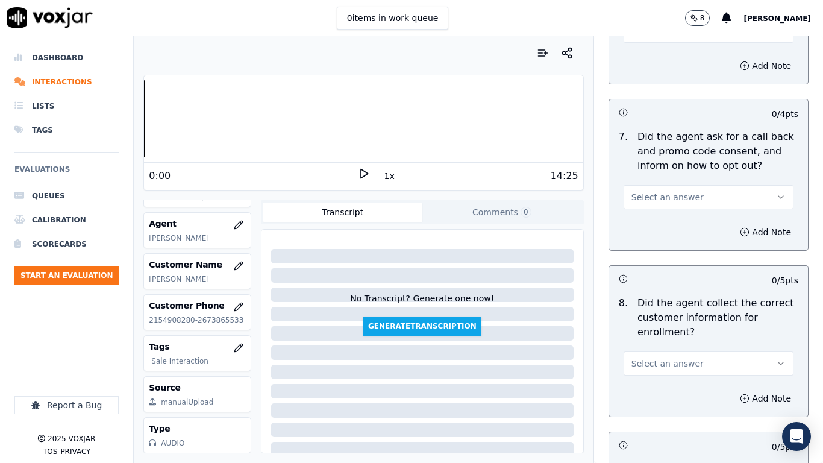
click at [637, 35] on div "0 items in work queue 8 Sukhwinder" at bounding box center [411, 18] width 823 height 36
click at [637, 37] on button "Select an answer" at bounding box center [709, 31] width 170 height 24
click at [639, 52] on div "Yes" at bounding box center [686, 57] width 147 height 19
click at [652, 199] on span "Select an answer" at bounding box center [667, 197] width 72 height 12
click at [661, 228] on div "Yes" at bounding box center [686, 223] width 147 height 19
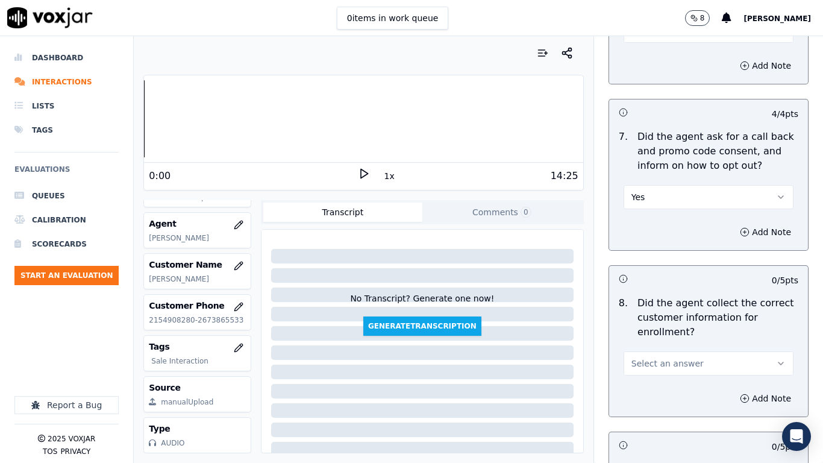
click at [675, 362] on span "Select an answer" at bounding box center [667, 363] width 72 height 12
click at [677, 365] on div "Yes" at bounding box center [686, 390] width 147 height 19
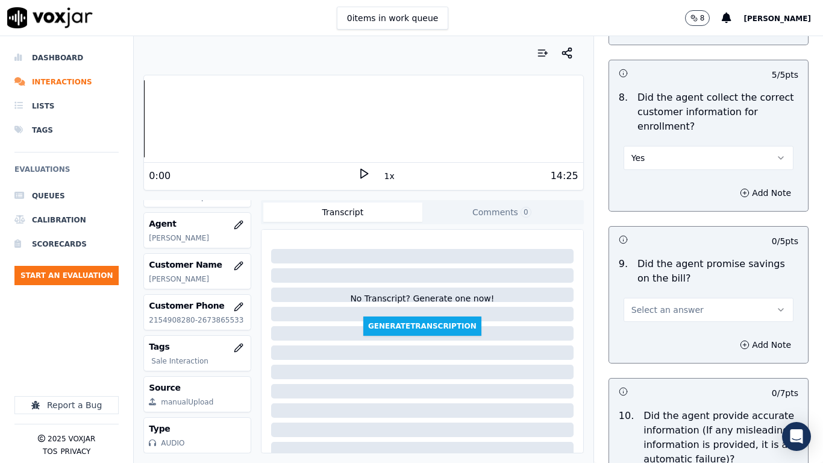
scroll to position [1506, 0]
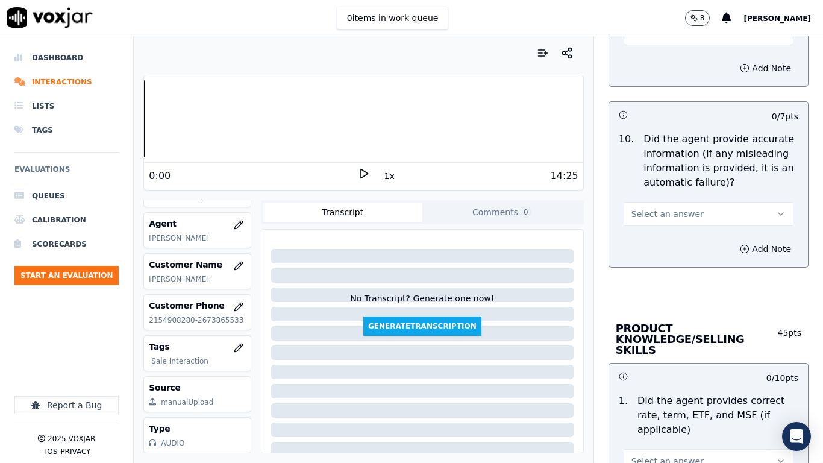
click at [656, 41] on button "Select an answer" at bounding box center [709, 33] width 170 height 24
click at [657, 56] on div "Yes" at bounding box center [686, 60] width 147 height 19
click at [675, 210] on span "Select an answer" at bounding box center [667, 214] width 72 height 12
click at [673, 245] on div "Yes" at bounding box center [686, 240] width 147 height 19
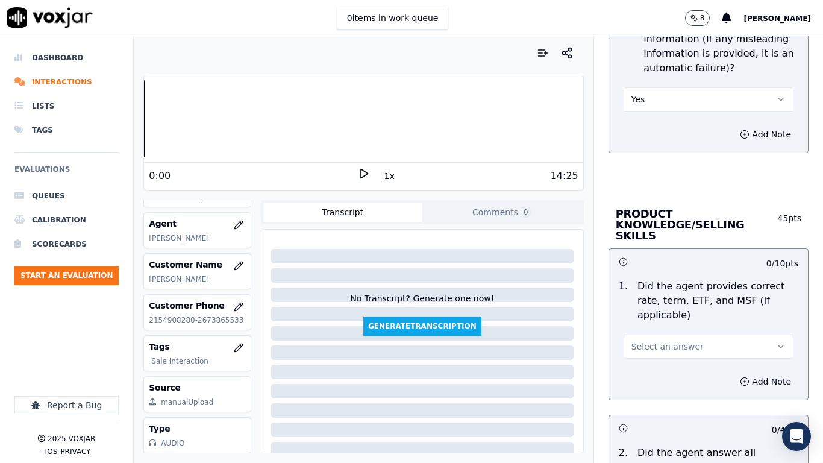
scroll to position [1928, 0]
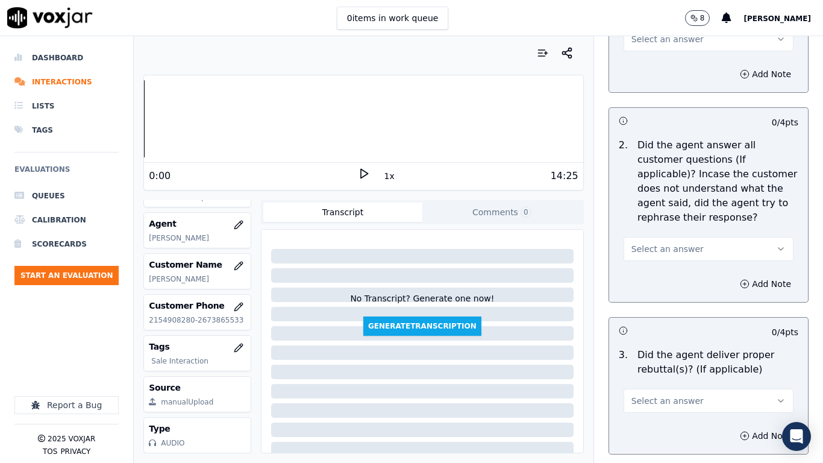
click at [630, 37] on button "Select an answer" at bounding box center [709, 39] width 170 height 24
click at [634, 49] on div "Yes" at bounding box center [686, 55] width 147 height 19
click at [663, 243] on span "Select an answer" at bounding box center [667, 249] width 72 height 12
drag, startPoint x: 663, startPoint y: 245, endPoint x: 666, endPoint y: 283, distance: 37.4
click at [666, 263] on div "Yes" at bounding box center [686, 264] width 147 height 19
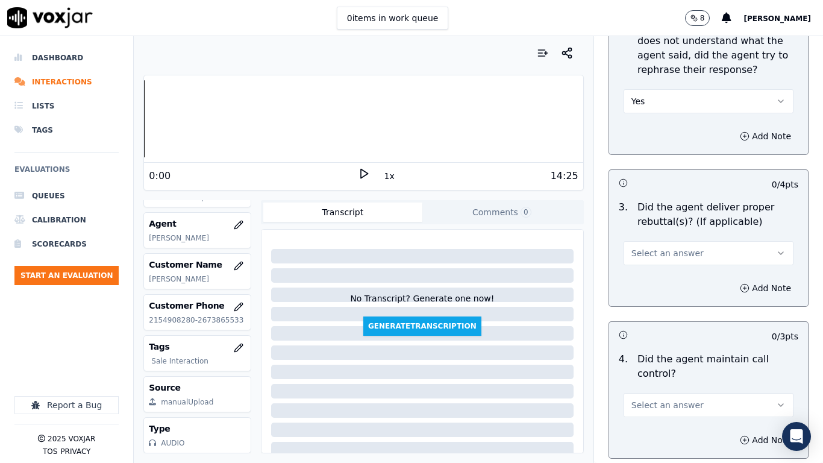
scroll to position [2229, 0]
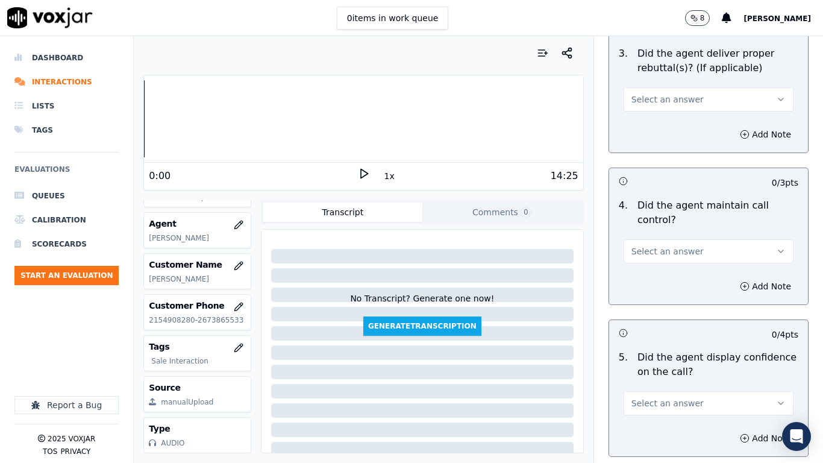
click at [648, 99] on button "Select an answer" at bounding box center [709, 99] width 170 height 24
click at [648, 120] on div "Yes" at bounding box center [686, 115] width 147 height 19
click at [651, 245] on span "Select an answer" at bounding box center [667, 251] width 72 height 12
click at [651, 266] on div "Yes" at bounding box center [686, 267] width 147 height 19
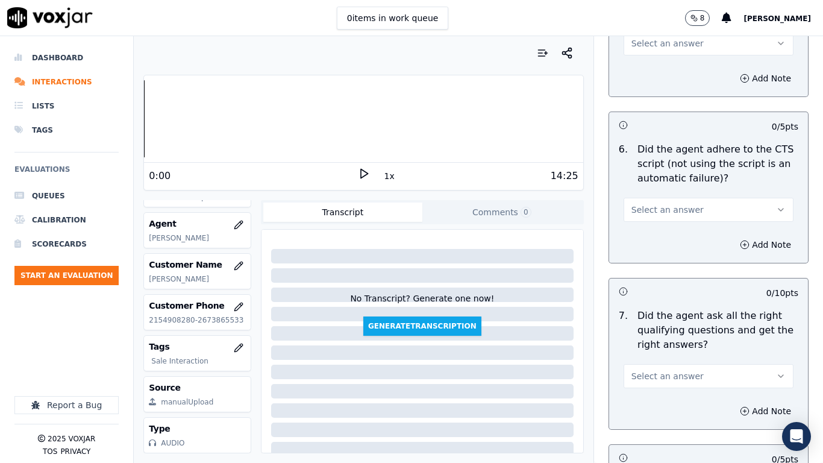
scroll to position [2591, 0]
click at [639, 36] on button "Select an answer" at bounding box center [709, 42] width 170 height 24
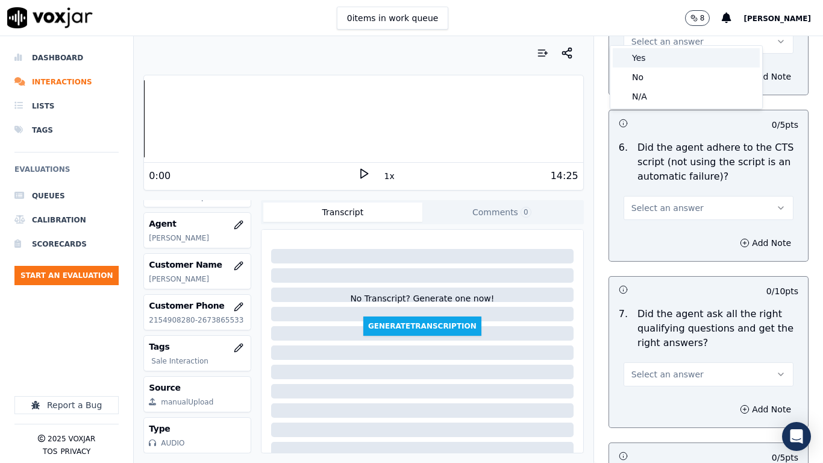
click at [640, 54] on div "Yes" at bounding box center [686, 57] width 147 height 19
drag, startPoint x: 661, startPoint y: 189, endPoint x: 661, endPoint y: 203, distance: 14.5
click at [661, 196] on button "Select an answer" at bounding box center [709, 208] width 170 height 24
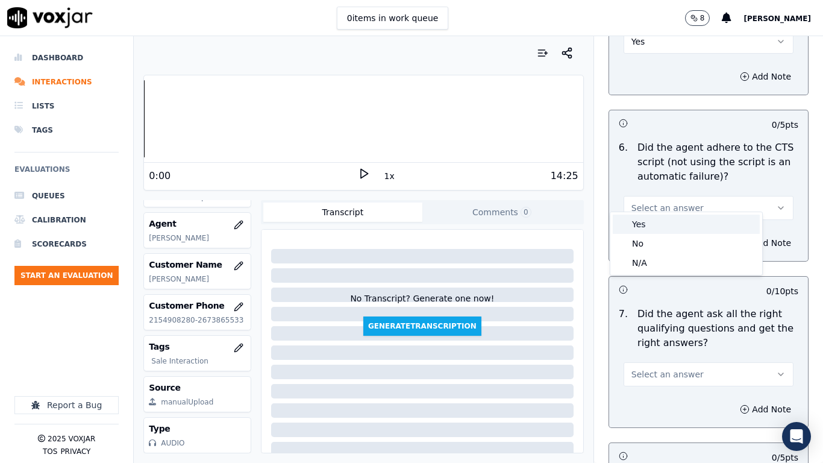
click at [658, 222] on div "Yes" at bounding box center [686, 223] width 147 height 19
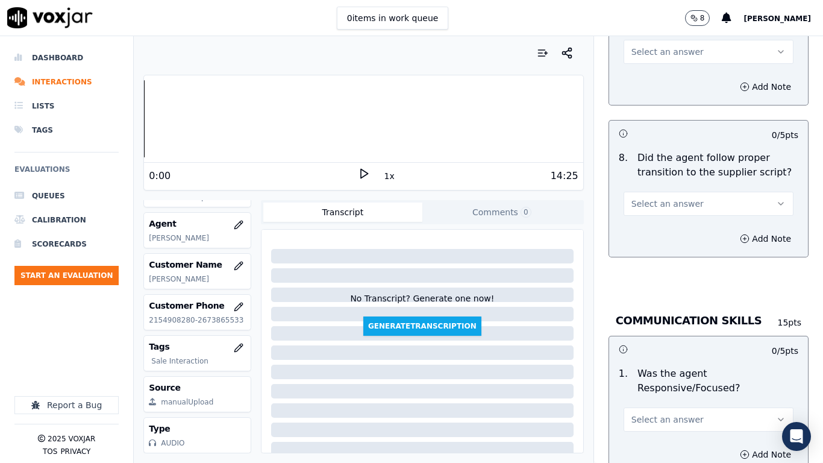
scroll to position [2892, 0]
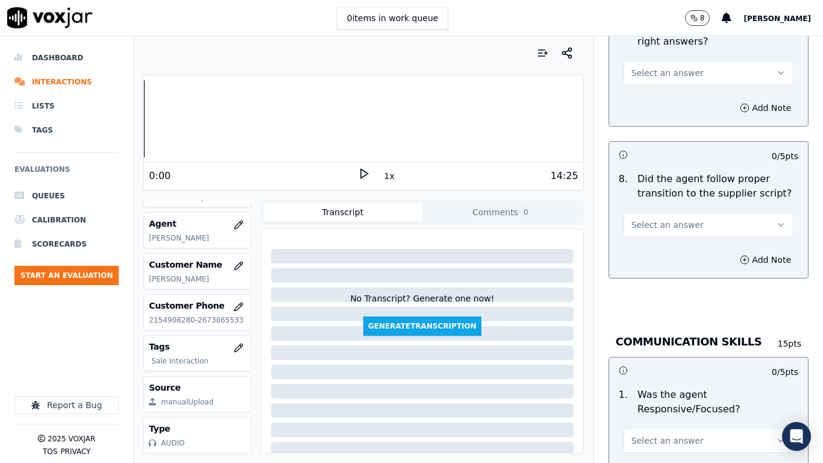
click at [649, 67] on span "Select an answer" at bounding box center [667, 73] width 72 height 12
click at [650, 83] on div "Yes" at bounding box center [686, 89] width 147 height 19
click at [680, 219] on button "Select an answer" at bounding box center [709, 225] width 170 height 24
click at [679, 240] on div "Yes" at bounding box center [686, 240] width 147 height 19
click at [668, 365] on span "Select an answer" at bounding box center [667, 440] width 72 height 12
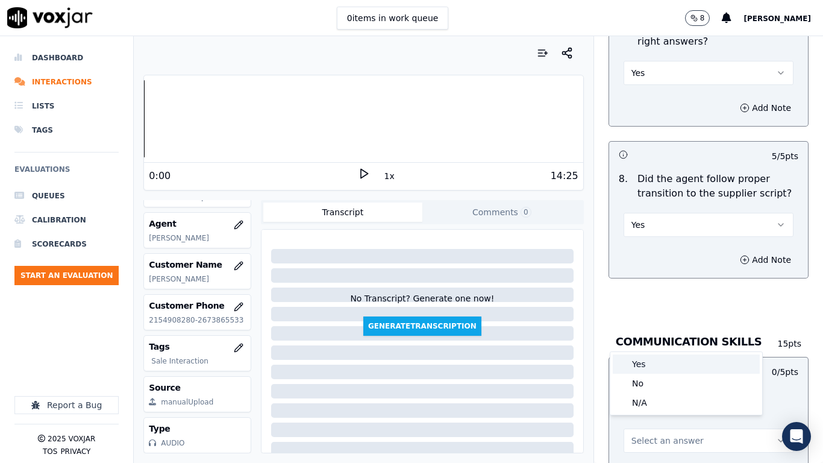
click at [656, 361] on div "Yes" at bounding box center [686, 363] width 147 height 19
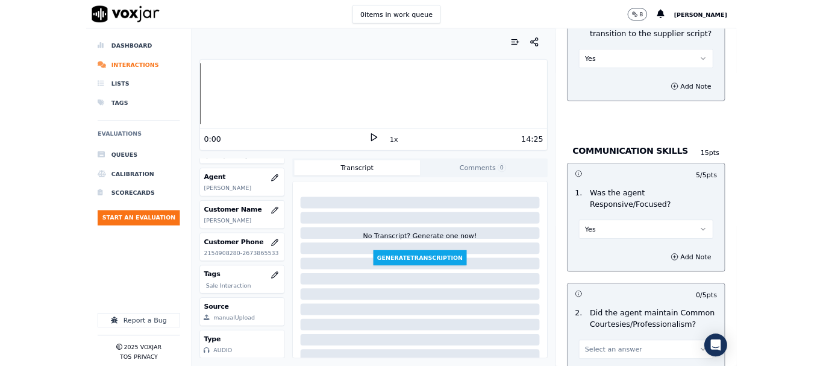
scroll to position [3333, 0]
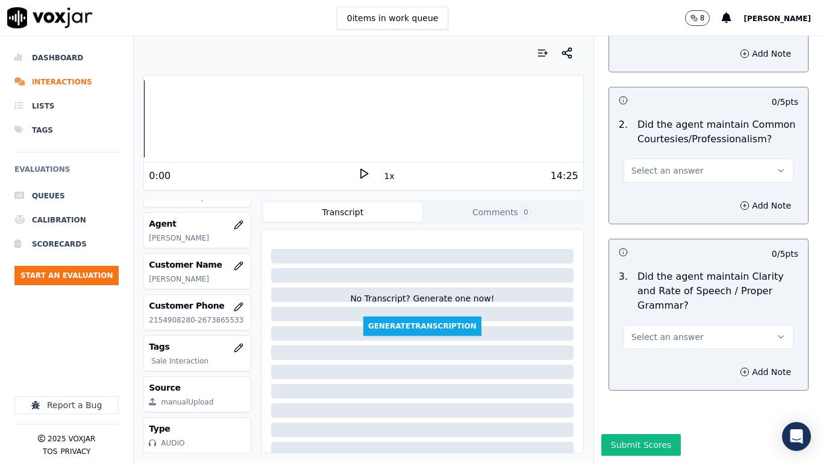
click at [693, 325] on button "Select an answer" at bounding box center [709, 337] width 170 height 24
click at [667, 333] on div "Yes" at bounding box center [686, 333] width 147 height 19
click at [662, 164] on span "Select an answer" at bounding box center [667, 170] width 72 height 12
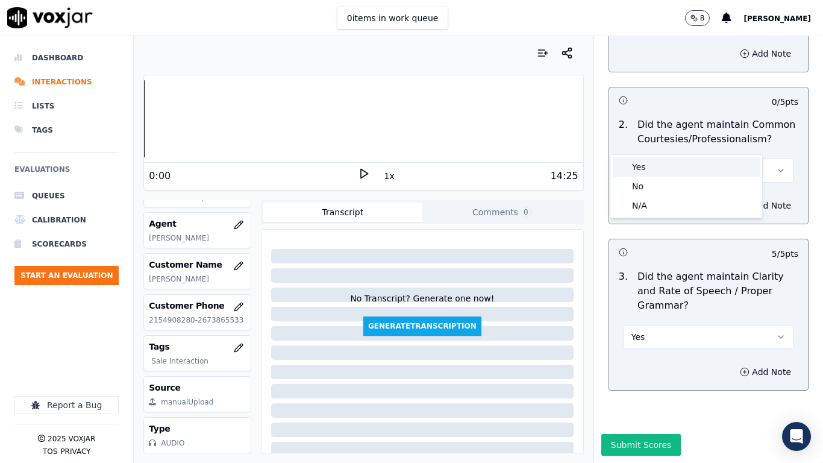
click at [662, 158] on div "Yes" at bounding box center [686, 166] width 147 height 19
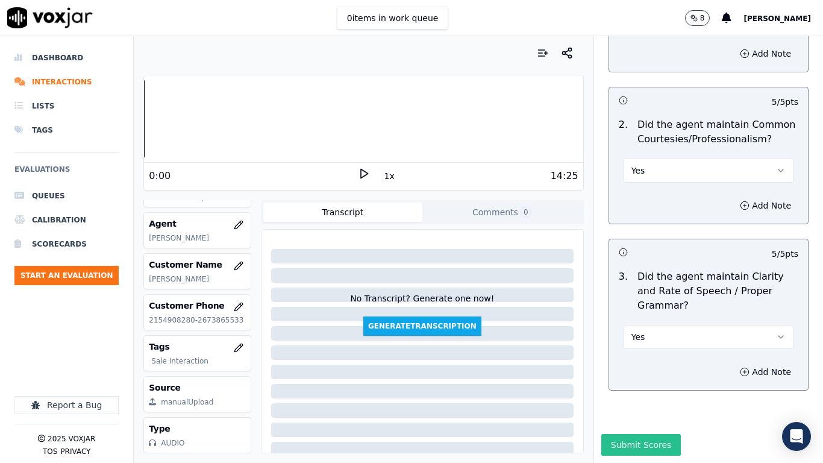
click at [634, 365] on button "Submit Scores" at bounding box center [641, 445] width 80 height 22
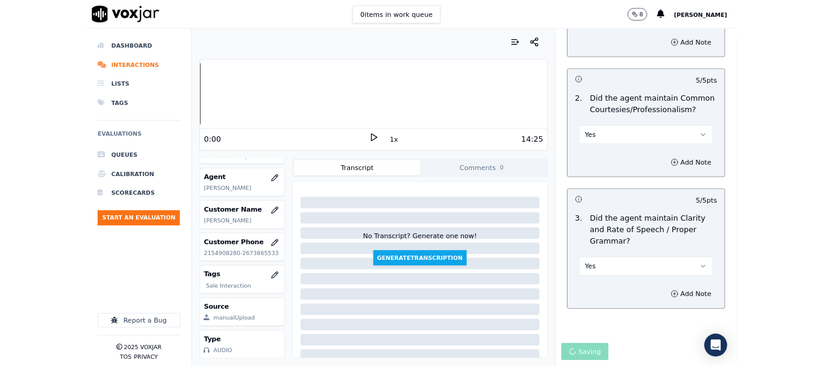
scroll to position [181, 0]
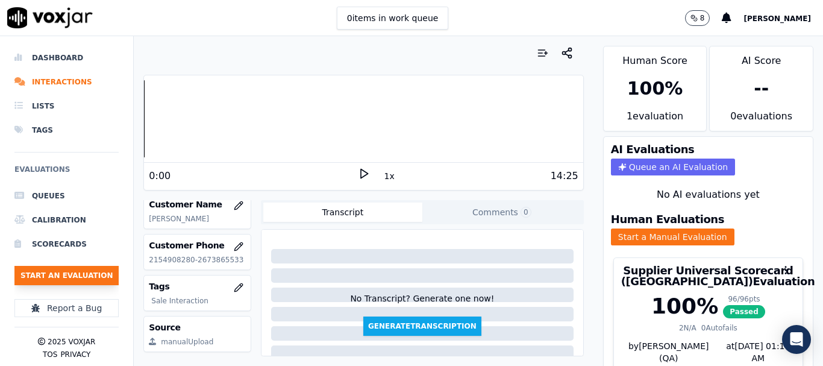
click at [80, 272] on button "Start an Evaluation" at bounding box center [66, 275] width 104 height 19
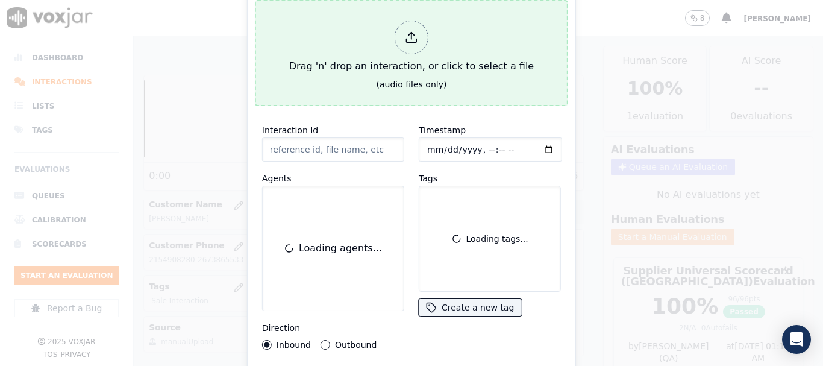
click at [338, 43] on div "Drag 'n' drop an interaction, or click to select a file" at bounding box center [411, 47] width 254 height 63
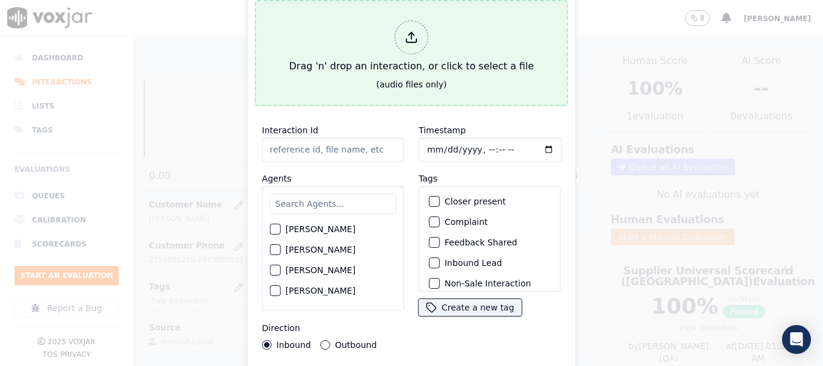
type input "20250918-173622_2678153858-all.mp3"
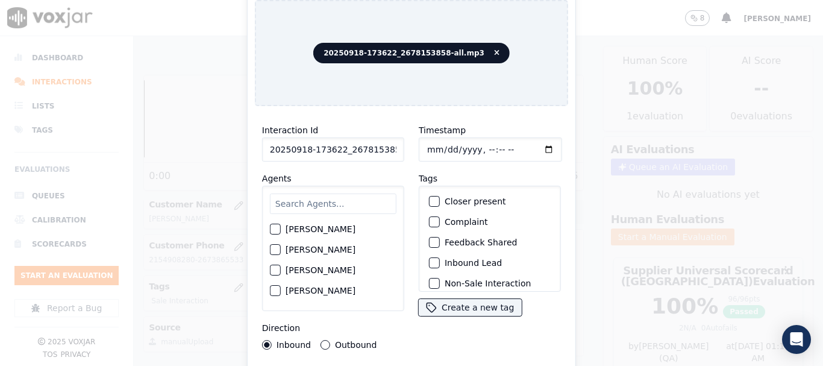
click at [328, 202] on input "text" at bounding box center [333, 203] width 127 height 20
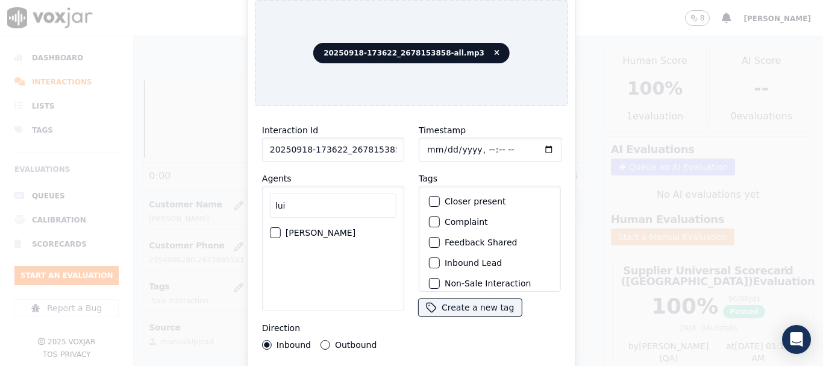
type input "lui"
click at [331, 228] on label "LUISA CAMPO" at bounding box center [321, 232] width 70 height 8
click at [281, 228] on button "LUISA CAMPO" at bounding box center [275, 232] width 11 height 11
click at [430, 143] on input "Timestamp" at bounding box center [490, 149] width 143 height 24
type input "2025-09-18T19:50"
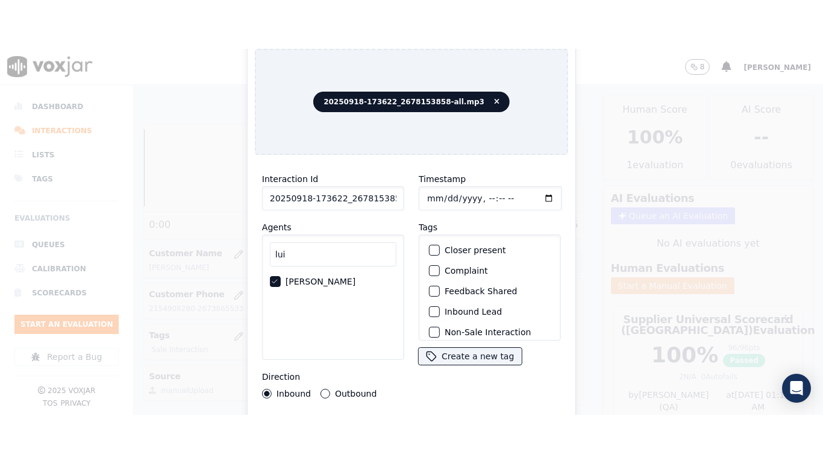
scroll to position [105, 0]
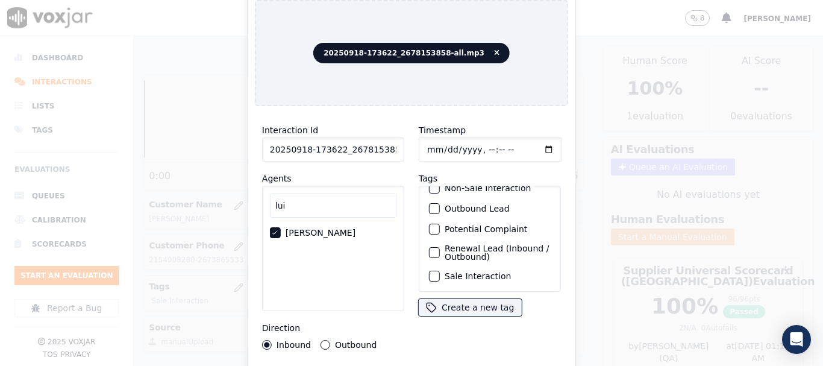
click at [464, 272] on label "Sale Interaction" at bounding box center [478, 276] width 66 height 8
click at [440, 271] on button "Sale Interaction" at bounding box center [434, 276] width 11 height 11
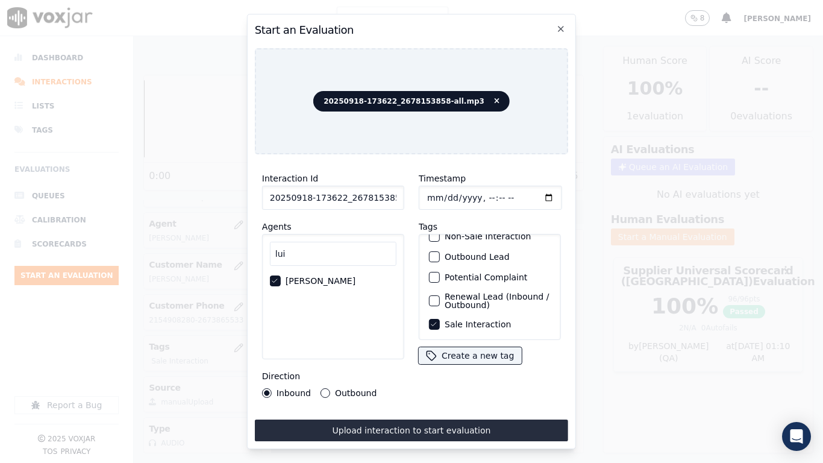
drag, startPoint x: 384, startPoint y: 424, endPoint x: 398, endPoint y: 439, distance: 20.9
click at [384, 365] on button "Upload interaction to start evaluation" at bounding box center [411, 430] width 313 height 22
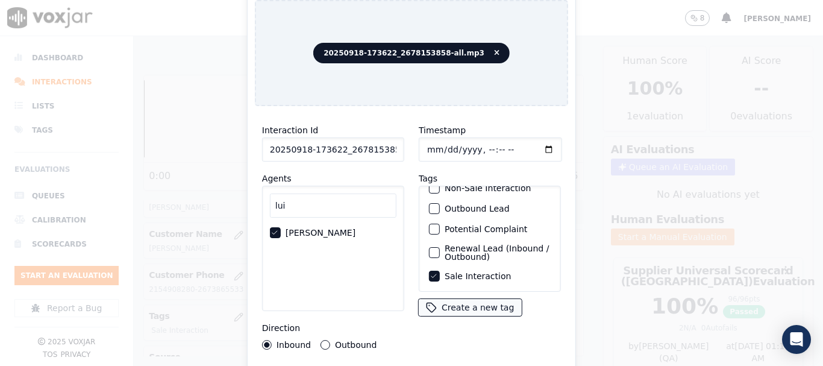
scroll to position [181, 0]
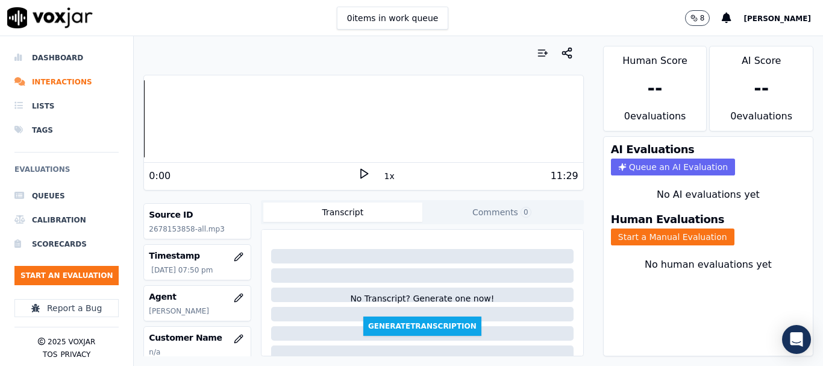
scroll to position [120, 0]
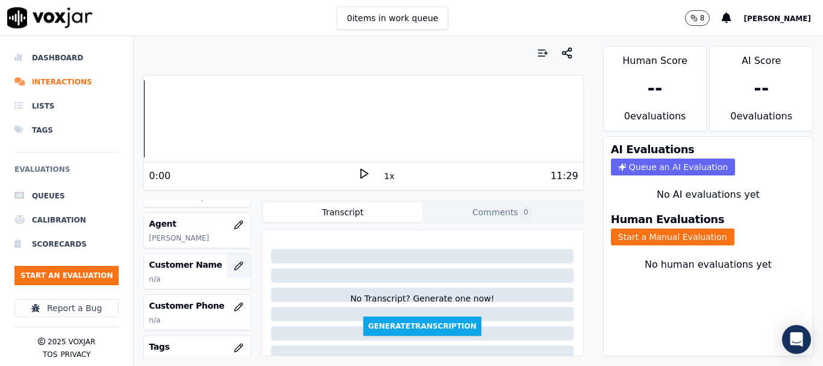
click at [234, 265] on icon "button" at bounding box center [239, 266] width 10 height 10
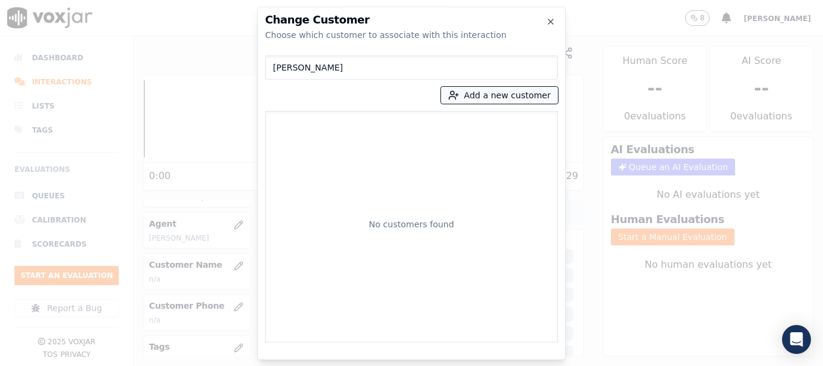
type input "GEORGE MINES"
click at [480, 96] on button "Add a new customer" at bounding box center [499, 95] width 117 height 17
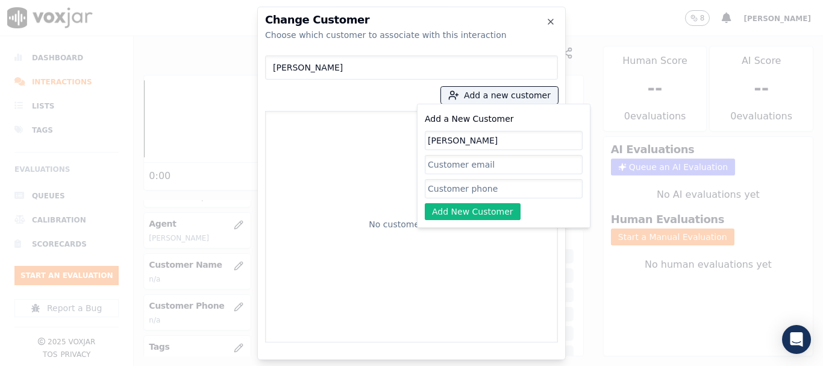
type input "GEORGE MINES"
drag, startPoint x: 470, startPoint y: 189, endPoint x: 470, endPoint y: 207, distance: 18.1
click at [470, 189] on input "Add a New Customer" at bounding box center [504, 188] width 158 height 19
paste input "2678153858"
type input "2678153858"
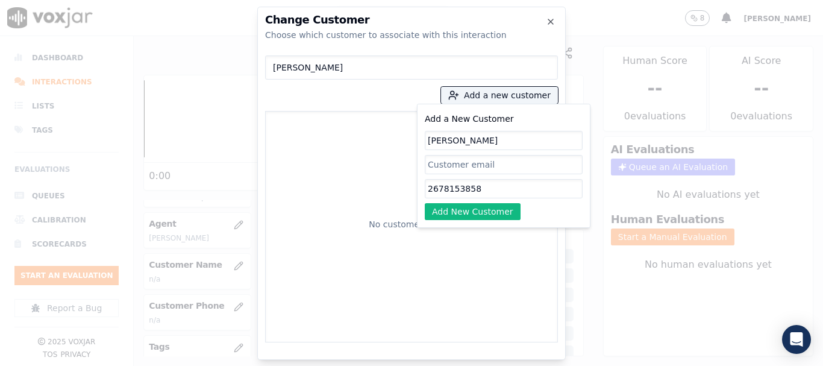
drag, startPoint x: 458, startPoint y: 212, endPoint x: 433, endPoint y: 188, distance: 34.9
click at [458, 212] on button "Add New Customer" at bounding box center [473, 211] width 96 height 17
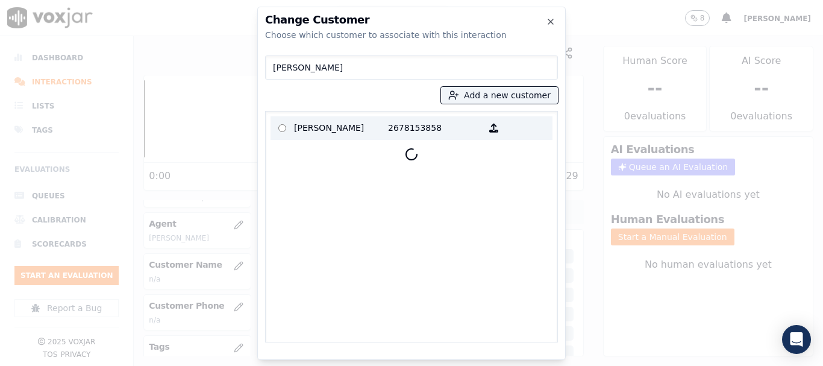
click at [334, 128] on p "GEORGE MINES" at bounding box center [341, 128] width 94 height 19
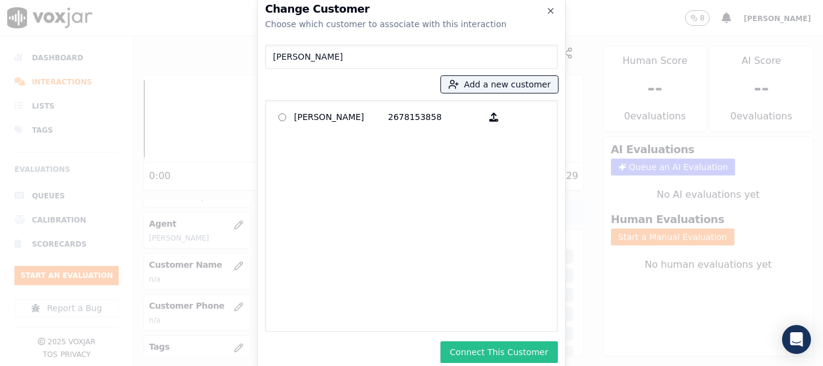
click at [530, 355] on button "Connect This Customer" at bounding box center [498, 352] width 117 height 22
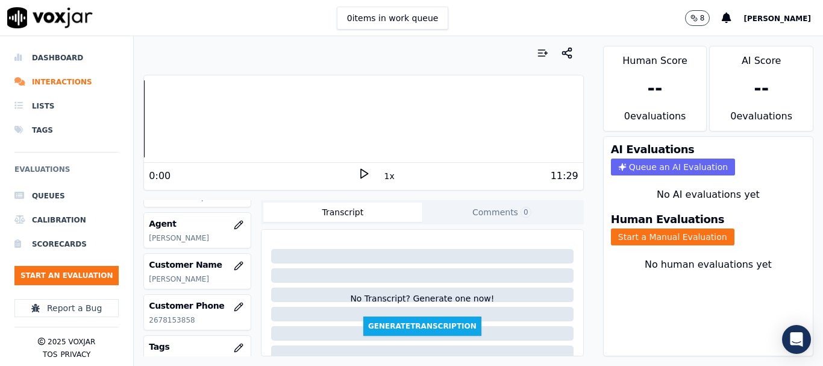
click at [681, 233] on button "Start a Manual Evaluation" at bounding box center [673, 236] width 124 height 17
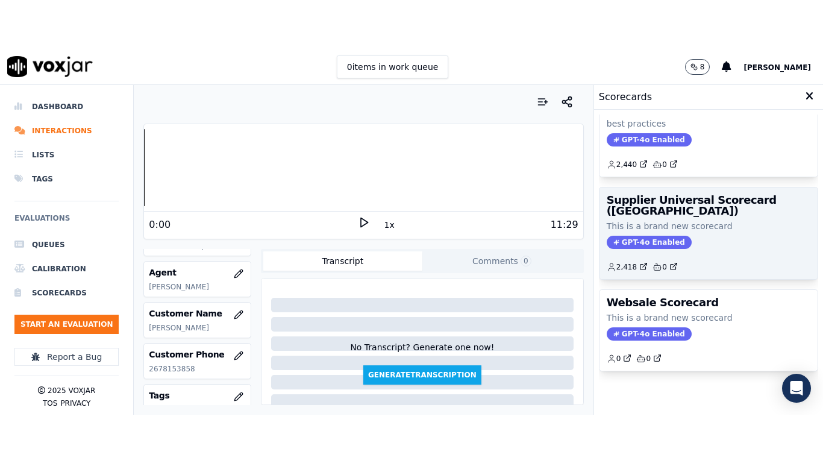
scroll to position [170, 0]
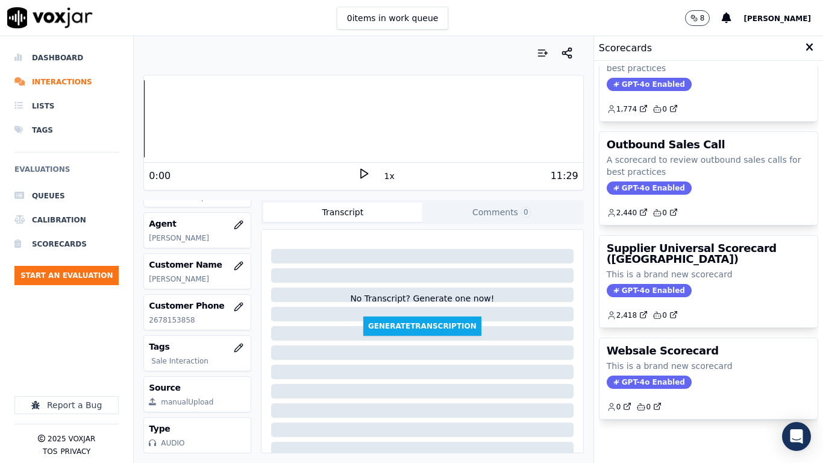
drag, startPoint x: 674, startPoint y: 237, endPoint x: 671, endPoint y: 246, distance: 9.4
click at [674, 237] on div "Supplier Universal Scorecard (Colombia) This is a brand new scorecard GPT-4o En…" at bounding box center [708, 282] width 218 height 92
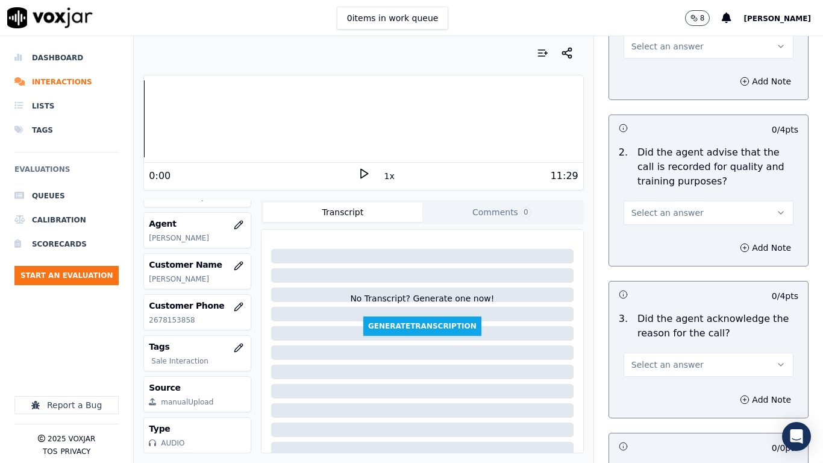
scroll to position [181, 0]
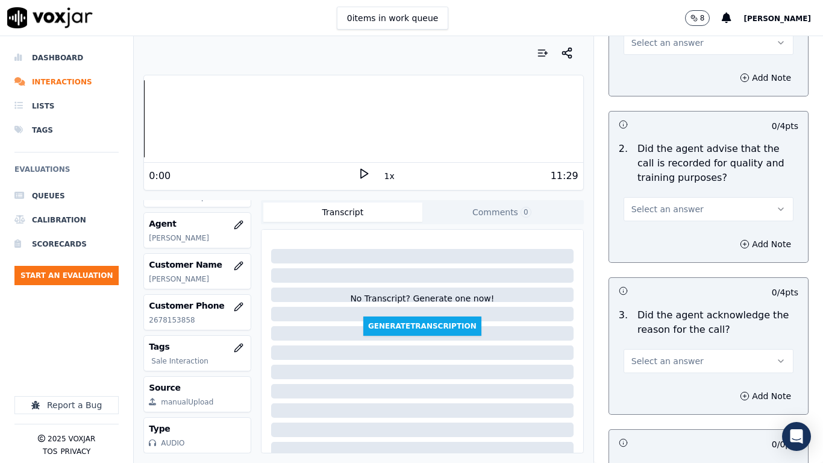
click at [673, 43] on span "Select an answer" at bounding box center [667, 43] width 72 height 12
click at [677, 64] on div "Yes" at bounding box center [686, 69] width 147 height 19
click at [675, 212] on span "Select an answer" at bounding box center [667, 209] width 72 height 12
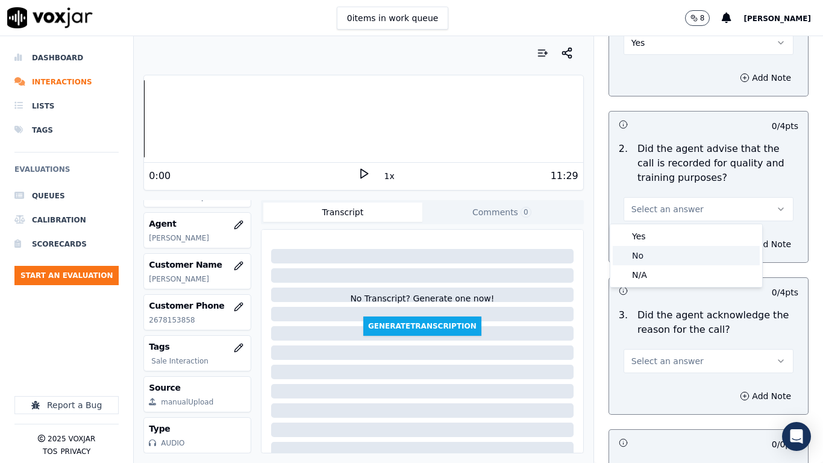
click at [671, 245] on div "Yes" at bounding box center [686, 236] width 147 height 19
click at [681, 357] on button "Select an answer" at bounding box center [709, 361] width 170 height 24
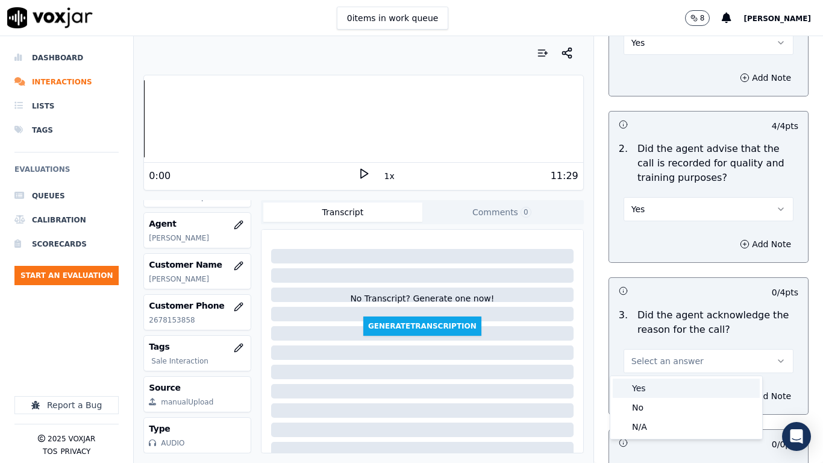
click at [675, 365] on div "Yes" at bounding box center [686, 387] width 147 height 19
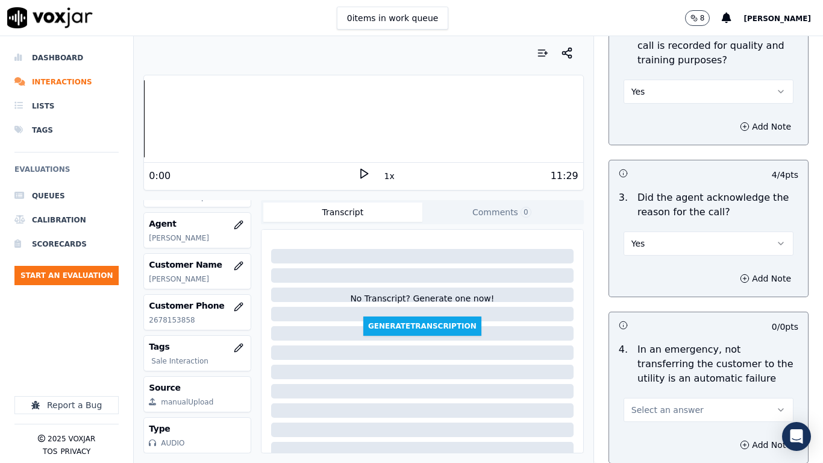
scroll to position [482, 0]
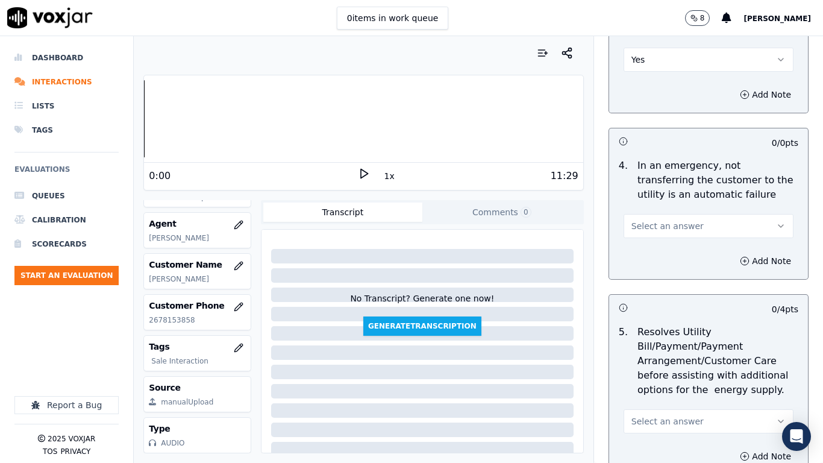
click at [674, 223] on span "Select an answer" at bounding box center [667, 226] width 72 height 12
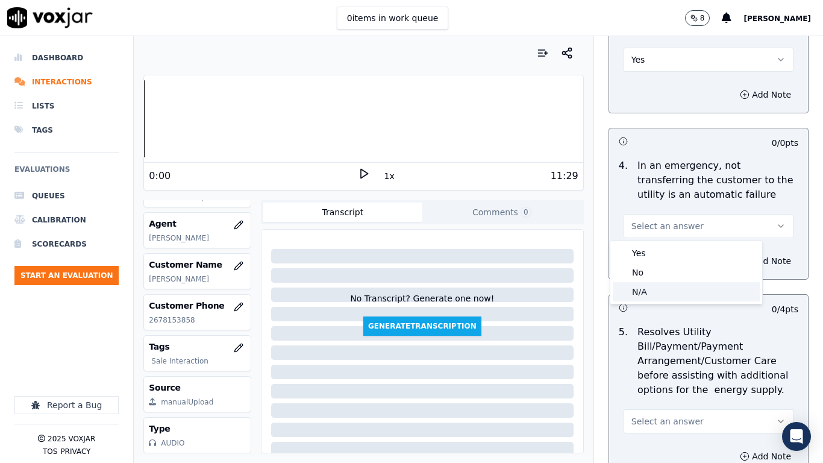
click at [680, 293] on div "N/A" at bounding box center [686, 291] width 147 height 19
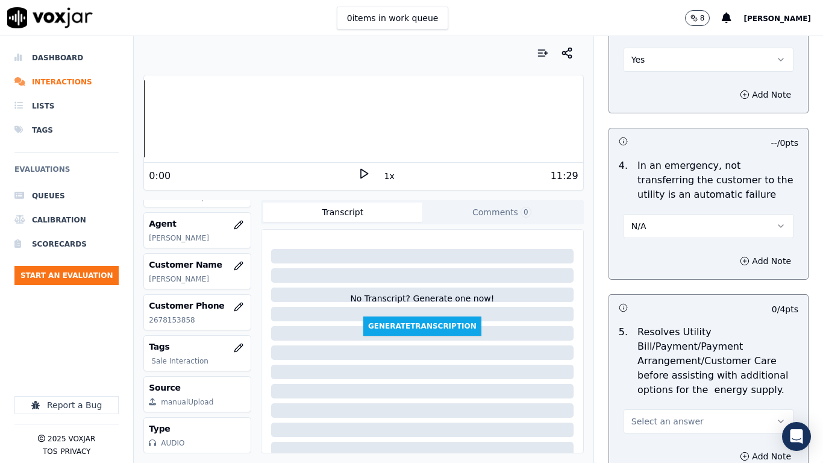
click at [670, 365] on span "Select an answer" at bounding box center [667, 421] width 72 height 12
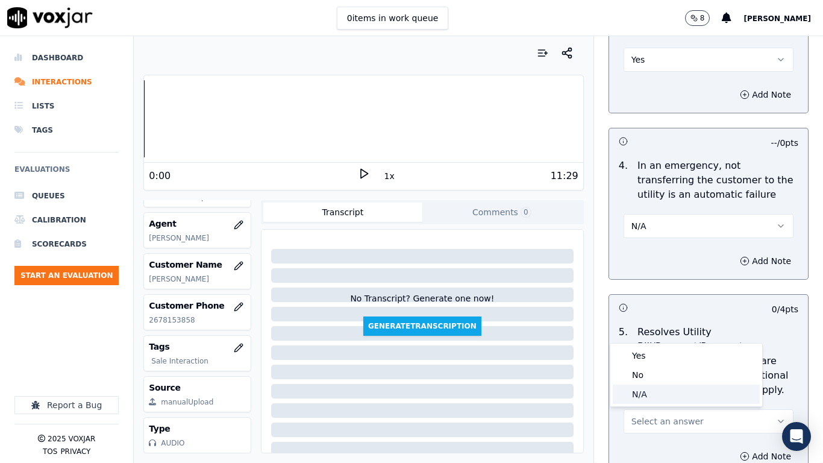
click at [660, 365] on div "N/A" at bounding box center [686, 393] width 147 height 19
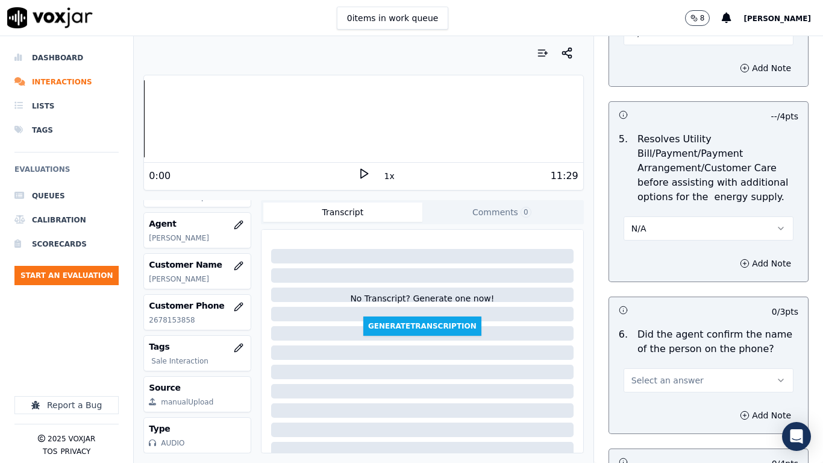
scroll to position [904, 0]
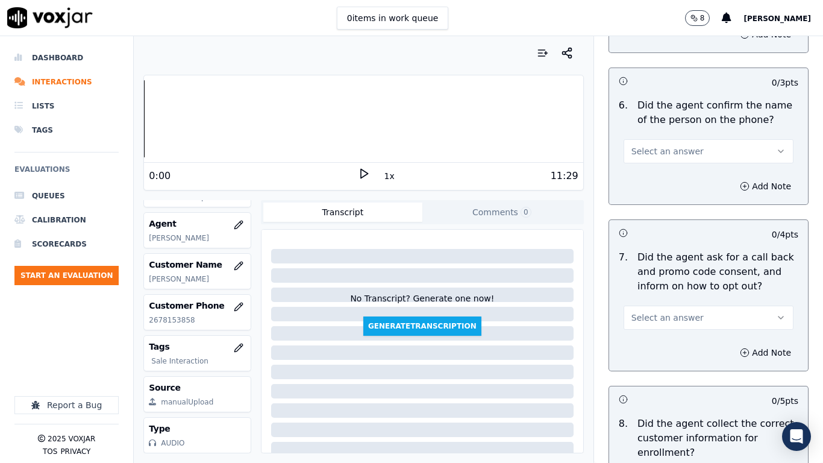
click at [680, 151] on button "Select an answer" at bounding box center [709, 151] width 170 height 24
click at [676, 183] on div "Yes" at bounding box center [686, 178] width 147 height 19
drag, startPoint x: 683, startPoint y: 314, endPoint x: 678, endPoint y: 364, distance: 50.2
click at [681, 331] on div "7 . Did the agent ask for a call back and promo code consent, and inform on how…" at bounding box center [708, 289] width 199 height 89
click at [672, 326] on button "Select an answer" at bounding box center [709, 317] width 170 height 24
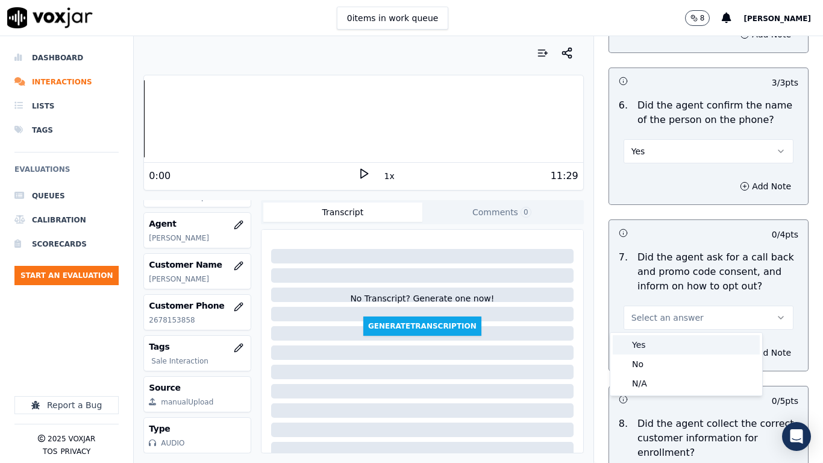
click at [671, 345] on div "Yes" at bounding box center [686, 344] width 147 height 19
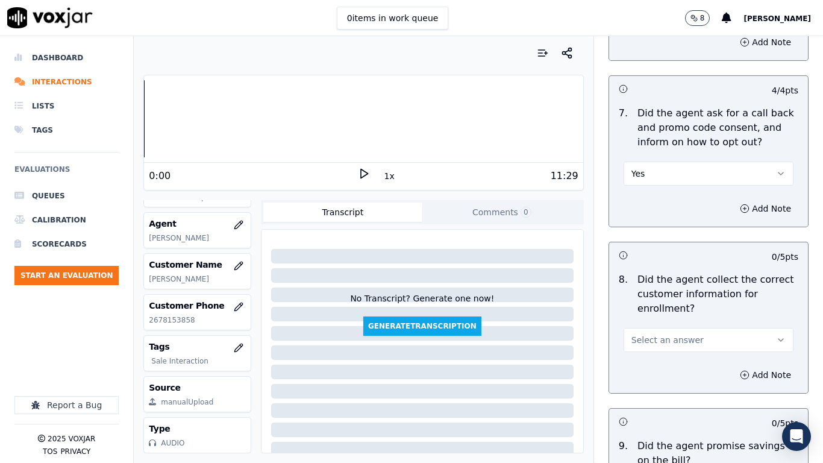
scroll to position [1325, 0]
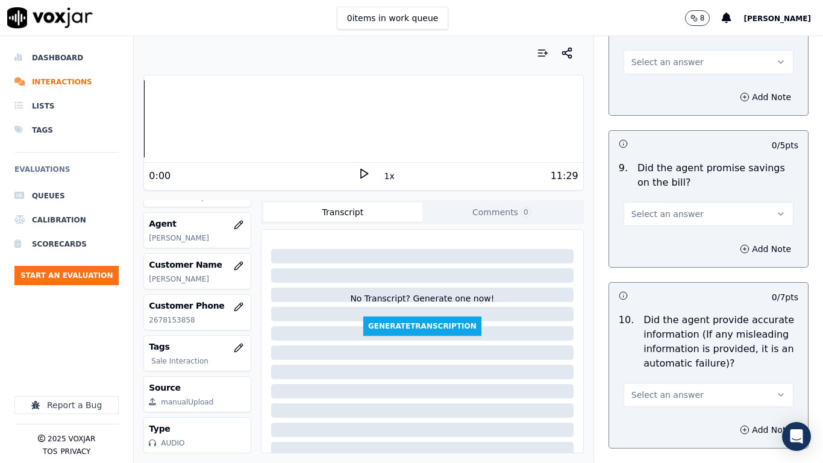
click at [664, 64] on span "Select an answer" at bounding box center [667, 62] width 72 height 12
click at [661, 81] on div "Yes" at bounding box center [686, 89] width 147 height 19
click at [650, 217] on span "Select an answer" at bounding box center [667, 214] width 72 height 12
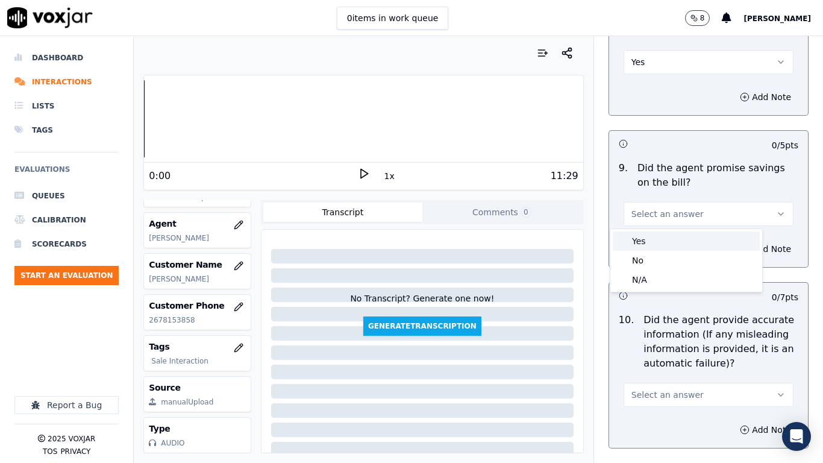
drag, startPoint x: 649, startPoint y: 242, endPoint x: 671, endPoint y: 345, distance: 104.7
click at [648, 242] on div "Yes" at bounding box center [686, 240] width 147 height 19
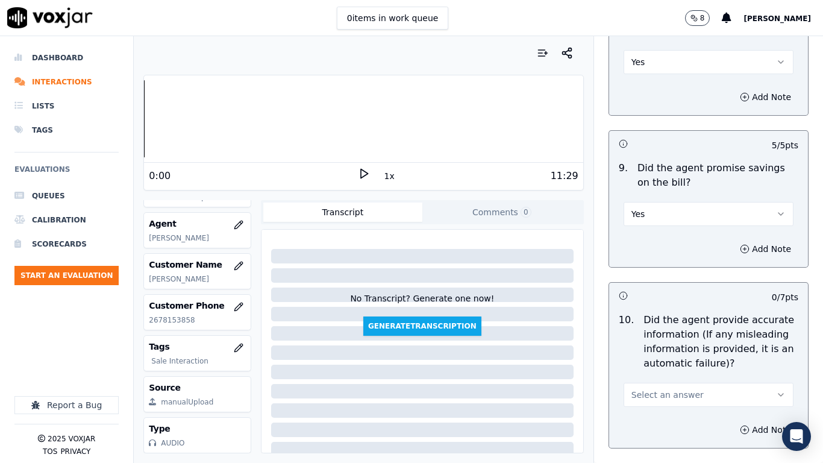
click at [675, 365] on span "Select an answer" at bounding box center [667, 395] width 72 height 12
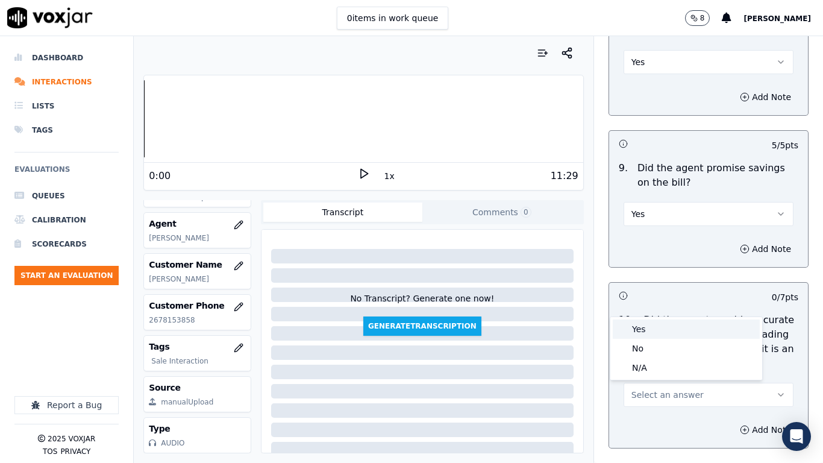
click at [661, 337] on div "Yes" at bounding box center [686, 328] width 147 height 19
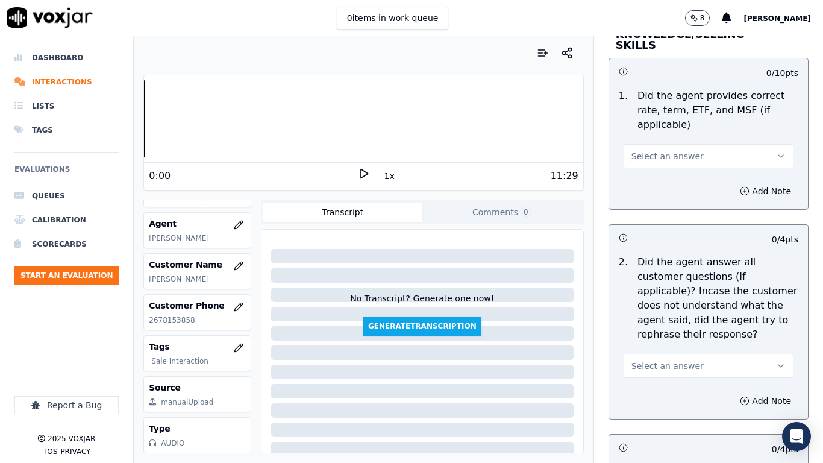
scroll to position [1928, 0]
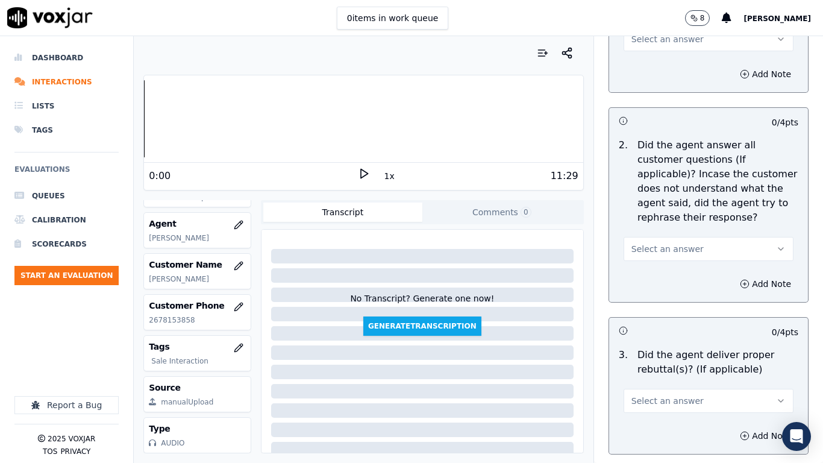
click at [636, 37] on button "Select an answer" at bounding box center [709, 39] width 170 height 24
click at [641, 52] on div "Yes" at bounding box center [686, 55] width 147 height 19
click at [668, 243] on span "Select an answer" at bounding box center [667, 249] width 72 height 12
click at [668, 264] on div "Yes" at bounding box center [686, 264] width 147 height 19
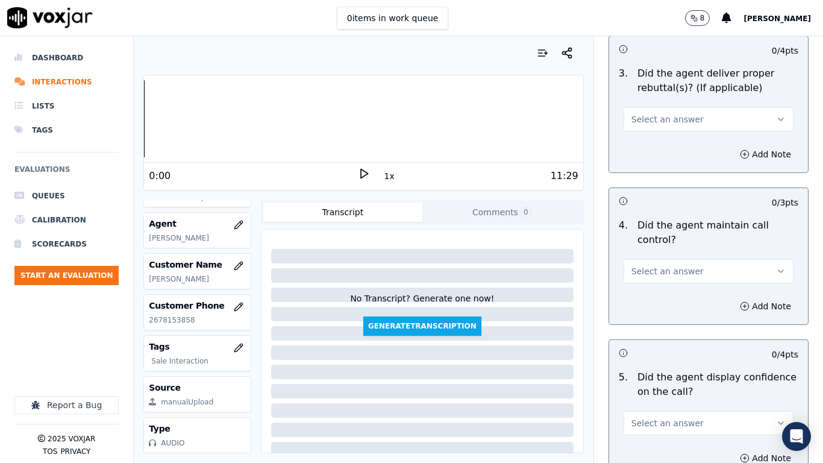
scroll to position [2229, 0]
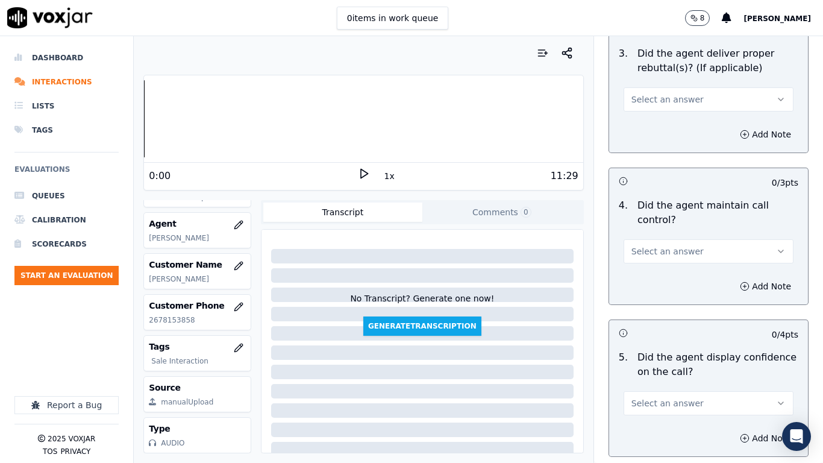
click at [652, 93] on span "Select an answer" at bounding box center [667, 99] width 72 height 12
click at [652, 117] on div "Yes" at bounding box center [686, 115] width 147 height 19
click at [658, 245] on span "Select an answer" at bounding box center [667, 251] width 72 height 12
click at [660, 268] on div "Yes" at bounding box center [686, 267] width 147 height 19
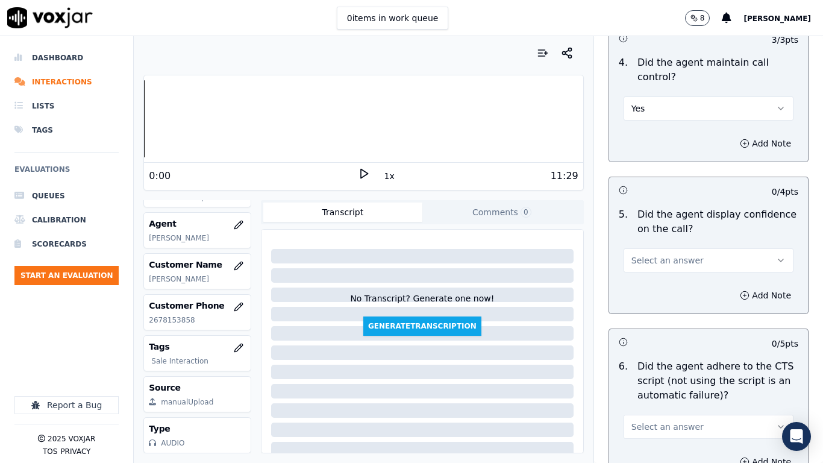
scroll to position [2651, 0]
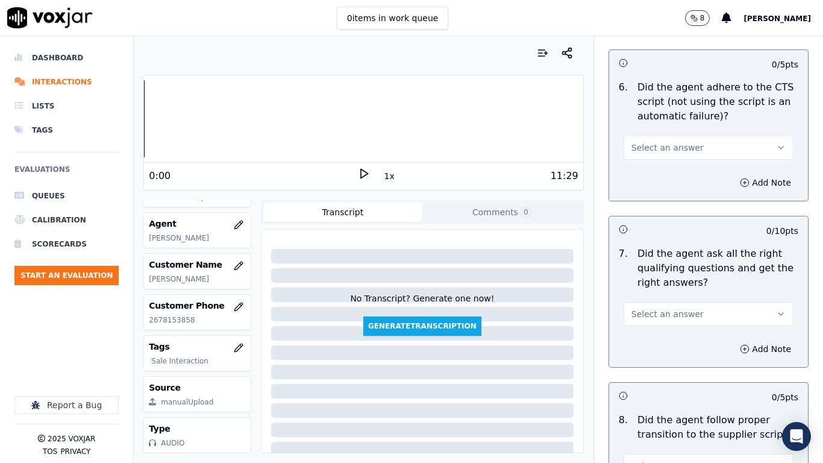
click at [666, 142] on span "Select an answer" at bounding box center [667, 148] width 72 height 12
click at [666, 168] on div "Yes" at bounding box center [686, 163] width 147 height 19
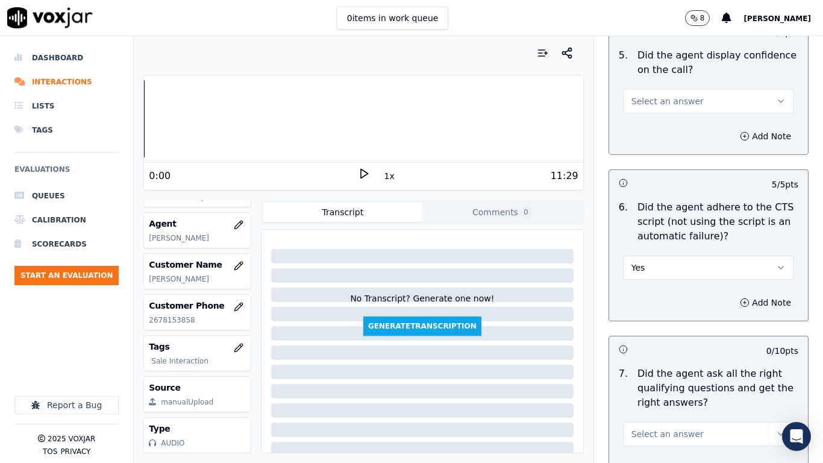
scroll to position [2530, 0]
click at [659, 96] on span "Select an answer" at bounding box center [667, 102] width 72 height 12
click at [661, 117] on div "Yes" at bounding box center [686, 117] width 147 height 19
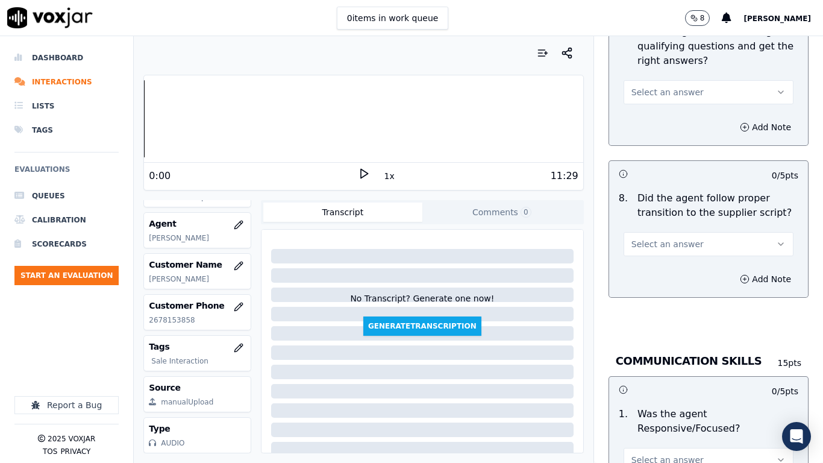
scroll to position [2892, 0]
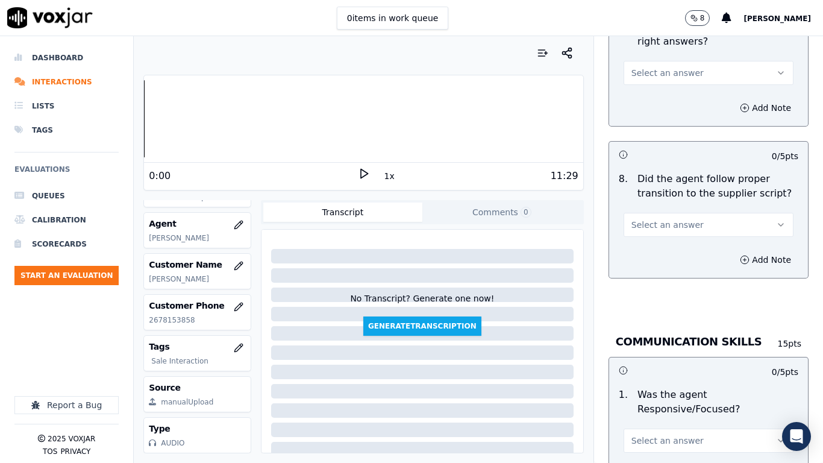
click at [646, 67] on span "Select an answer" at bounding box center [667, 73] width 72 height 12
click at [649, 92] on div "Yes" at bounding box center [686, 89] width 147 height 19
click at [671, 219] on span "Select an answer" at bounding box center [667, 225] width 72 height 12
click at [671, 236] on div "Yes" at bounding box center [686, 240] width 147 height 19
click at [687, 365] on button "Select an answer" at bounding box center [709, 440] width 170 height 24
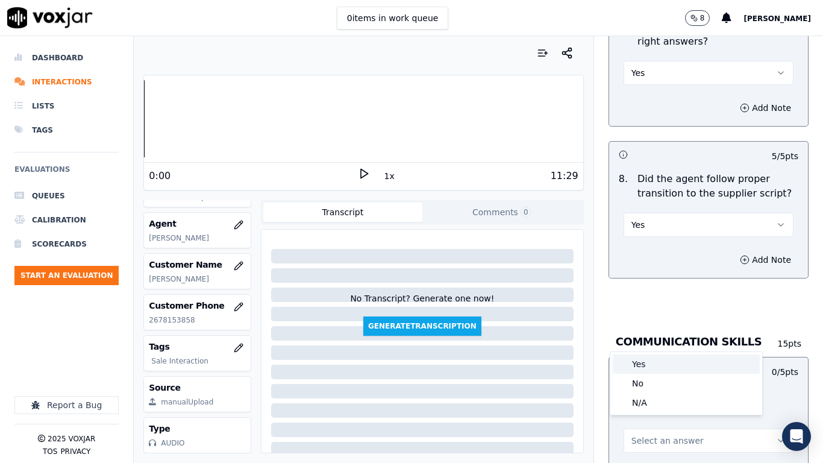
click at [680, 365] on div "Yes" at bounding box center [686, 363] width 147 height 19
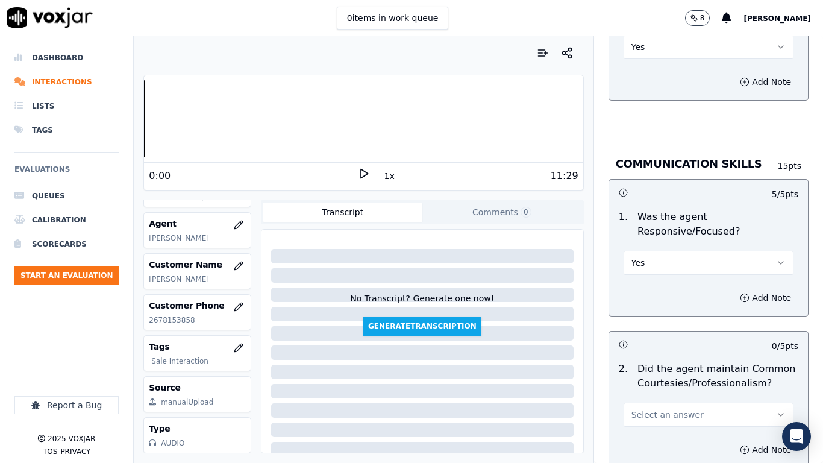
scroll to position [3253, 0]
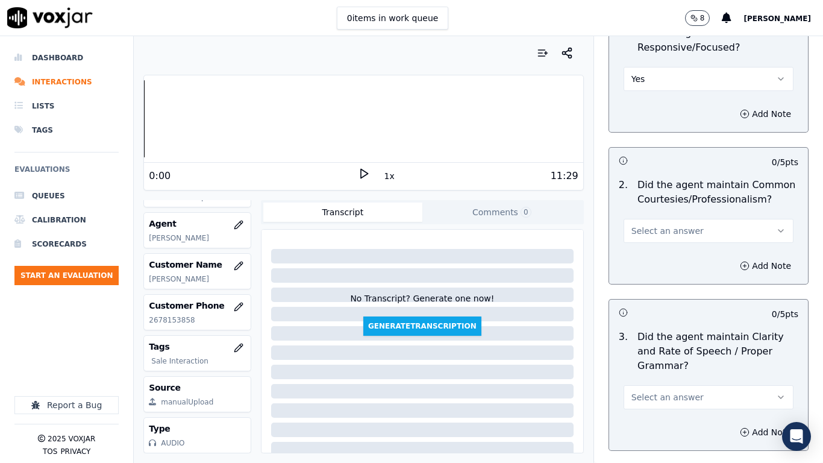
click at [684, 365] on button "Select an answer" at bounding box center [709, 397] width 170 height 24
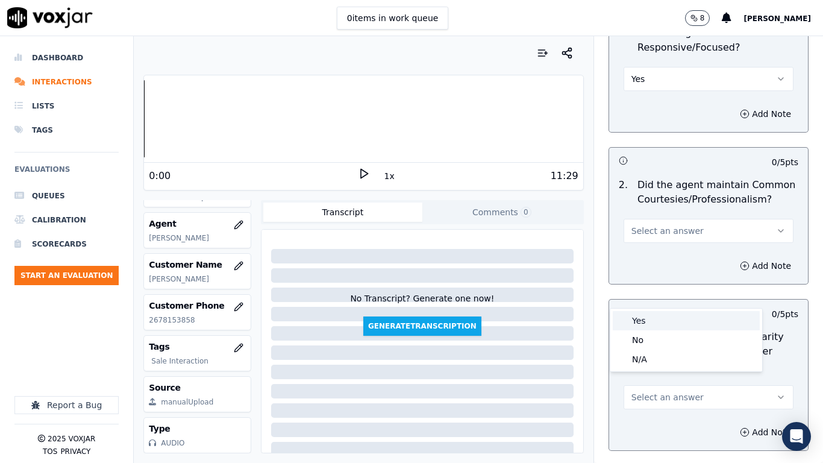
click at [658, 324] on div "Yes" at bounding box center [686, 320] width 147 height 19
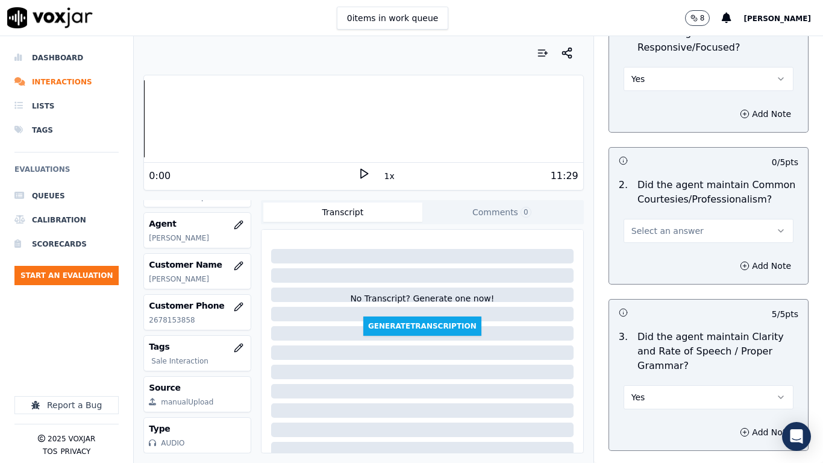
drag, startPoint x: 666, startPoint y: 218, endPoint x: 664, endPoint y: 226, distance: 8.2
click at [666, 225] on span "Select an answer" at bounding box center [667, 231] width 72 height 12
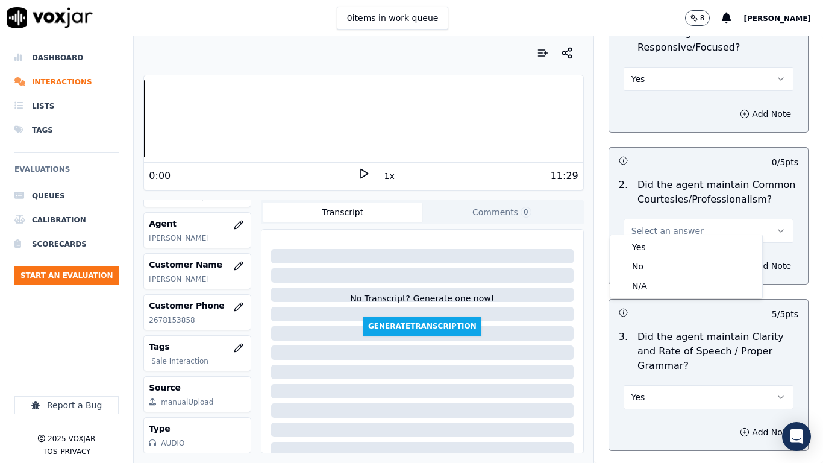
drag, startPoint x: 663, startPoint y: 236, endPoint x: 663, endPoint y: 249, distance: 13.3
click at [663, 235] on div "Yes No N/A" at bounding box center [686, 266] width 152 height 63
click at [663, 249] on div "Yes" at bounding box center [686, 246] width 147 height 19
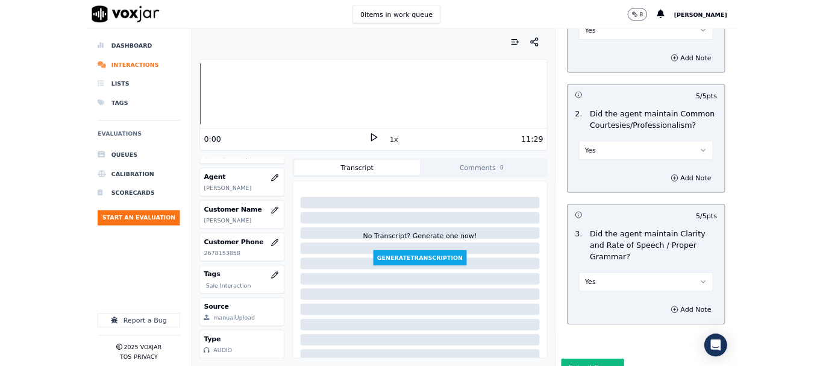
scroll to position [3333, 0]
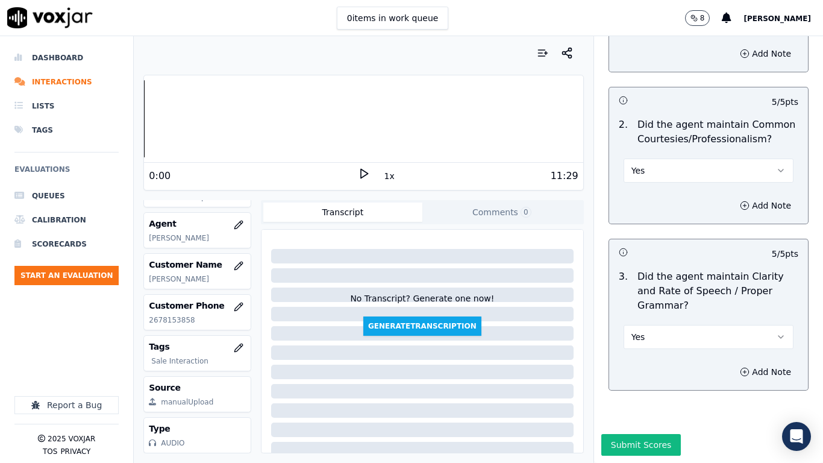
click at [637, 365] on button "Submit Scores" at bounding box center [641, 445] width 80 height 22
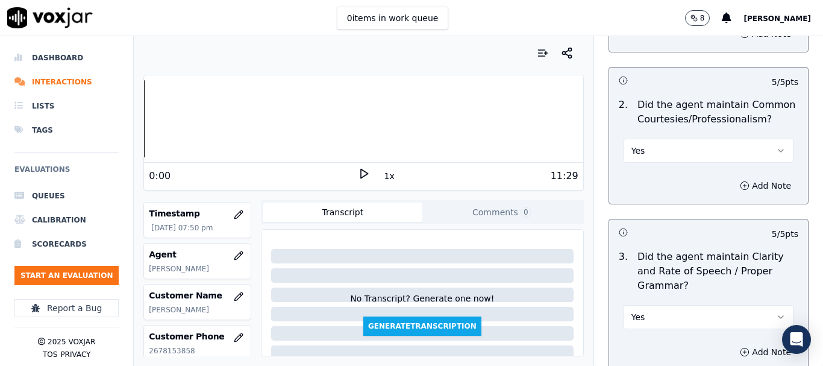
scroll to position [60, 0]
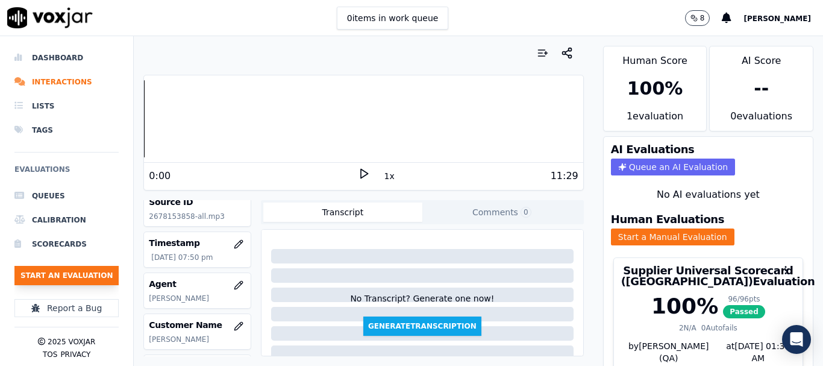
click at [57, 274] on button "Start an Evaluation" at bounding box center [66, 275] width 104 height 19
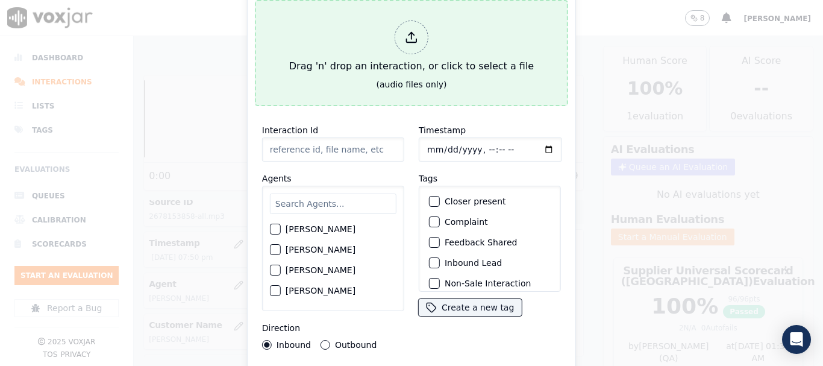
click at [284, 26] on button "Drag 'n' drop an interaction, or click to select a file (audio files only)" at bounding box center [411, 53] width 313 height 106
type input "20250918-191534_2152062761-all.mp3"
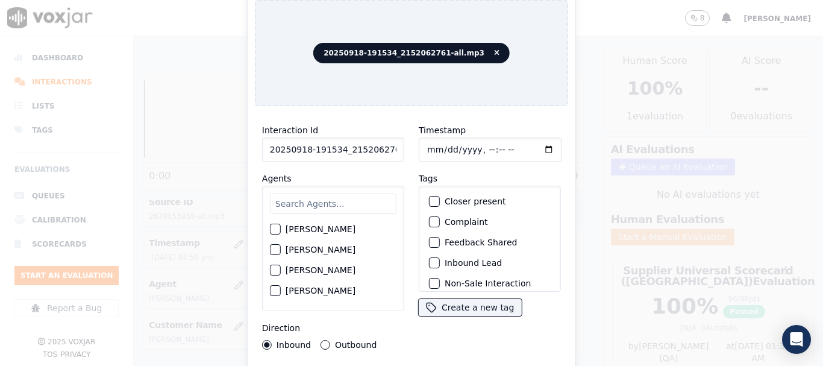
drag, startPoint x: 308, startPoint y: 203, endPoint x: 474, endPoint y: 246, distance: 171.3
click at [308, 204] on input "text" at bounding box center [333, 203] width 127 height 20
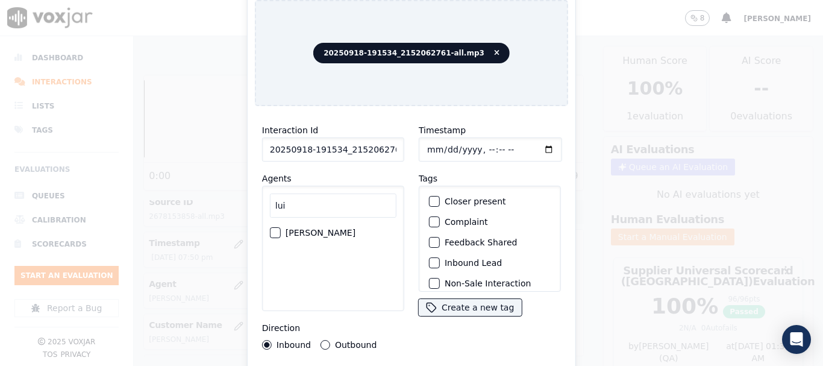
type input "lui"
click at [327, 228] on label "LUISA CAMPO" at bounding box center [321, 232] width 70 height 8
click at [281, 228] on button "LUISA CAMPO" at bounding box center [275, 232] width 11 height 11
click at [423, 148] on input "Timestamp" at bounding box center [490, 149] width 143 height 24
type input "2025-09-18T20:12"
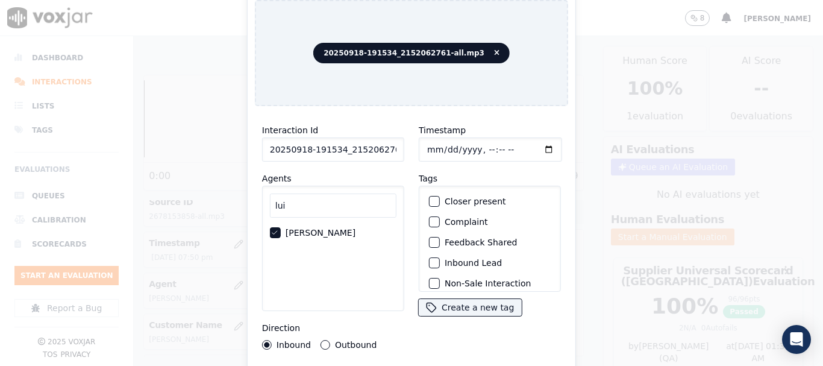
scroll to position [105, 0]
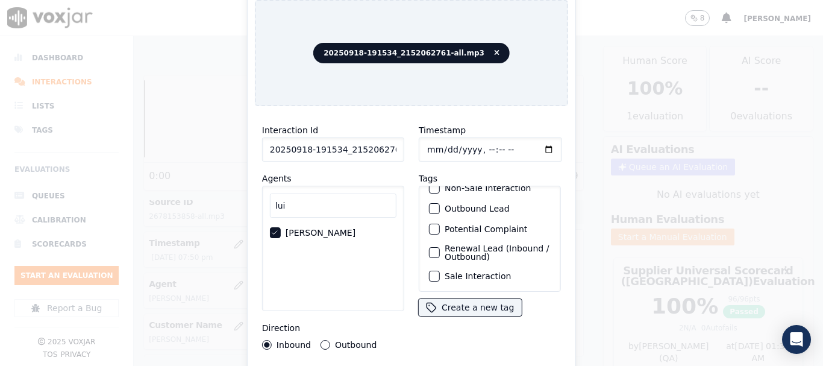
click at [471, 272] on label "Sale Interaction" at bounding box center [478, 276] width 66 height 8
click at [440, 271] on button "Sale Interaction" at bounding box center [434, 276] width 11 height 11
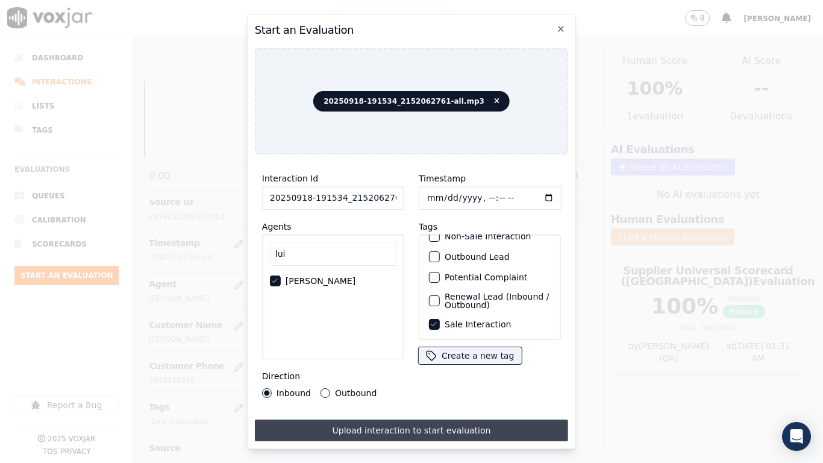
click at [466, 365] on button "Upload interaction to start evaluation" at bounding box center [411, 430] width 313 height 22
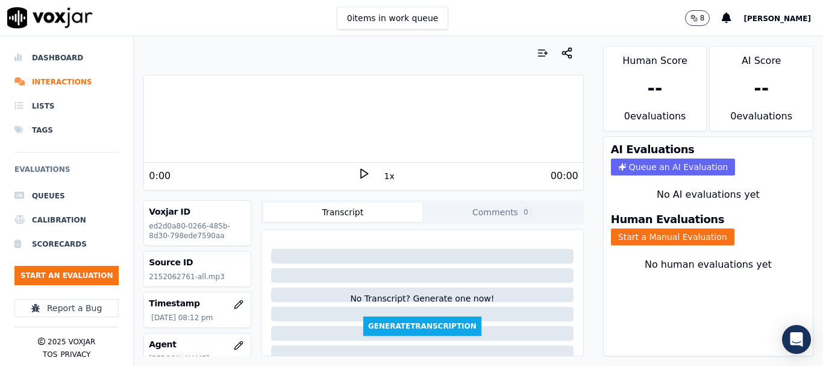
scroll to position [60, 0]
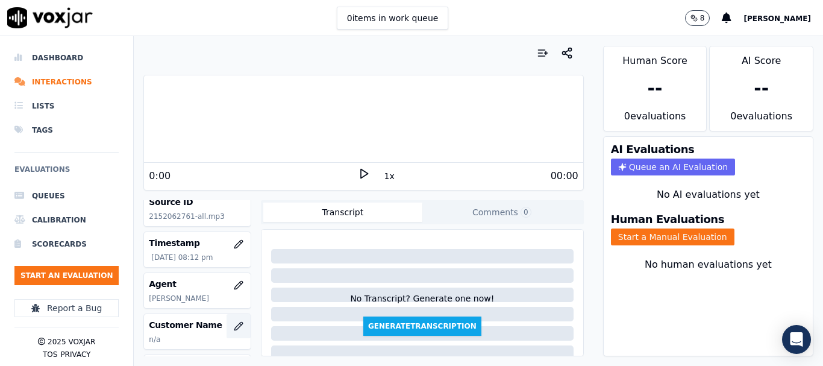
click at [234, 324] on icon "button" at bounding box center [238, 326] width 8 height 8
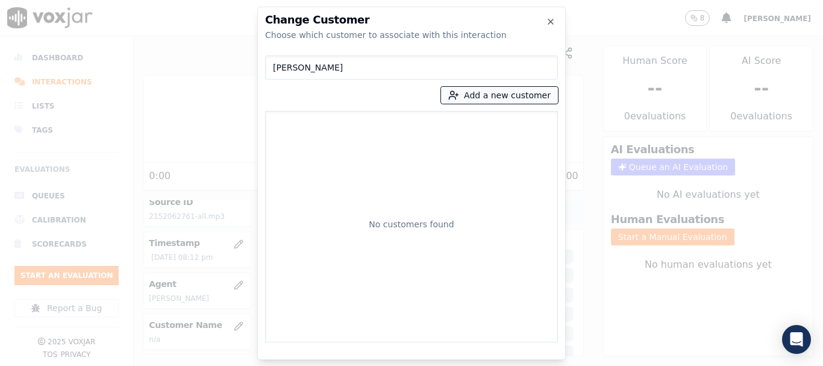
type input "JOANN MAYNARD"
click at [483, 93] on button "Add a new customer" at bounding box center [499, 95] width 117 height 17
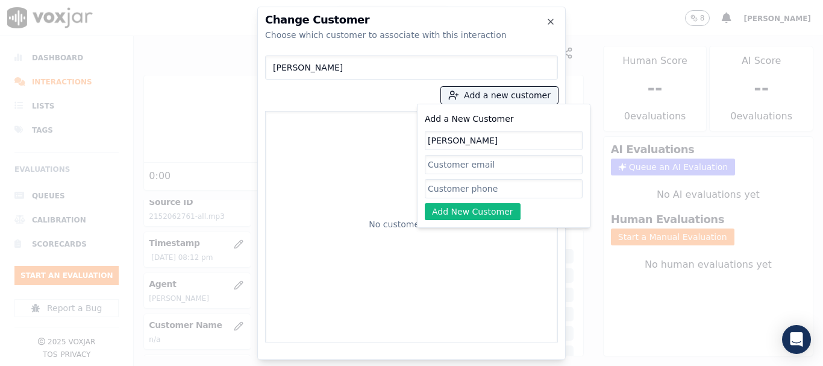
type input "JOANN MAYNARD"
click at [469, 196] on input "Add a New Customer" at bounding box center [504, 188] width 158 height 19
paste input "2152062761"
type input "2152062761"
click at [462, 207] on button "Add New Customer" at bounding box center [473, 211] width 96 height 17
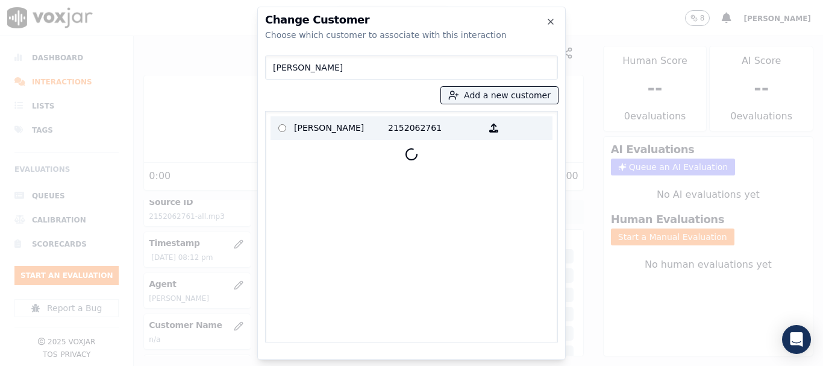
click at [341, 122] on p "JOANN MAYNARD" at bounding box center [341, 128] width 94 height 19
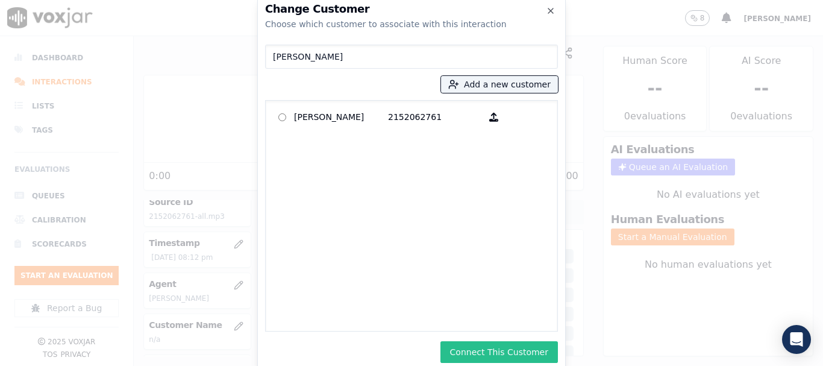
click at [527, 353] on button "Connect This Customer" at bounding box center [498, 352] width 117 height 22
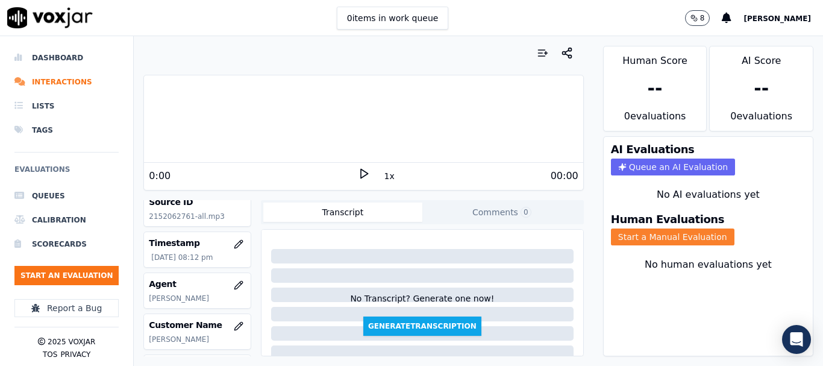
click at [621, 233] on button "Start a Manual Evaluation" at bounding box center [673, 236] width 124 height 17
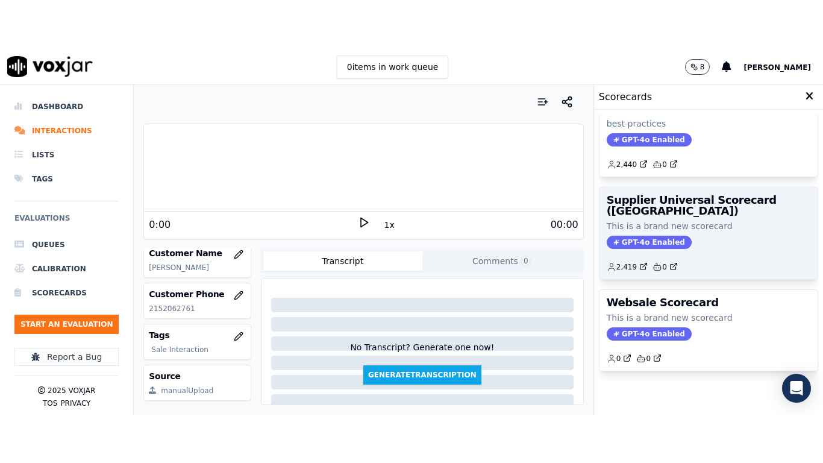
scroll to position [241, 0]
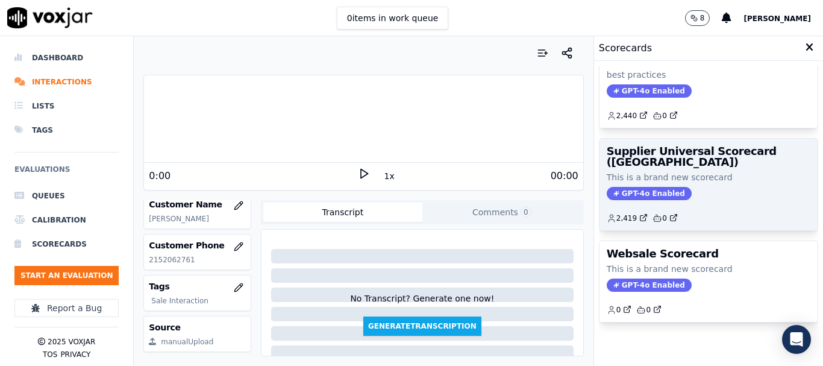
click at [685, 171] on p "This is a brand new scorecard" at bounding box center [709, 177] width 204 height 12
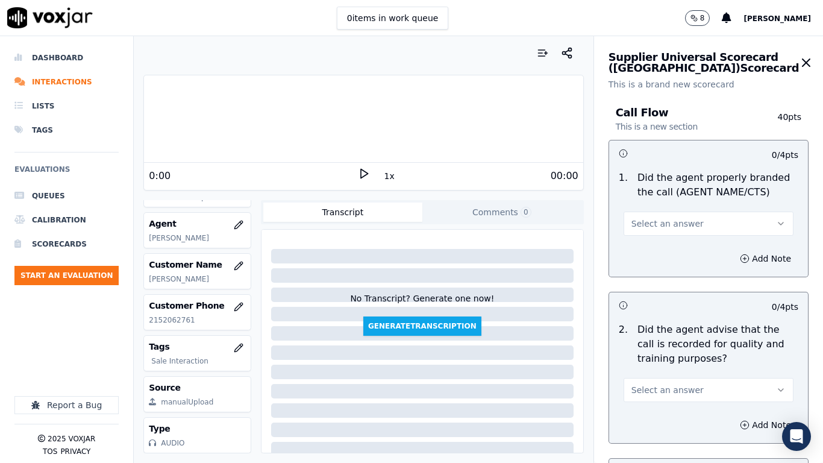
scroll to position [181, 0]
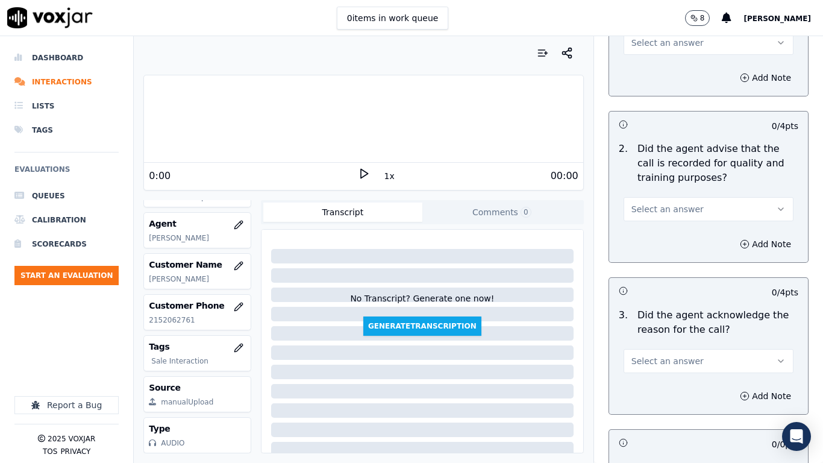
click at [680, 46] on button "Select an answer" at bounding box center [709, 43] width 170 height 24
click at [666, 70] on div "Yes" at bounding box center [686, 69] width 147 height 19
click at [672, 207] on span "Select an answer" at bounding box center [667, 209] width 72 height 12
click at [672, 238] on div "Yes" at bounding box center [686, 236] width 147 height 19
click at [662, 364] on span "Select an answer" at bounding box center [667, 361] width 72 height 12
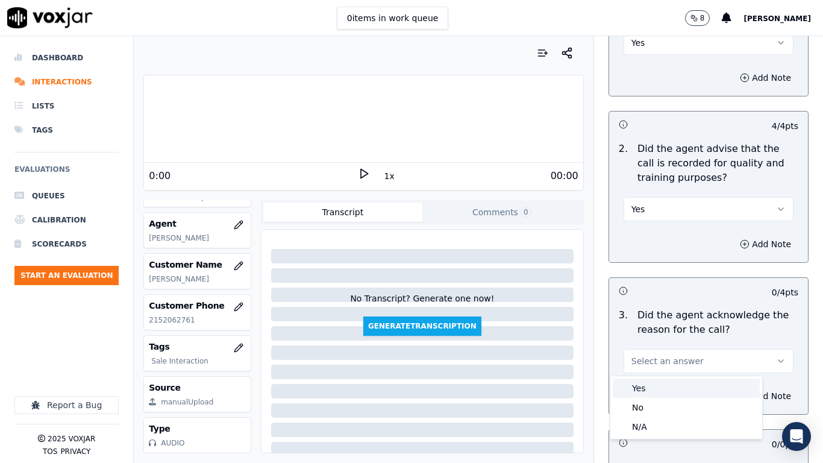
click at [661, 365] on div "Yes" at bounding box center [686, 387] width 147 height 19
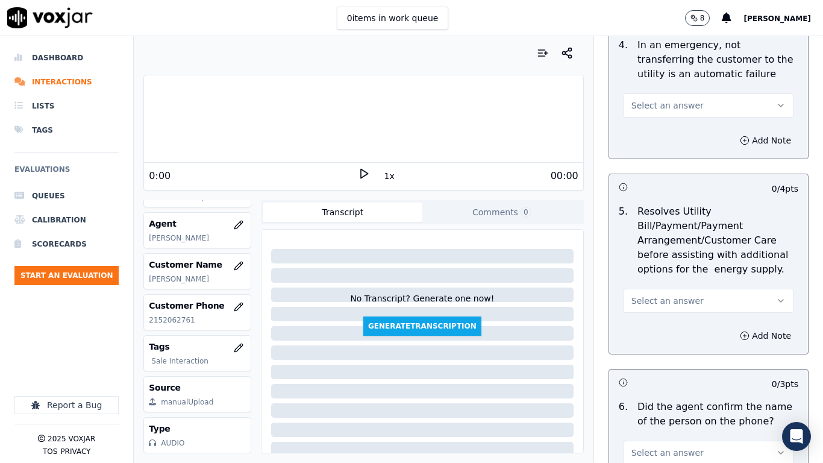
click at [649, 102] on span "Select an answer" at bounding box center [667, 105] width 72 height 12
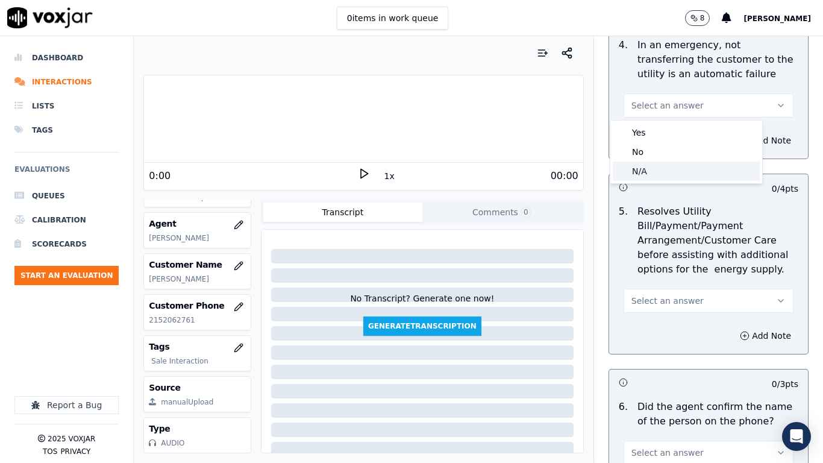
click at [662, 166] on div "N/A" at bounding box center [686, 170] width 147 height 19
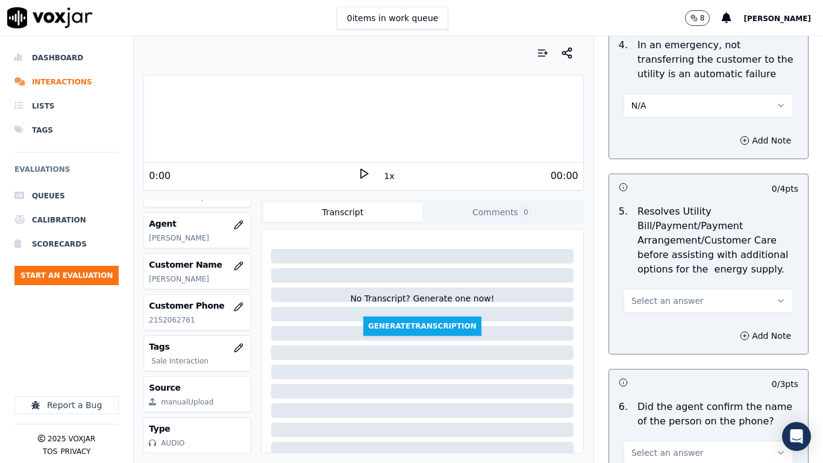
click at [669, 300] on span "Select an answer" at bounding box center [667, 301] width 72 height 12
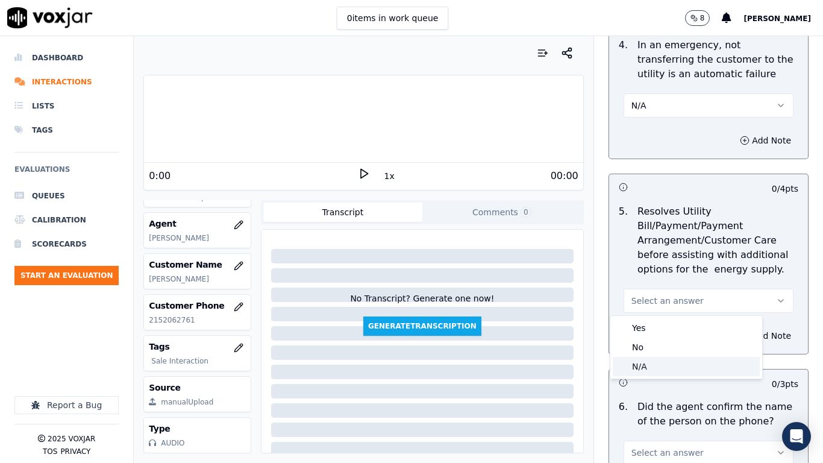
click at [671, 365] on div "N/A" at bounding box center [686, 366] width 147 height 19
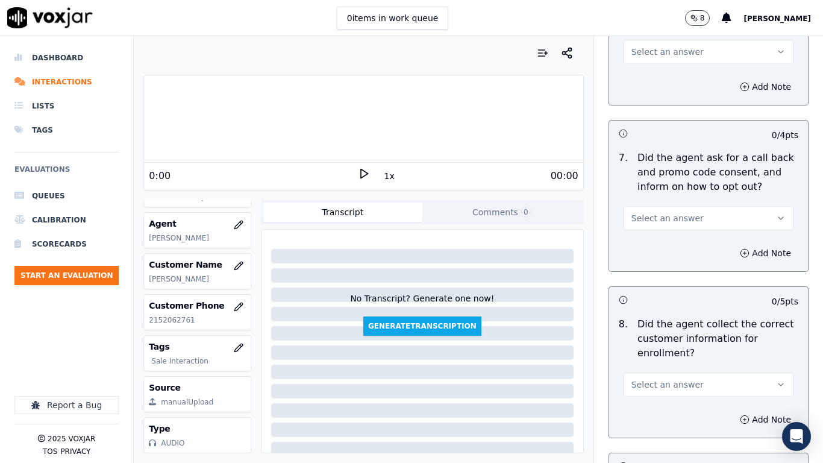
scroll to position [1024, 0]
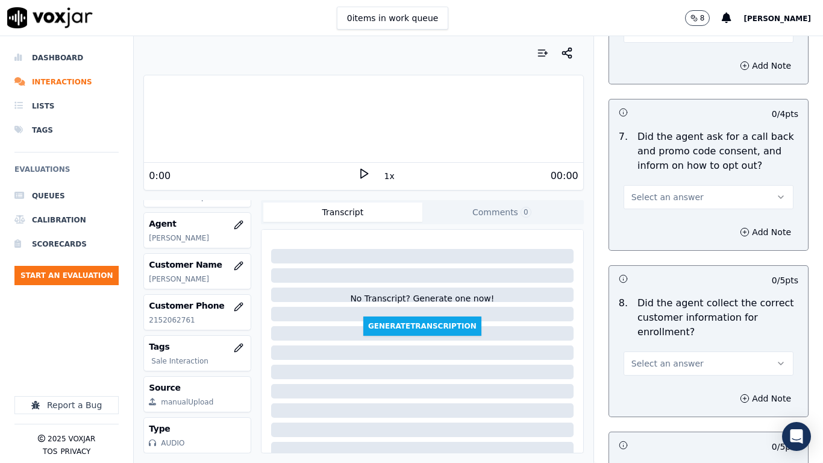
click at [628, 37] on button "Select an answer" at bounding box center [709, 31] width 170 height 24
click at [633, 60] on div "Yes" at bounding box center [686, 57] width 147 height 19
click at [659, 194] on span "Select an answer" at bounding box center [667, 197] width 72 height 12
click at [659, 222] on div "Yes" at bounding box center [686, 223] width 147 height 19
click at [669, 365] on span "Select an answer" at bounding box center [667, 363] width 72 height 12
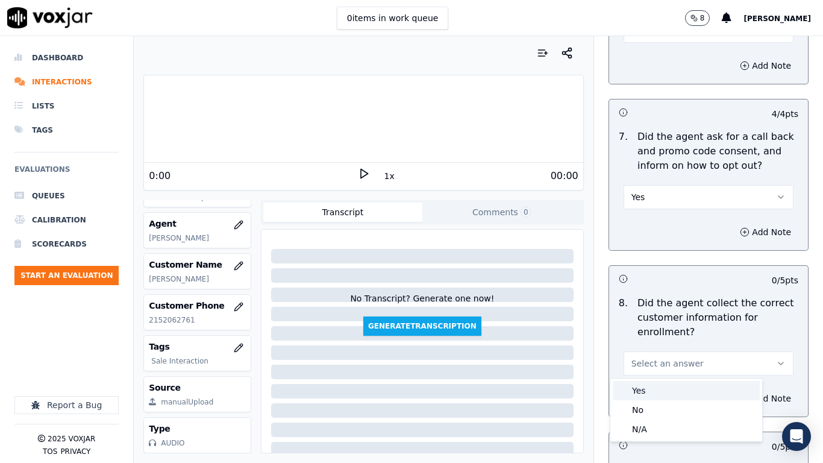
click at [668, 365] on div "Yes" at bounding box center [686, 390] width 147 height 19
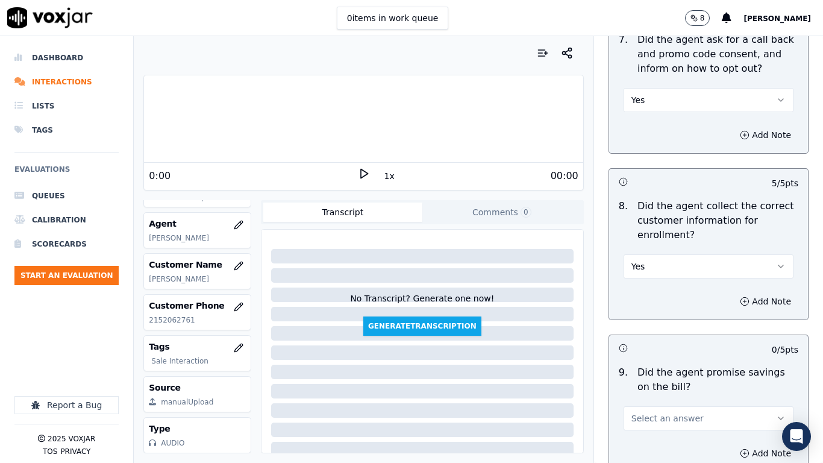
scroll to position [1446, 0]
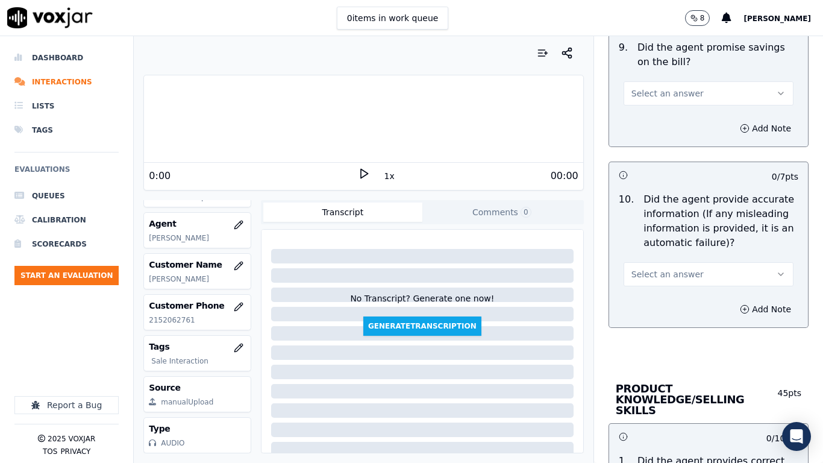
drag, startPoint x: 646, startPoint y: 84, endPoint x: 648, endPoint y: 105, distance: 20.6
click at [646, 87] on button "Select an answer" at bounding box center [709, 93] width 170 height 24
click at [648, 120] on div "Yes" at bounding box center [686, 120] width 147 height 19
click at [662, 275] on span "Select an answer" at bounding box center [667, 274] width 72 height 12
click at [663, 302] on div "Yes" at bounding box center [686, 301] width 147 height 19
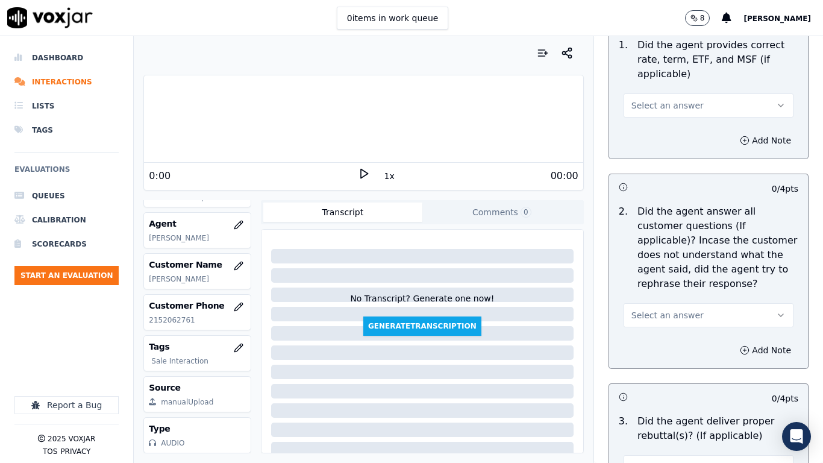
scroll to position [1868, 0]
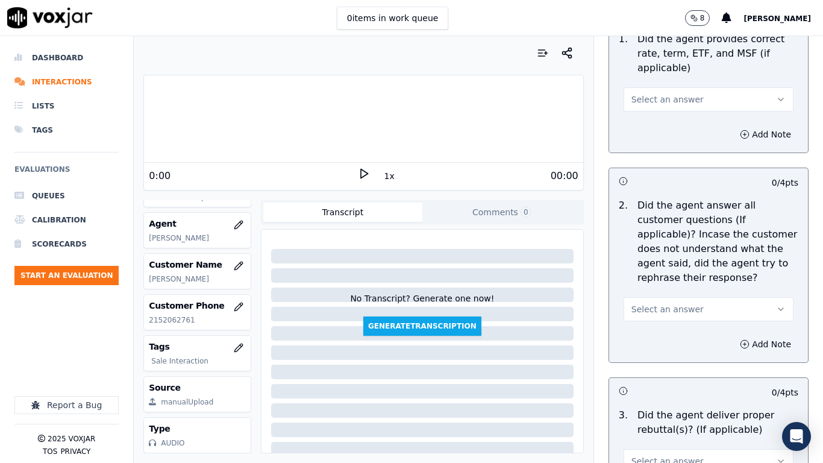
click at [646, 87] on button "Select an answer" at bounding box center [709, 99] width 170 height 24
click at [649, 115] on div "Yes" at bounding box center [686, 115] width 147 height 19
click at [679, 303] on span "Select an answer" at bounding box center [667, 309] width 72 height 12
click at [668, 323] on div "Yes" at bounding box center [686, 325] width 147 height 19
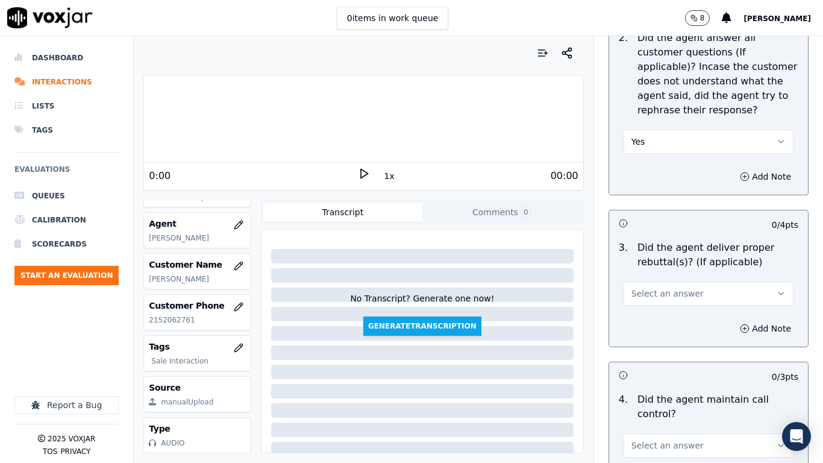
scroll to position [2048, 0]
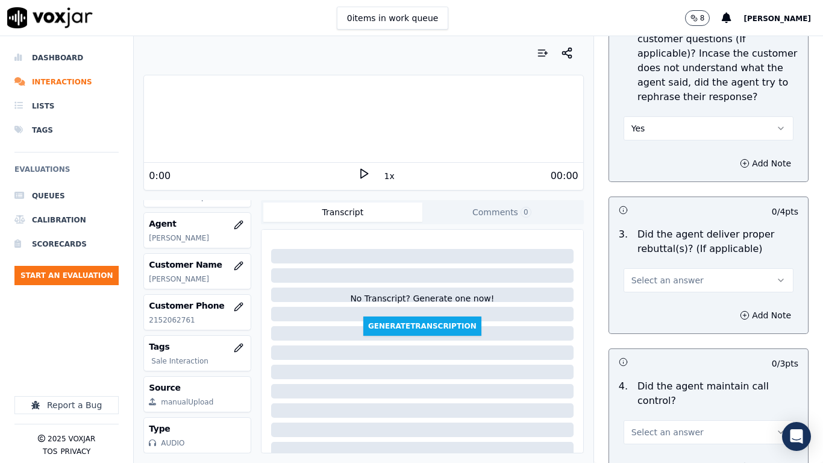
click at [658, 274] on span "Select an answer" at bounding box center [667, 280] width 72 height 12
click at [661, 299] on div "Yes" at bounding box center [686, 296] width 147 height 19
click at [659, 365] on span "Select an answer" at bounding box center [667, 432] width 72 height 12
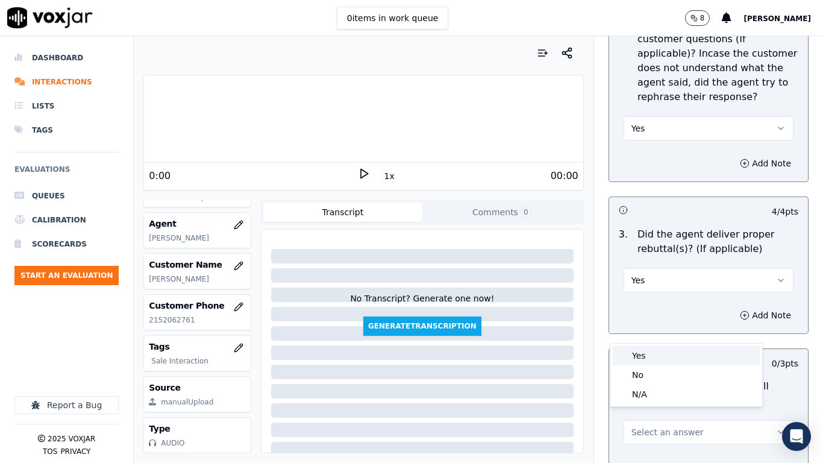
click at [656, 352] on div "Yes" at bounding box center [686, 355] width 147 height 19
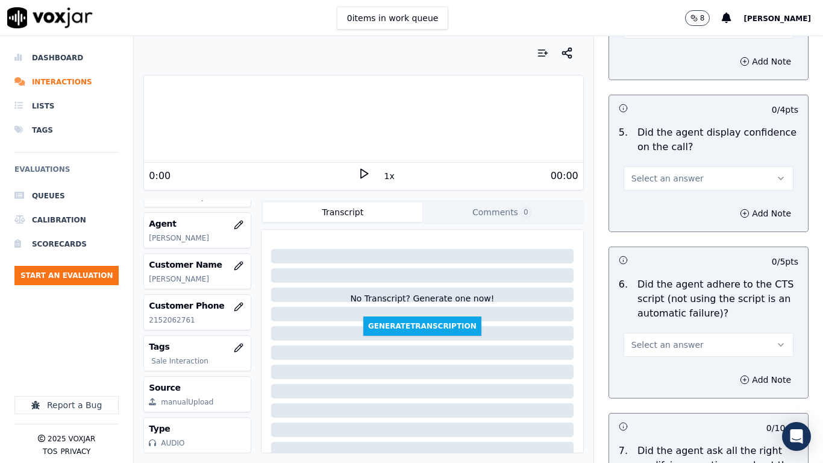
scroll to position [2470, 0]
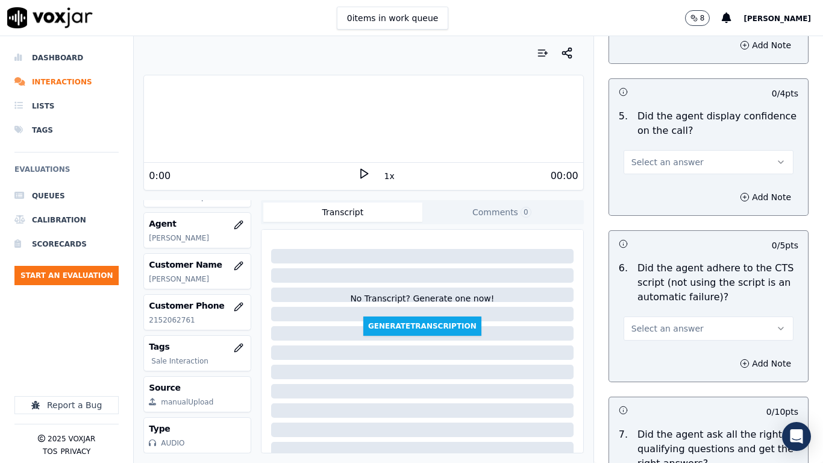
click at [676, 156] on span "Select an answer" at bounding box center [667, 162] width 72 height 12
drag, startPoint x: 676, startPoint y: 174, endPoint x: 675, endPoint y: 205, distance: 30.7
click at [675, 174] on div "Yes" at bounding box center [686, 178] width 147 height 19
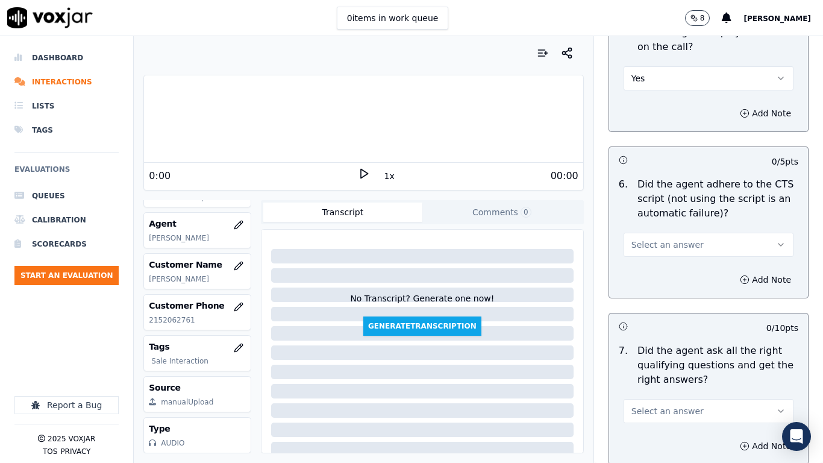
scroll to position [2711, 0]
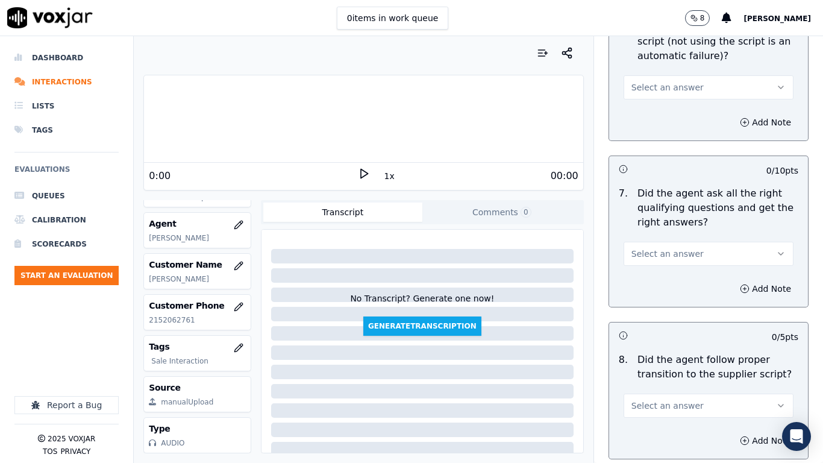
click at [663, 81] on span "Select an answer" at bounding box center [667, 87] width 72 height 12
click at [661, 101] on div "Yes" at bounding box center [686, 103] width 147 height 19
click at [670, 248] on span "Select an answer" at bounding box center [667, 254] width 72 height 12
click at [667, 267] on div "Yes" at bounding box center [686, 269] width 147 height 19
drag, startPoint x: 678, startPoint y: 393, endPoint x: 678, endPoint y: 402, distance: 9.6
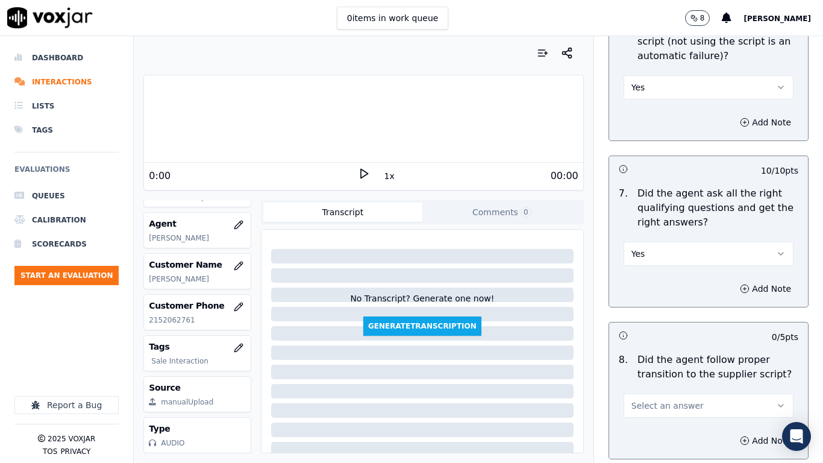
click at [678, 365] on span "Select an answer" at bounding box center [667, 405] width 72 height 12
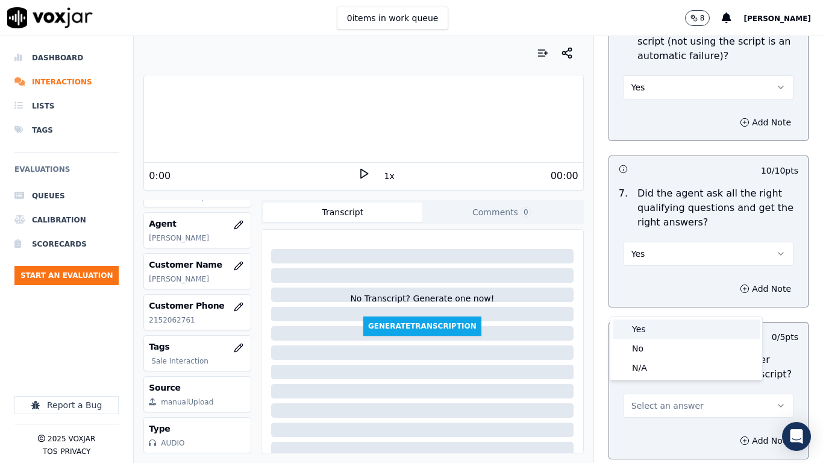
click at [652, 332] on div "Yes" at bounding box center [686, 328] width 147 height 19
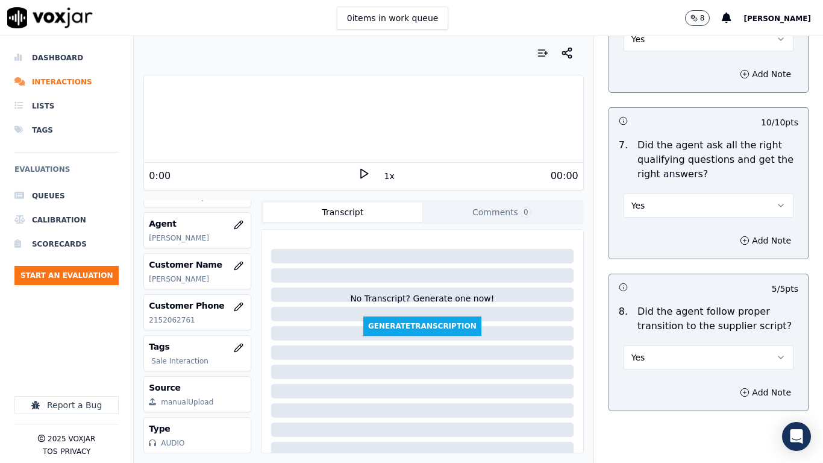
scroll to position [3073, 0]
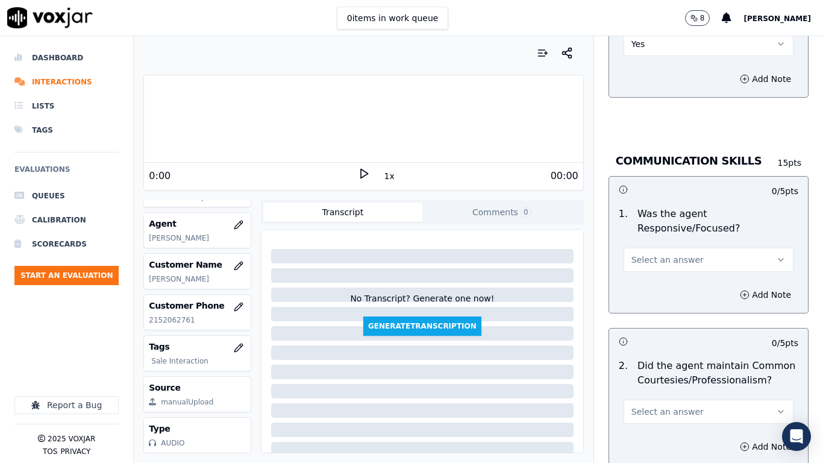
click at [680, 248] on button "Select an answer" at bounding box center [709, 260] width 170 height 24
click at [665, 286] on div "No" at bounding box center [686, 295] width 147 height 19
click at [661, 248] on button "No" at bounding box center [709, 260] width 170 height 24
click at [663, 277] on div "Yes" at bounding box center [686, 275] width 147 height 19
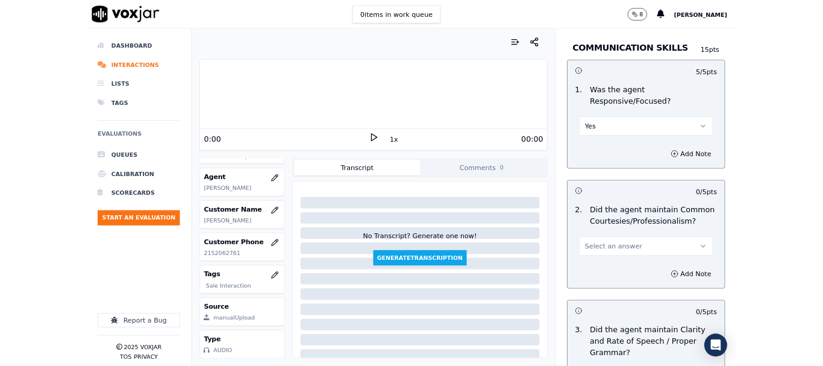
scroll to position [3333, 0]
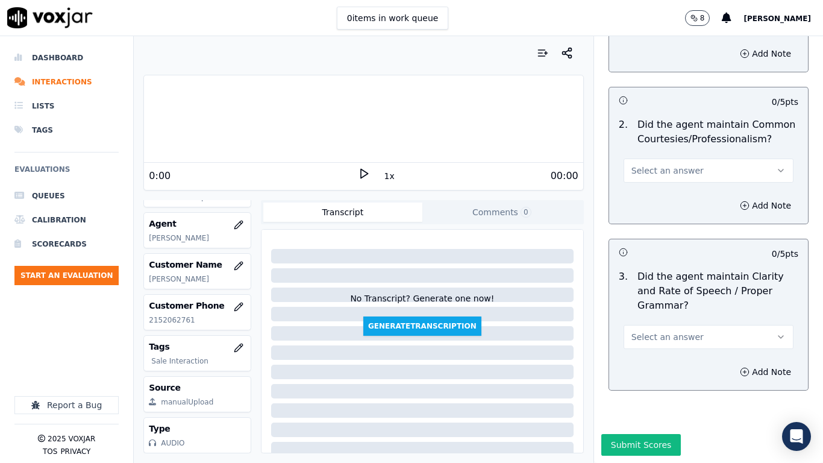
drag, startPoint x: 659, startPoint y: 304, endPoint x: 649, endPoint y: 316, distance: 15.9
click at [659, 331] on span "Select an answer" at bounding box center [667, 337] width 72 height 12
click at [645, 330] on div "Yes" at bounding box center [686, 333] width 147 height 19
click at [665, 164] on span "Select an answer" at bounding box center [667, 170] width 72 height 12
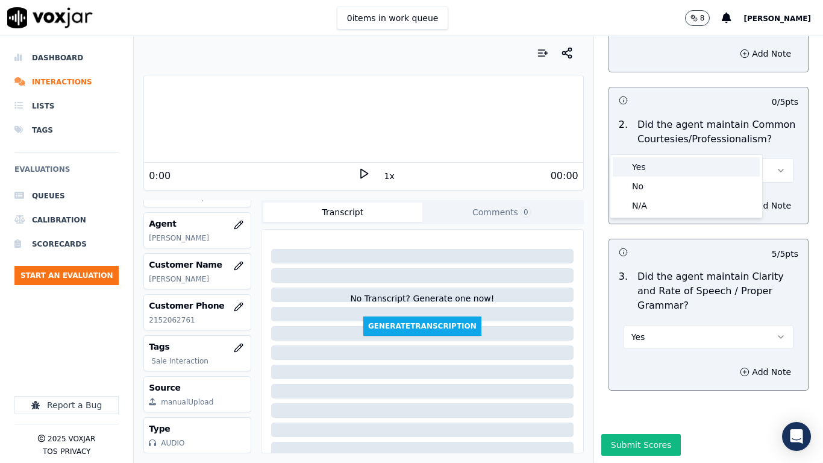
click at [661, 169] on div "Yes" at bounding box center [686, 166] width 147 height 19
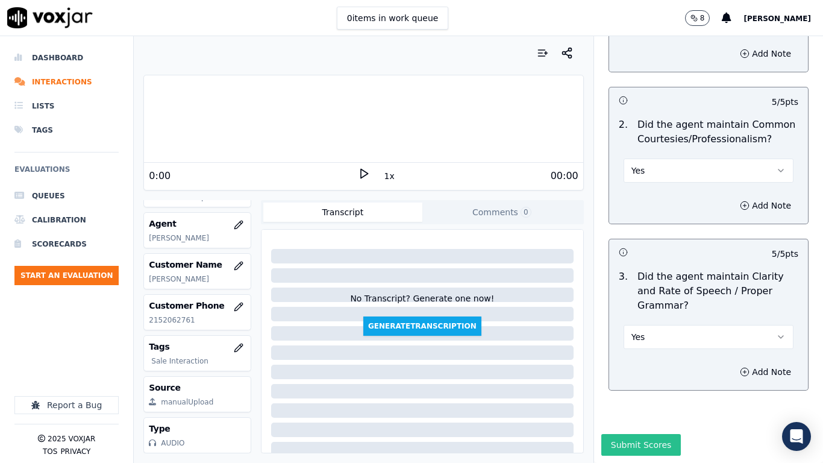
click at [633, 365] on button "Submit Scores" at bounding box center [641, 445] width 80 height 22
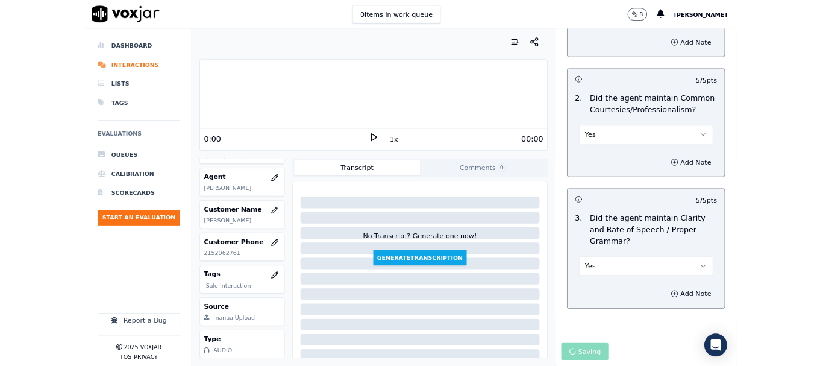
scroll to position [181, 0]
